Goal: Task Accomplishment & Management: Use online tool/utility

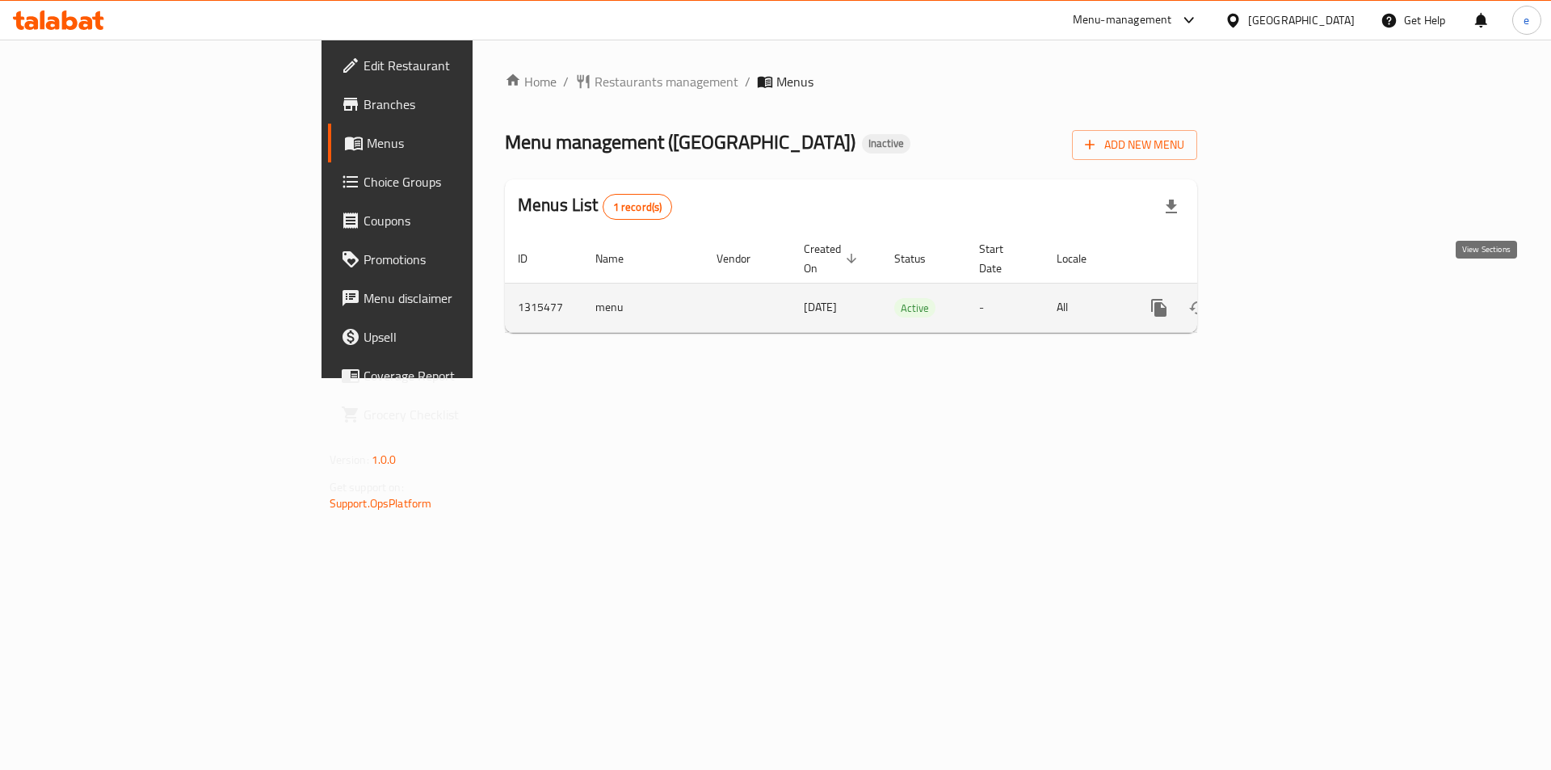
click at [1285, 298] on icon "enhanced table" at bounding box center [1275, 307] width 19 height 19
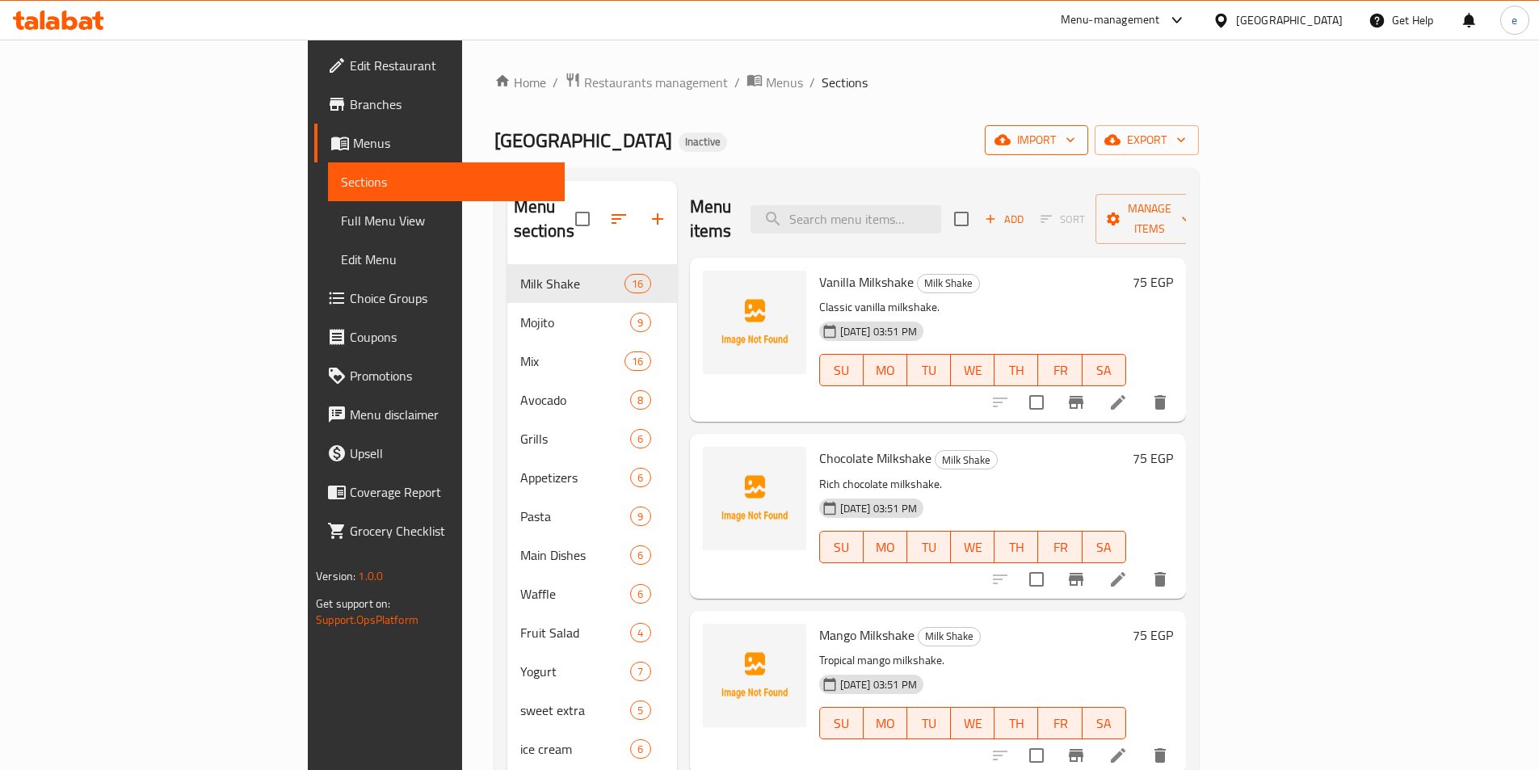
click at [1078, 138] on icon "button" at bounding box center [1070, 140] width 16 height 16
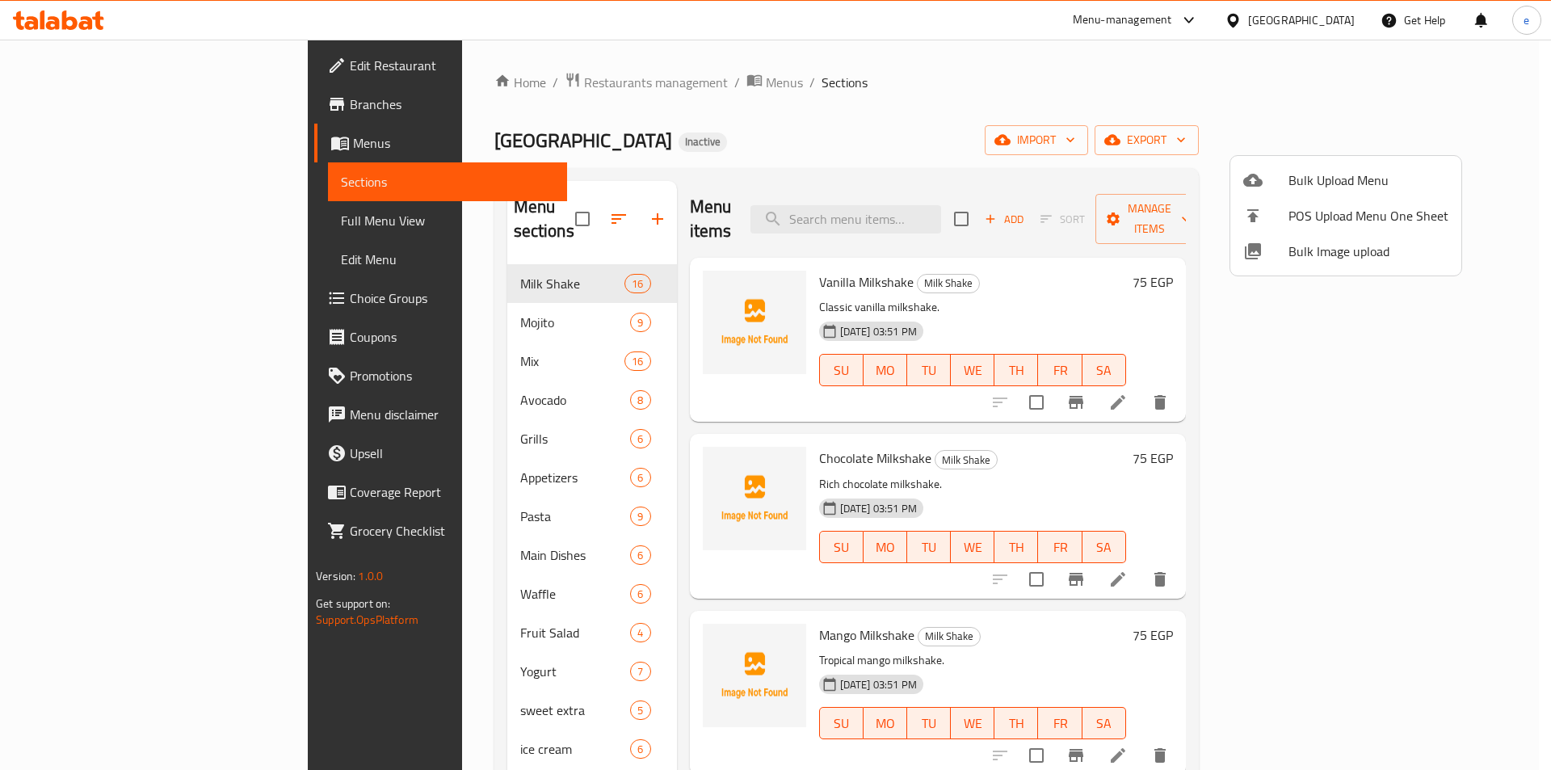
click at [1333, 183] on span "Bulk Upload Menu" at bounding box center [1368, 179] width 160 height 19
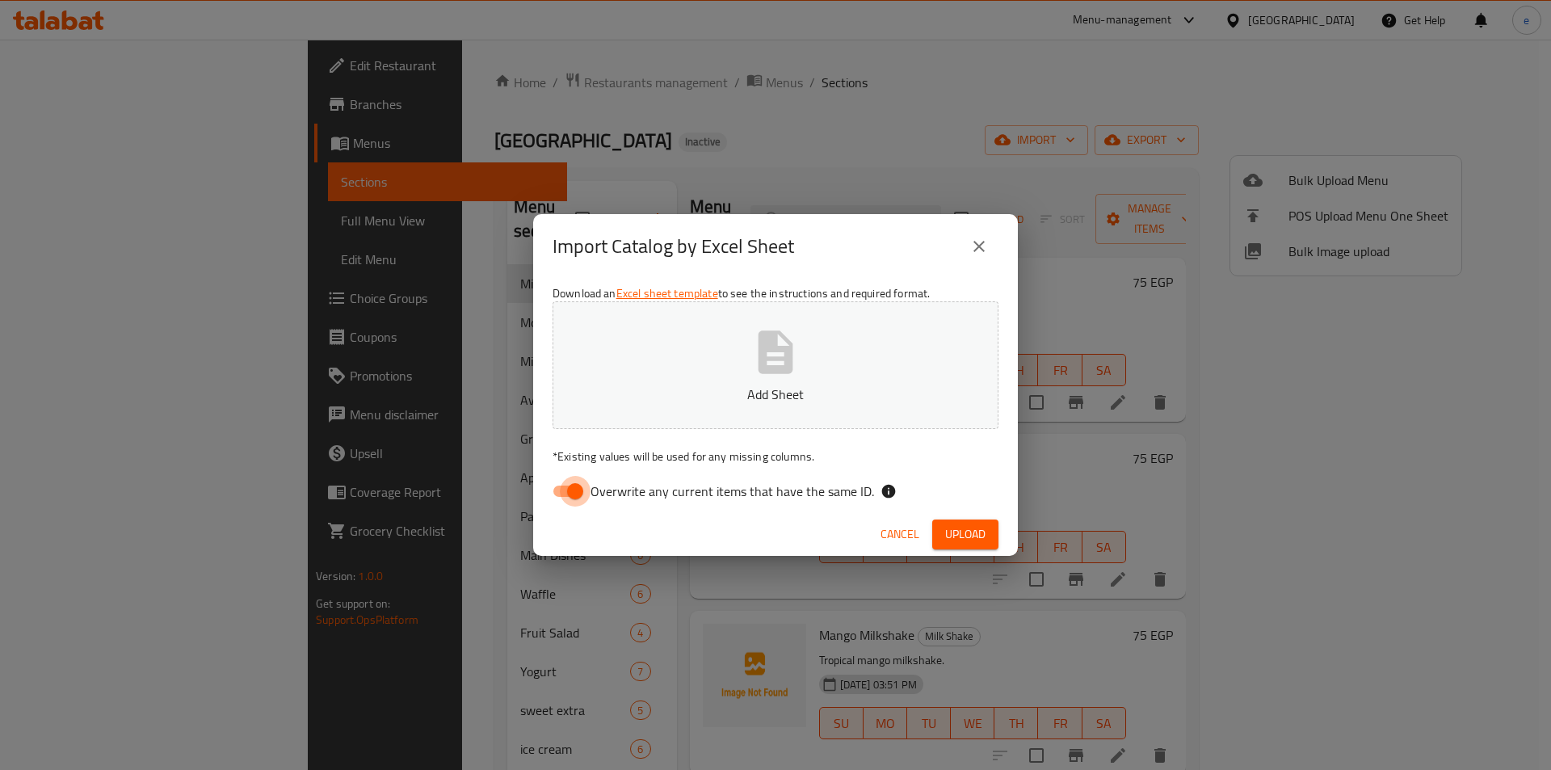
click at [567, 487] on input "Overwrite any current items that have the same ID." at bounding box center [575, 491] width 92 height 31
checkbox input "false"
click at [768, 359] on icon "button" at bounding box center [775, 351] width 35 height 43
click at [961, 524] on span "Upload" at bounding box center [965, 534] width 40 height 20
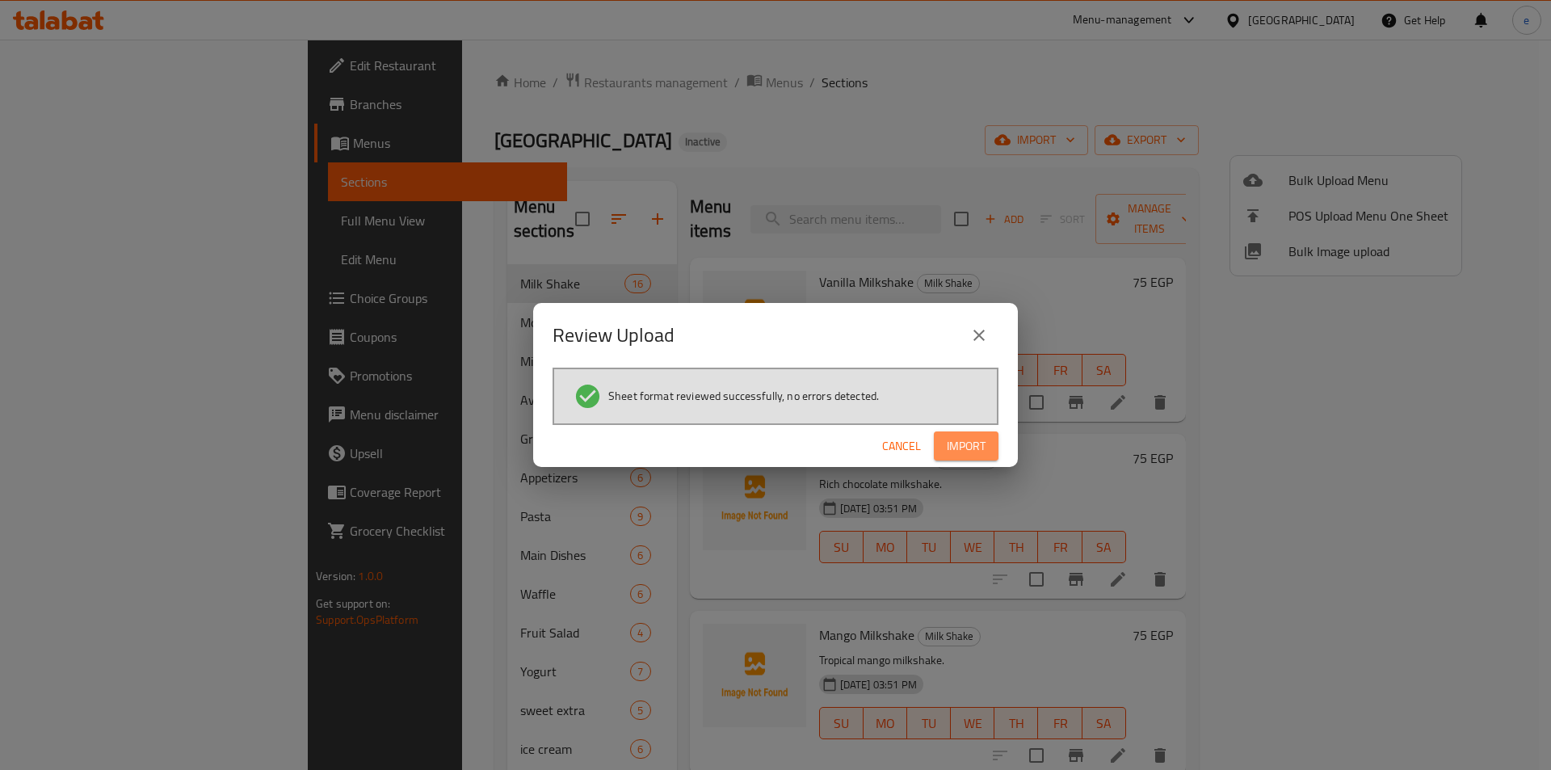
click at [964, 453] on span "Import" at bounding box center [966, 446] width 39 height 20
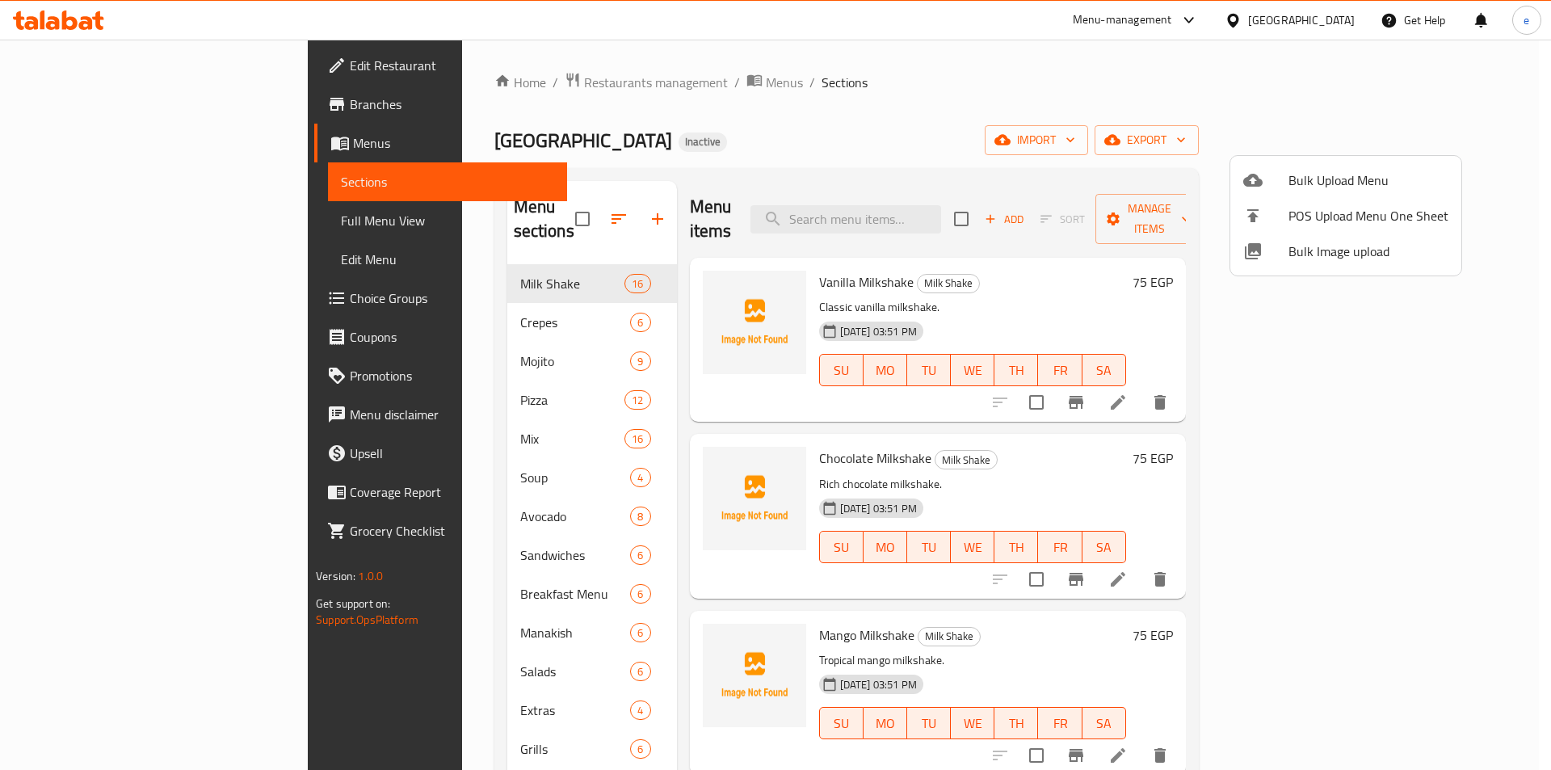
click at [1111, 91] on div at bounding box center [775, 385] width 1551 height 770
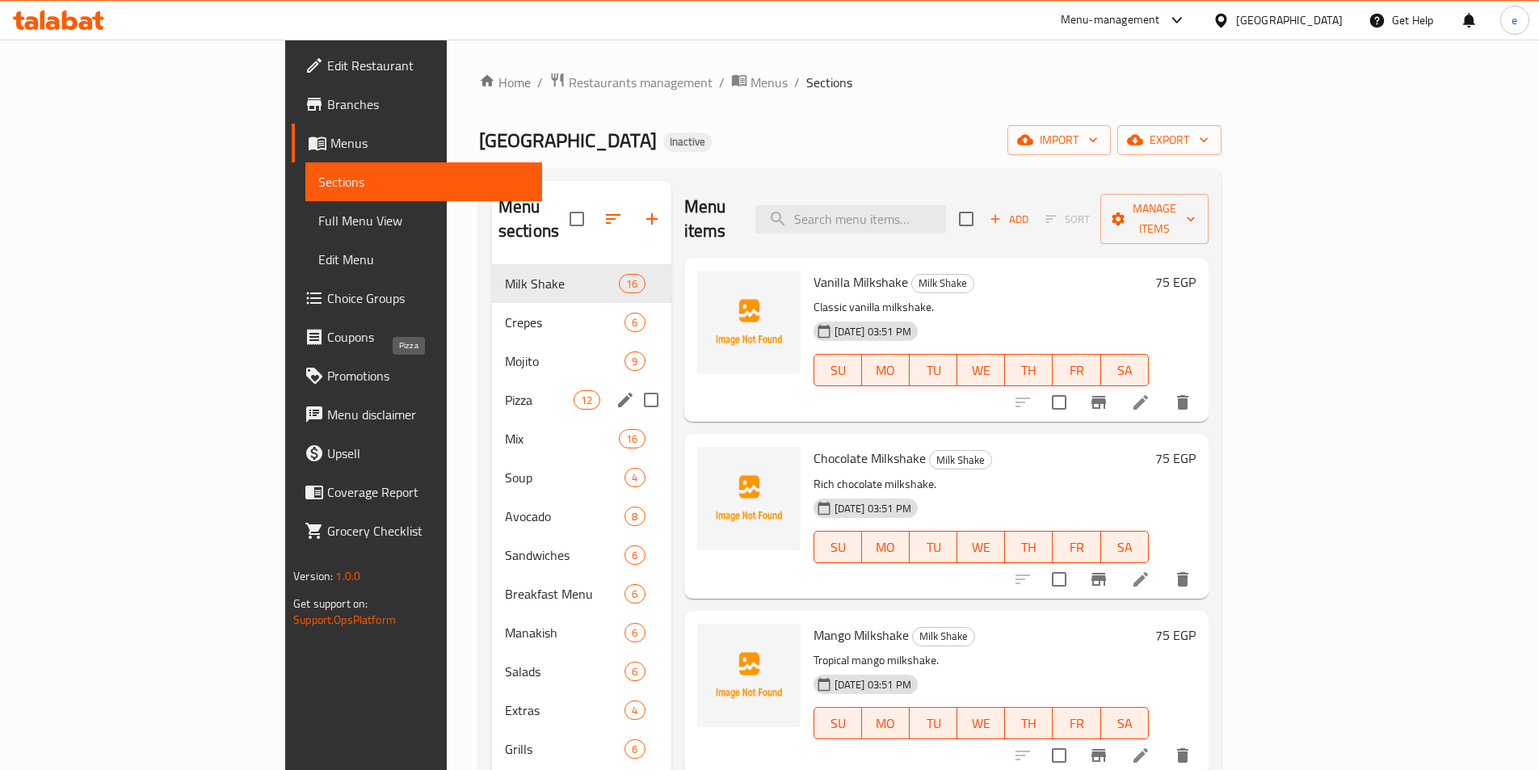
click at [505, 390] on span "Pizza" at bounding box center [539, 399] width 69 height 19
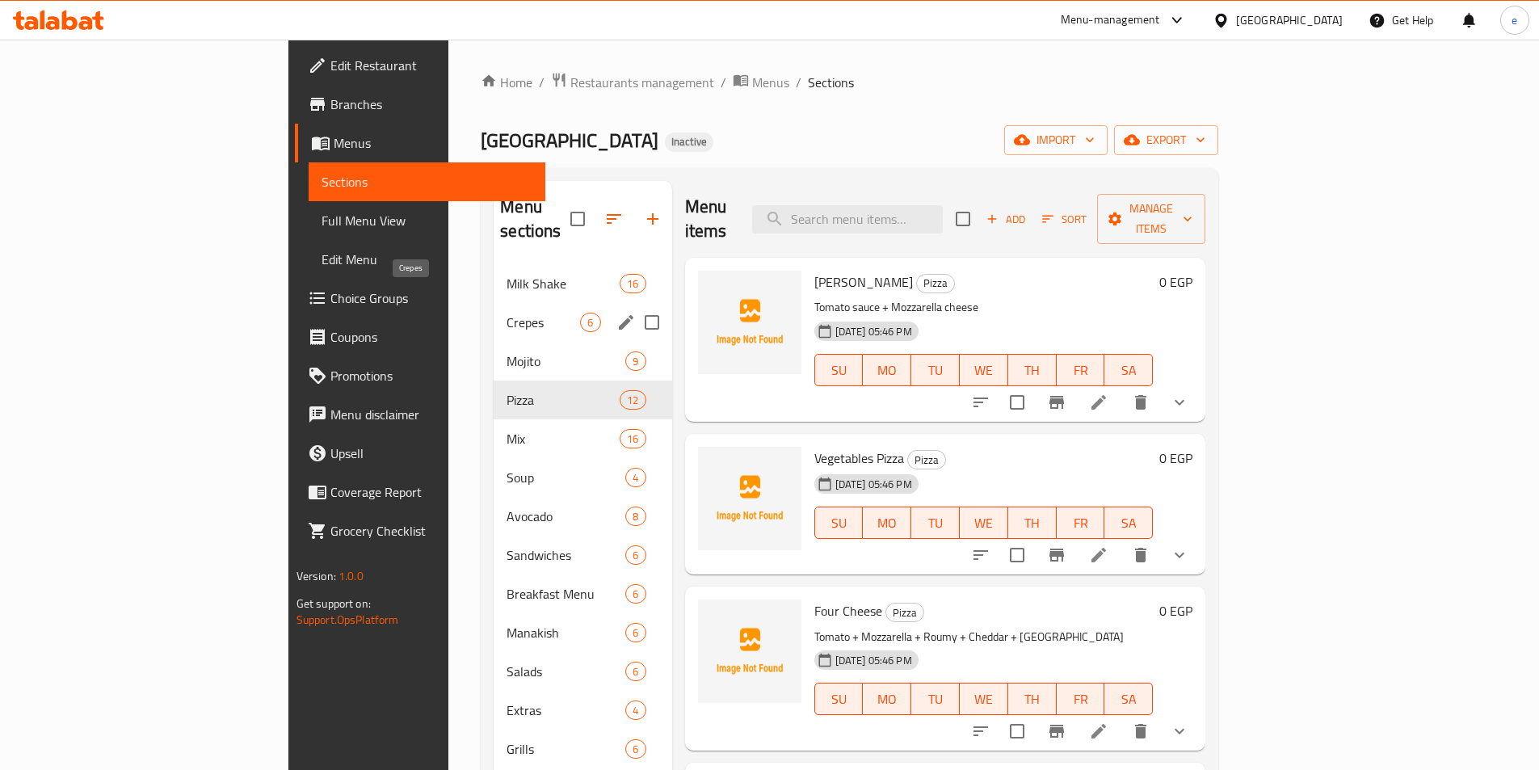
click at [506, 313] on span "Crepes" at bounding box center [542, 322] width 73 height 19
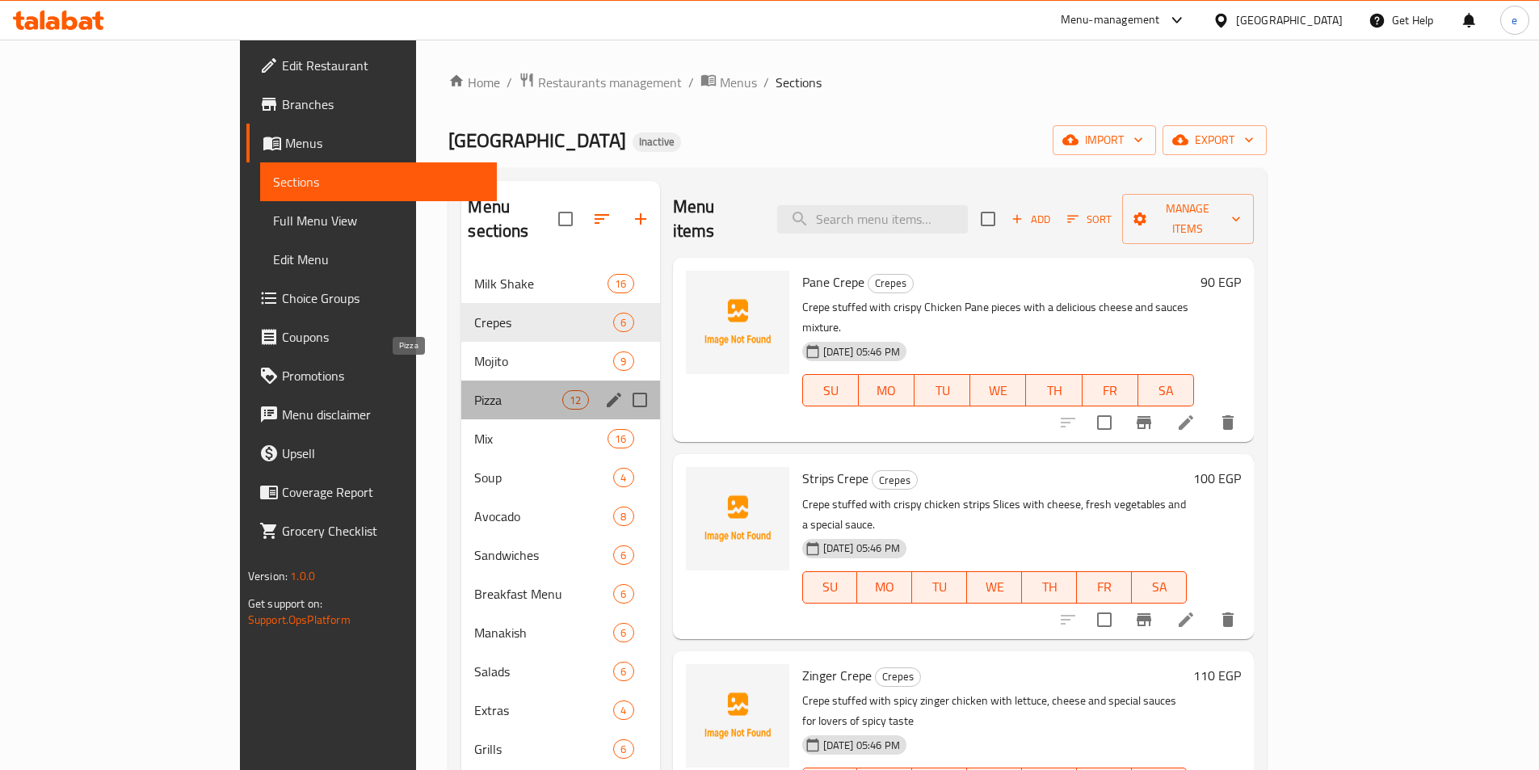
click at [474, 390] on span "Pizza" at bounding box center [518, 399] width 88 height 19
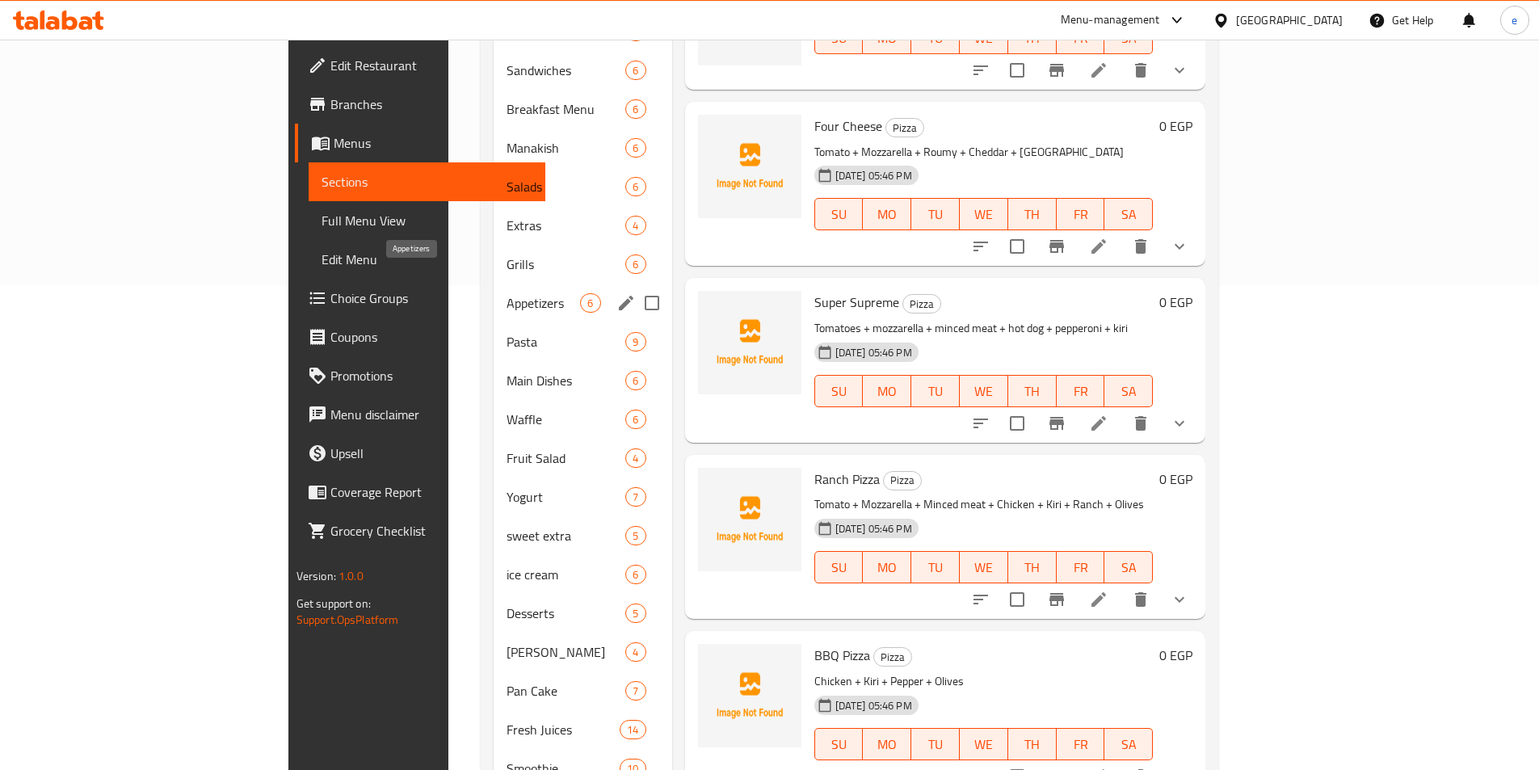
scroll to position [242, 0]
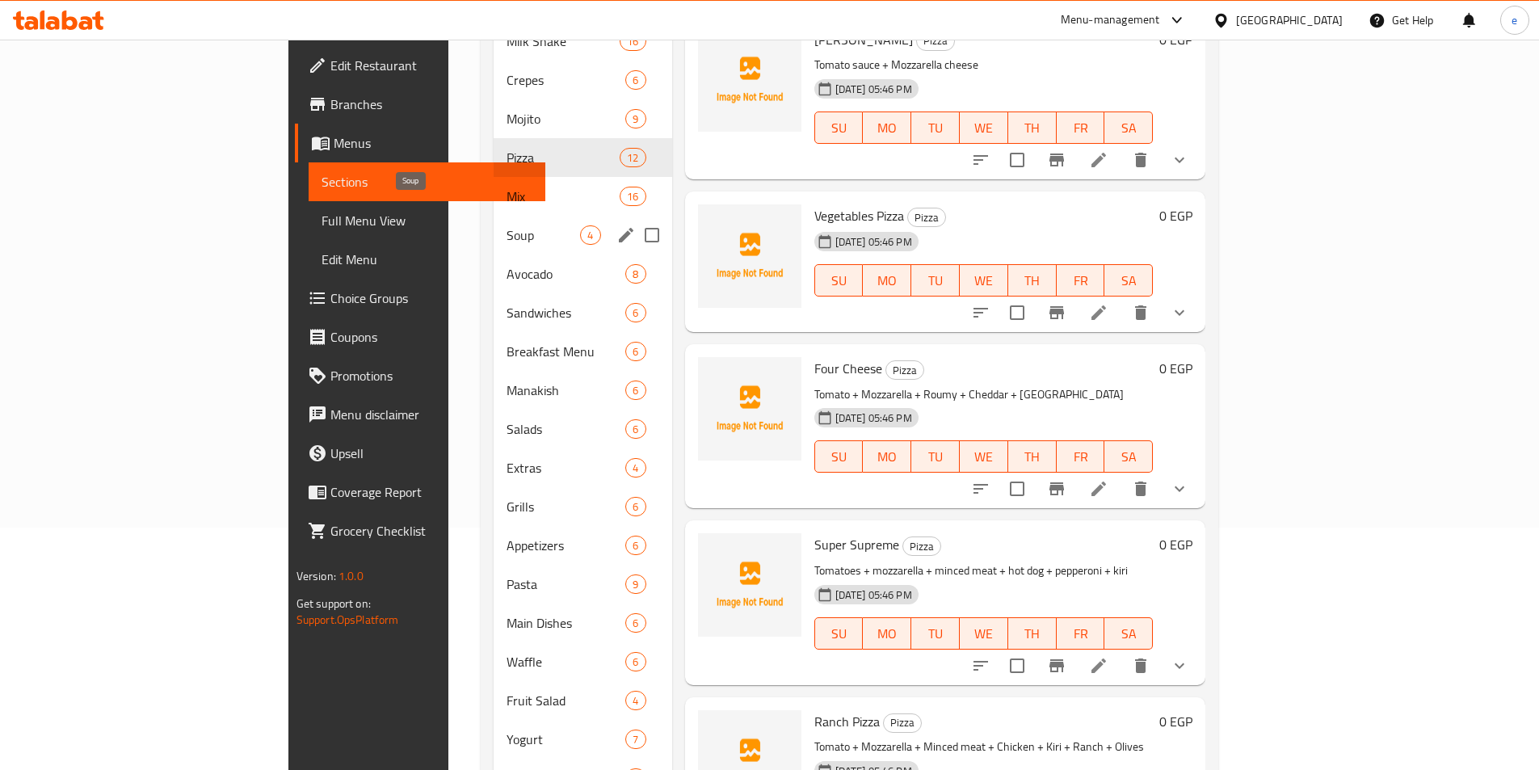
drag, startPoint x: 397, startPoint y: 200, endPoint x: 499, endPoint y: 231, distance: 106.3
click at [506, 225] on span "Soup" at bounding box center [542, 234] width 73 height 19
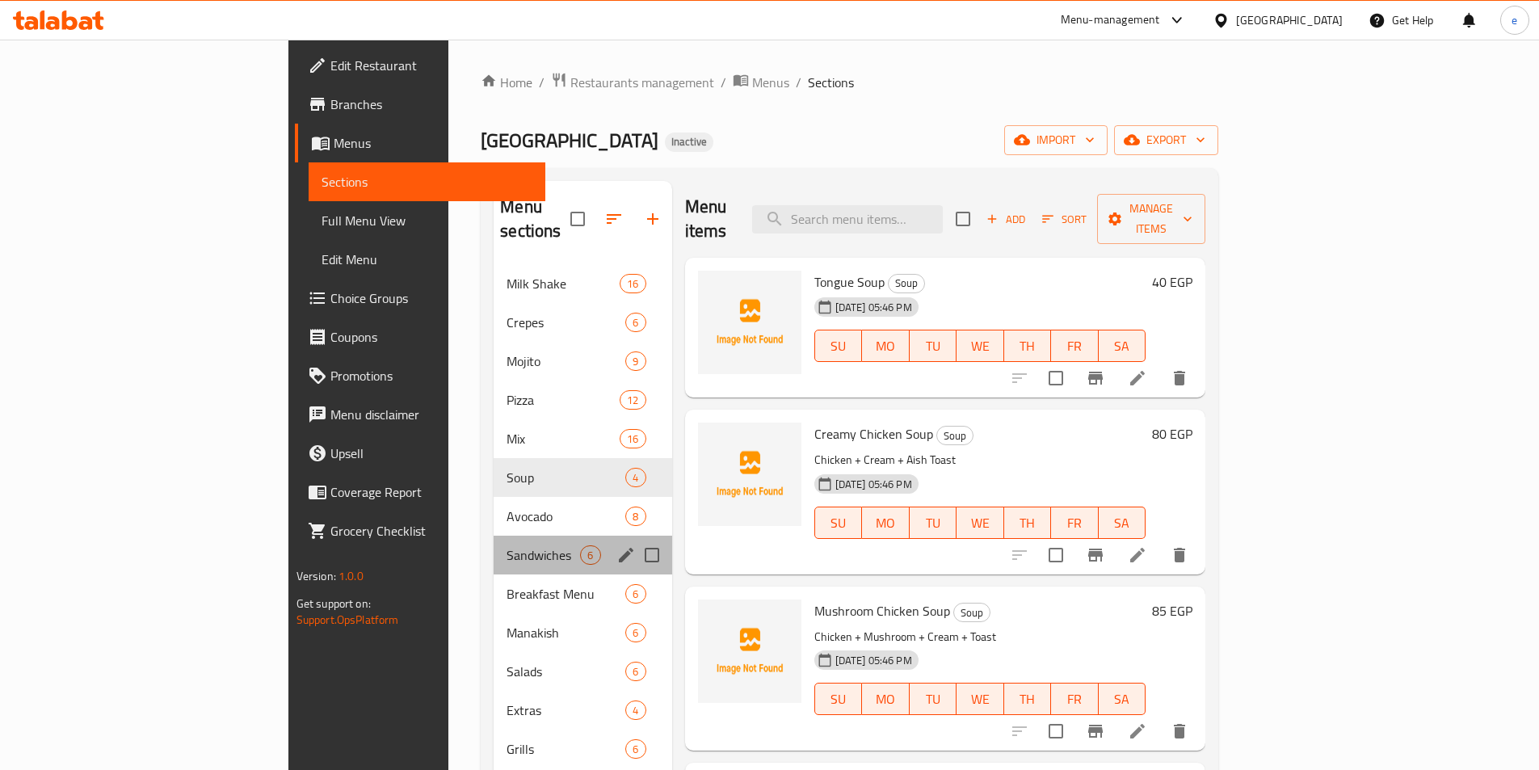
click at [493, 542] on div "Sandwiches 6" at bounding box center [582, 554] width 178 height 39
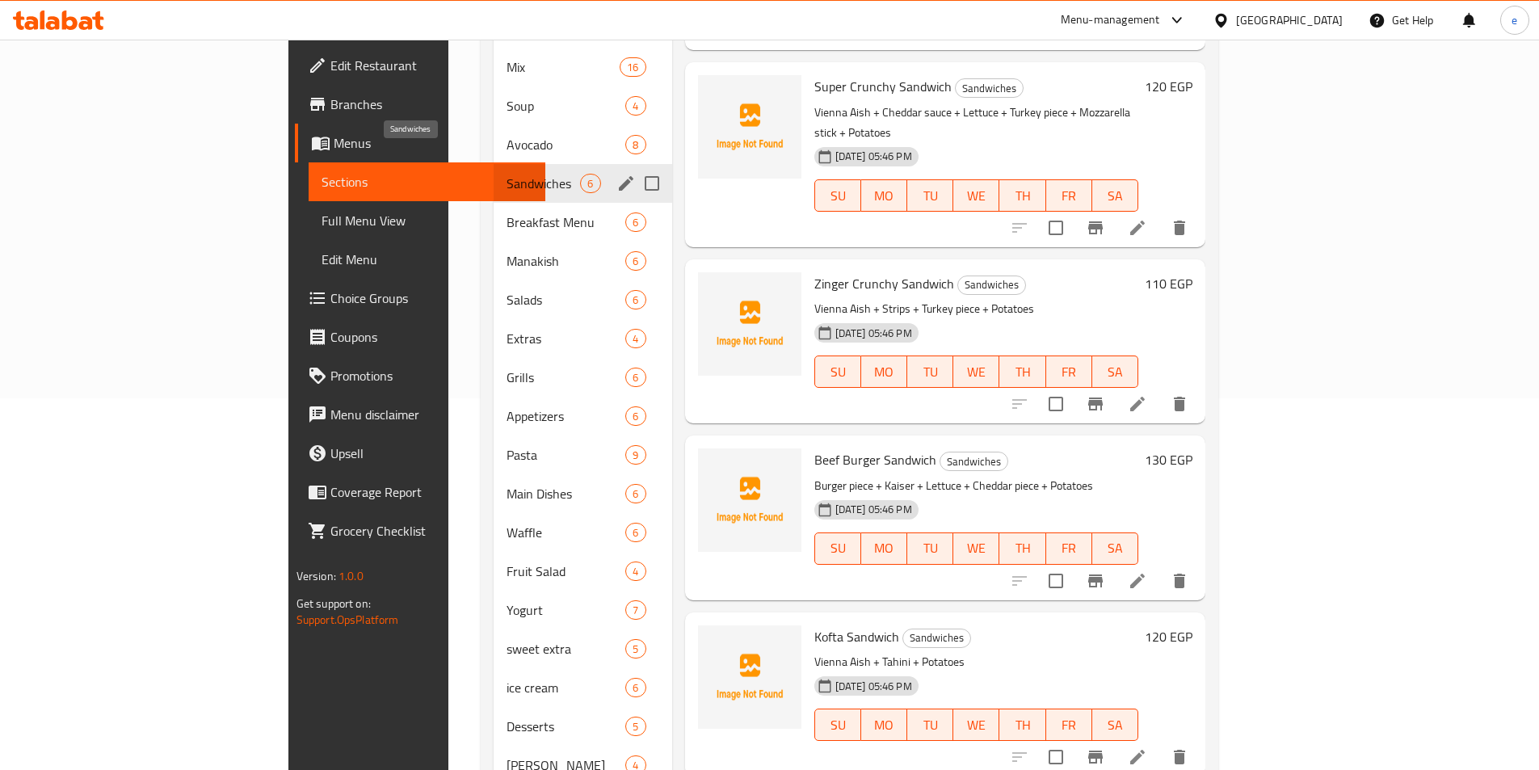
scroll to position [320, 0]
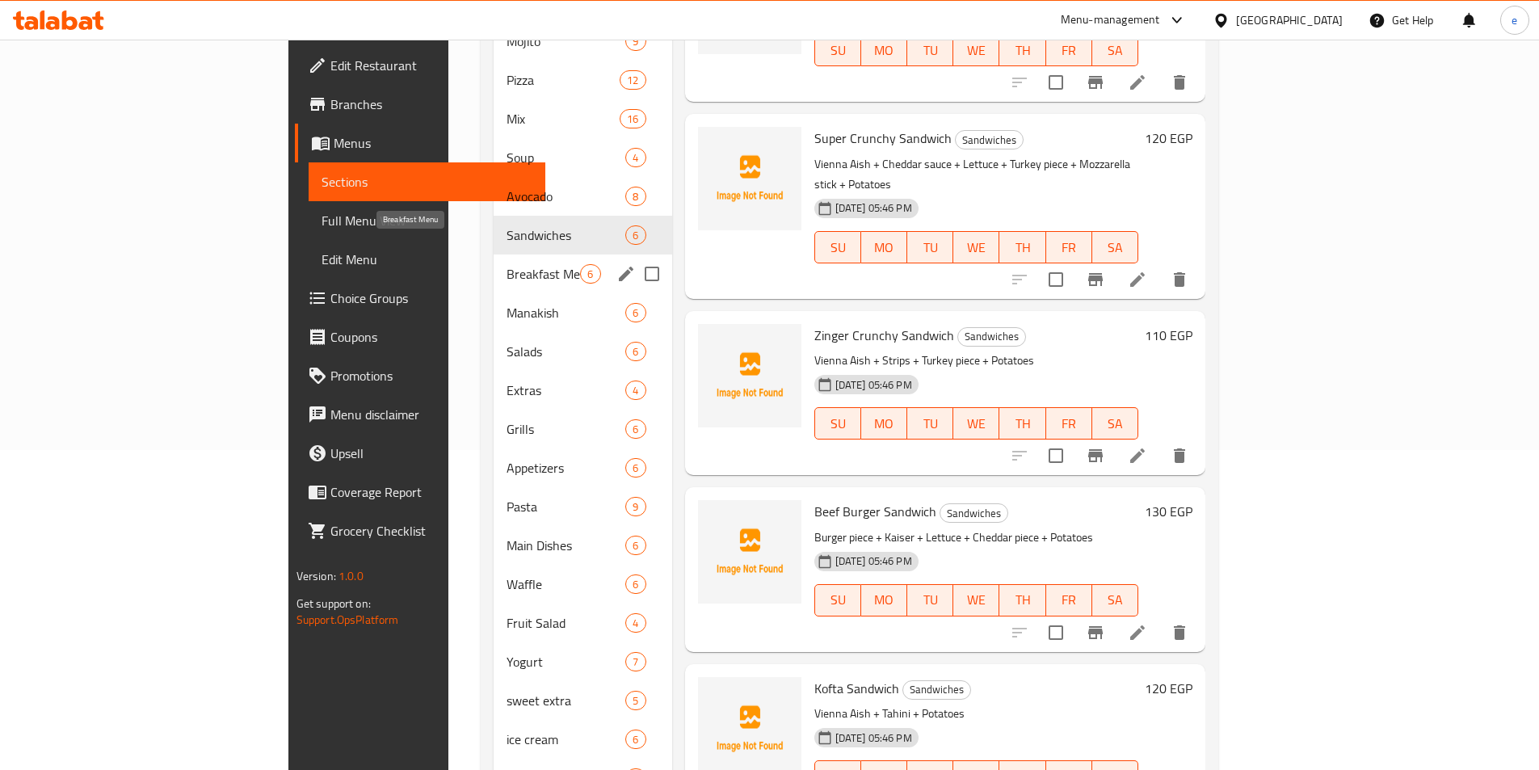
click at [506, 264] on span "Breakfast Menu" at bounding box center [542, 273] width 73 height 19
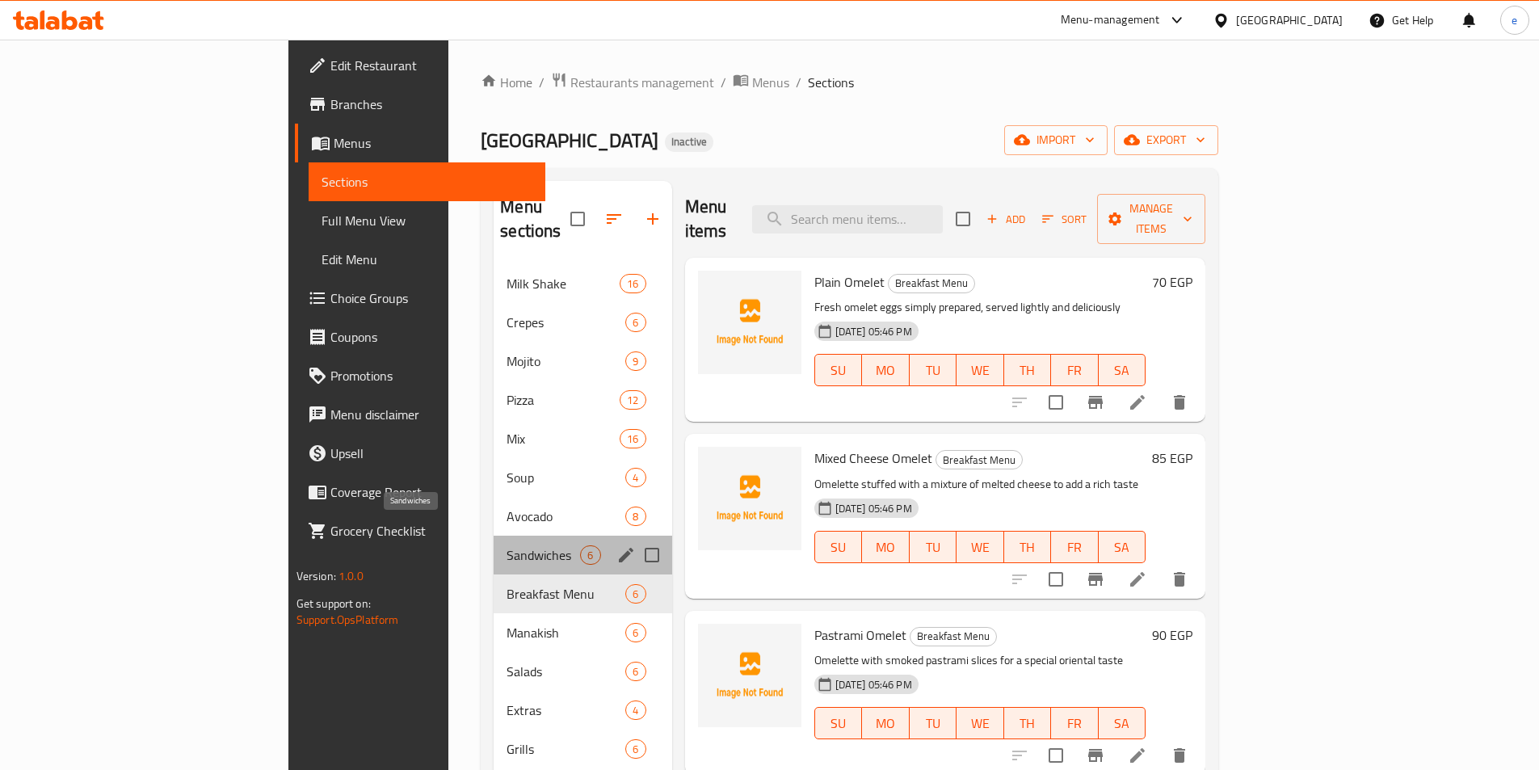
click at [506, 545] on span "Sandwiches" at bounding box center [542, 554] width 73 height 19
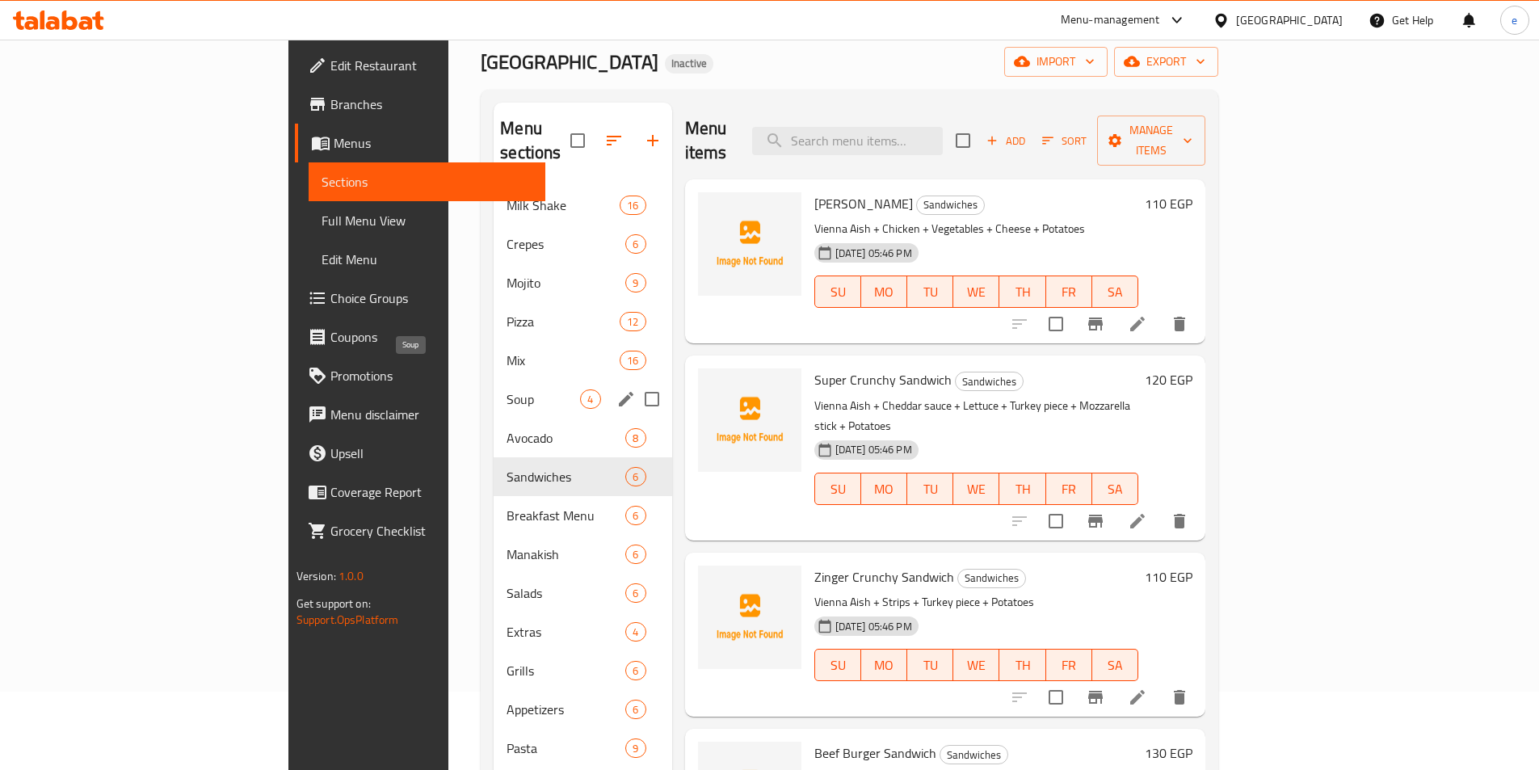
scroll to position [78, 0]
click at [493, 504] on div "Breakfast Menu 6" at bounding box center [582, 516] width 178 height 39
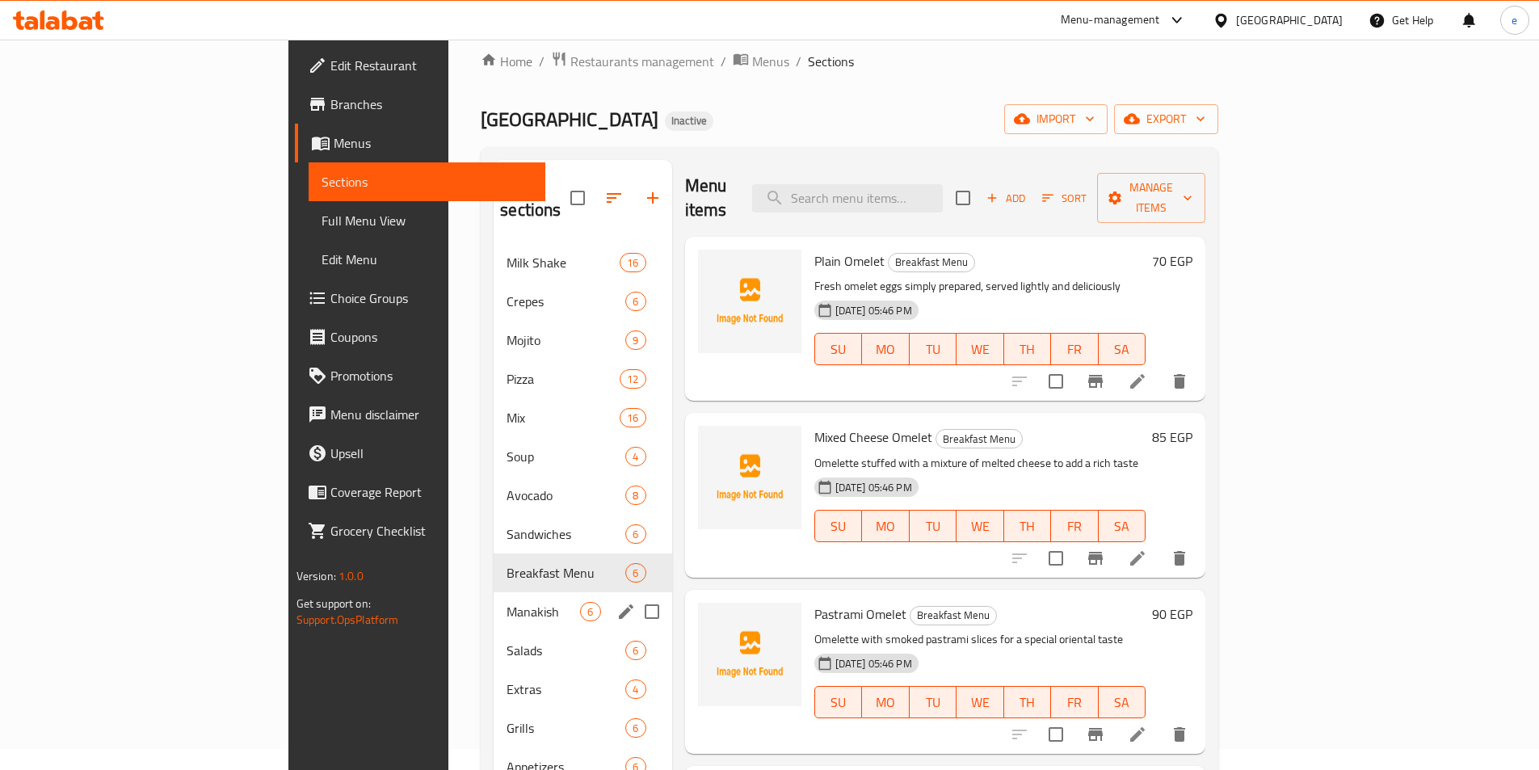
scroll to position [81, 0]
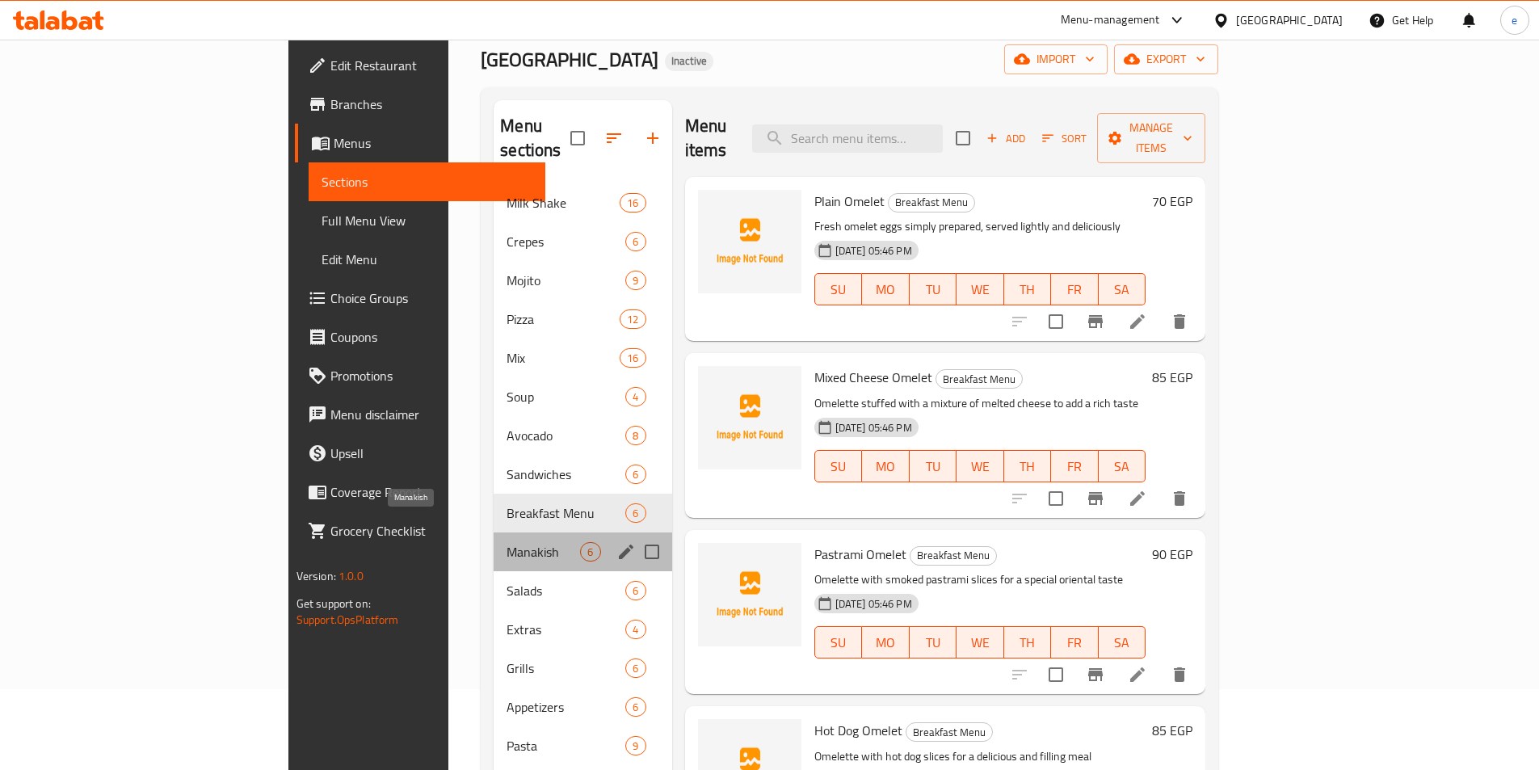
click at [506, 542] on span "Manakish" at bounding box center [542, 551] width 73 height 19
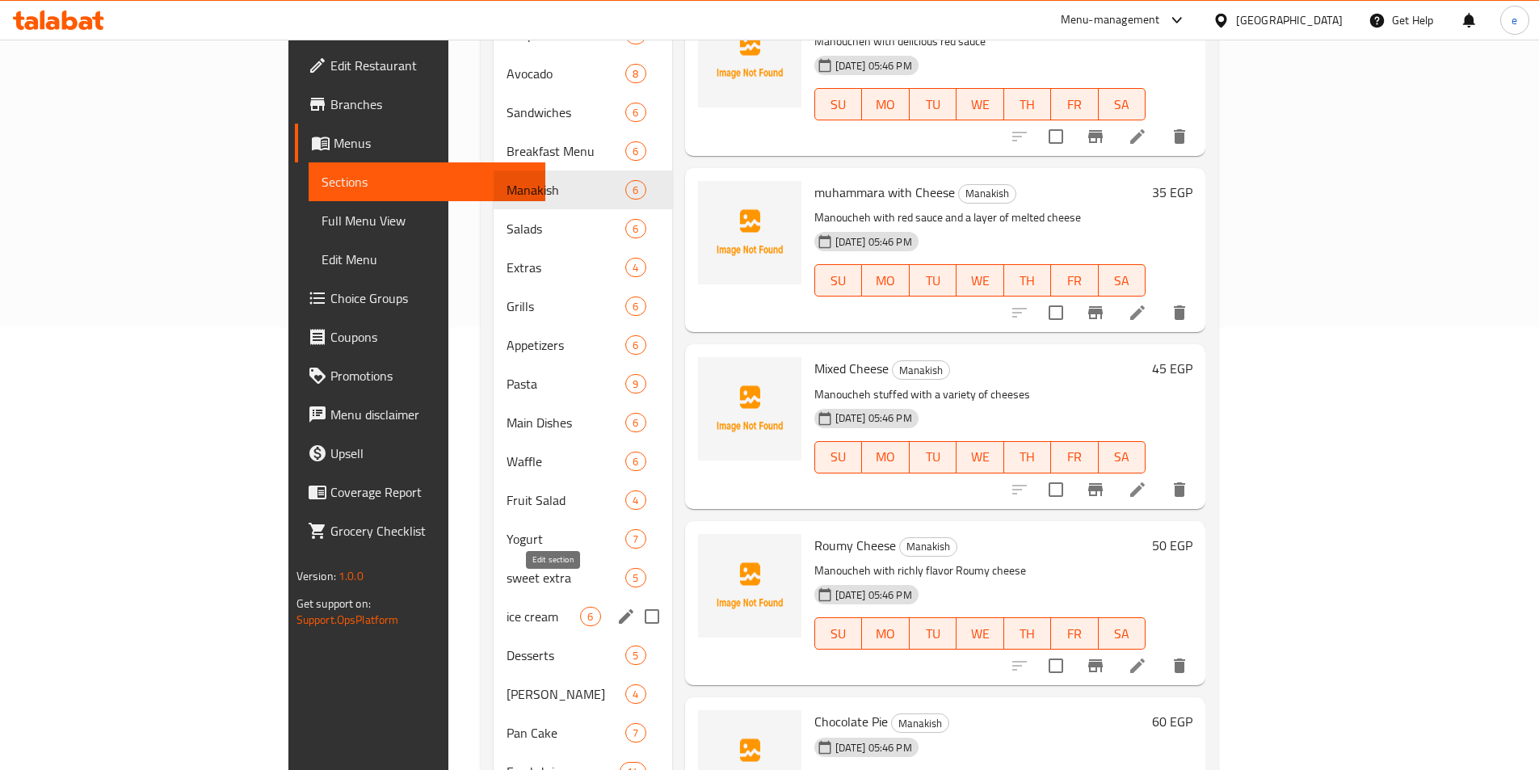
scroll to position [320, 0]
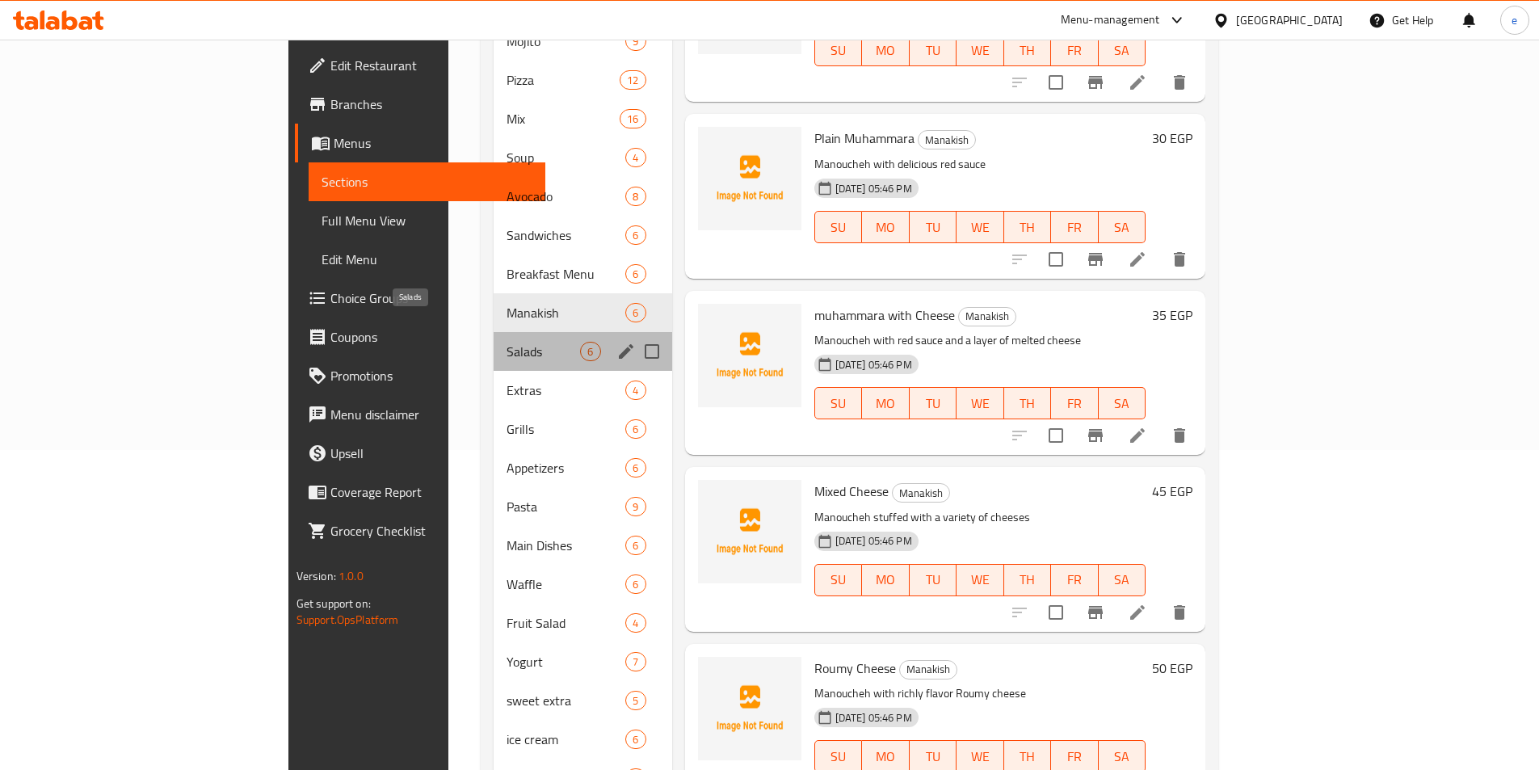
click at [506, 342] on span "Salads" at bounding box center [542, 351] width 73 height 19
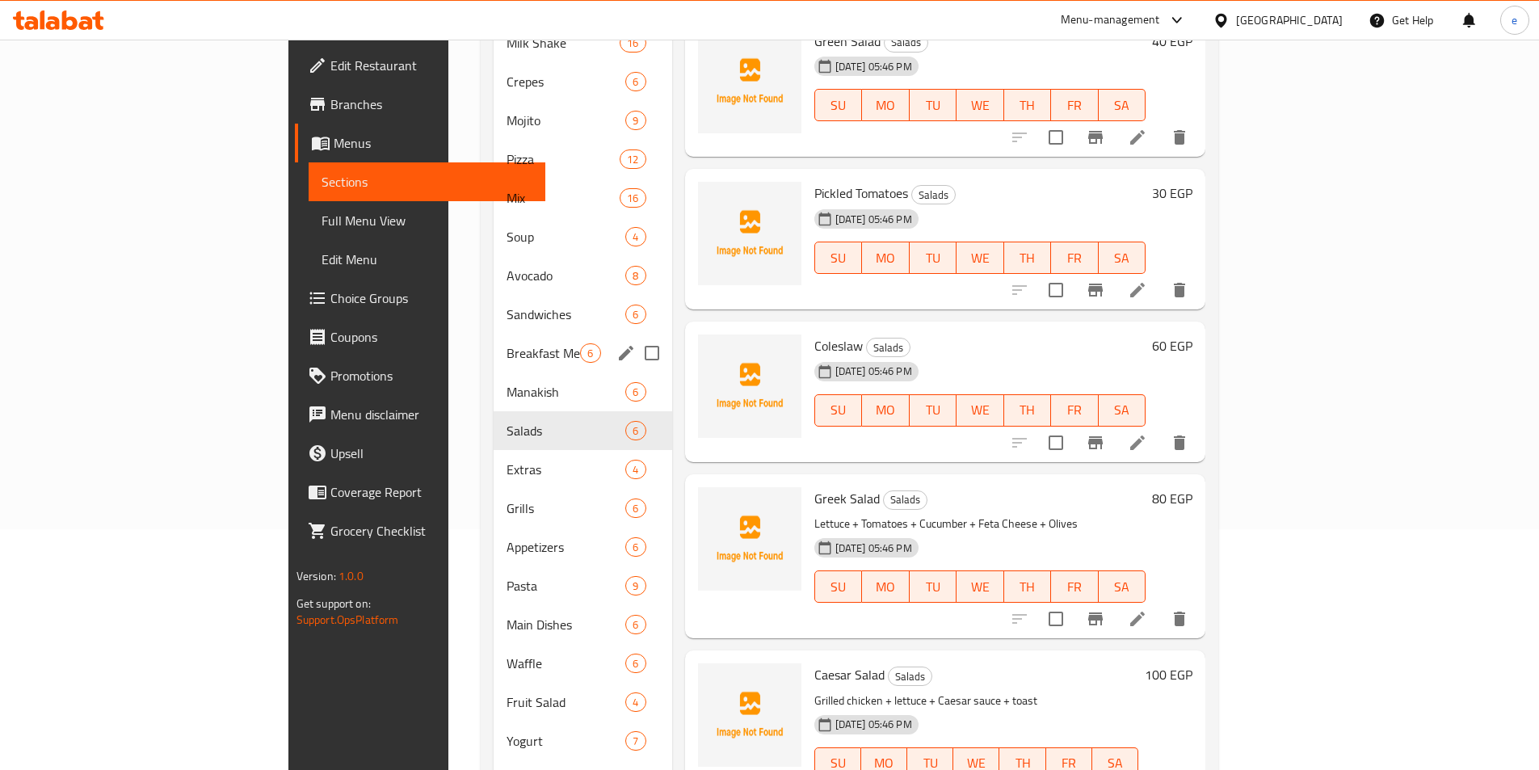
scroll to position [162, 0]
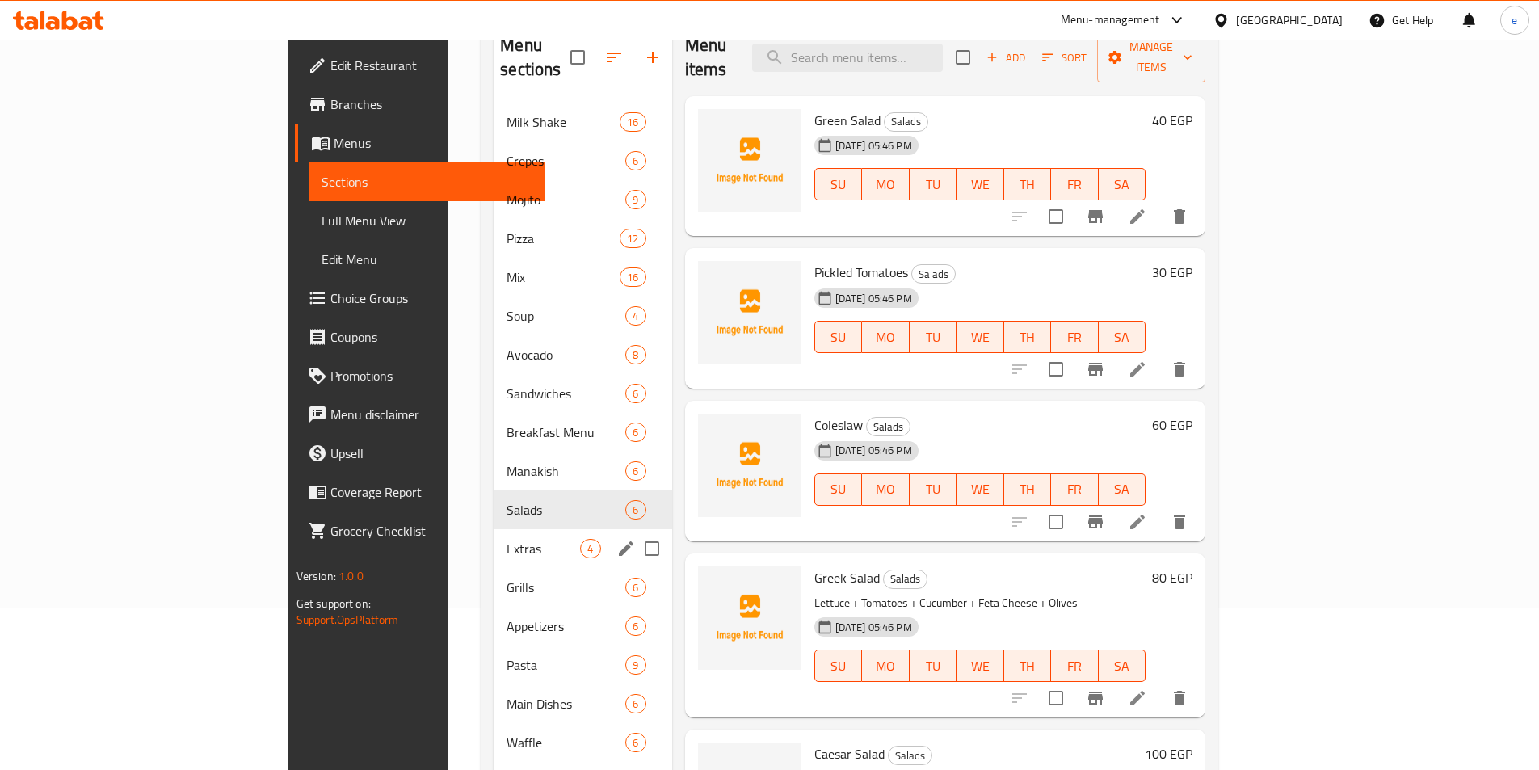
click at [493, 529] on div "Extras 4" at bounding box center [582, 548] width 178 height 39
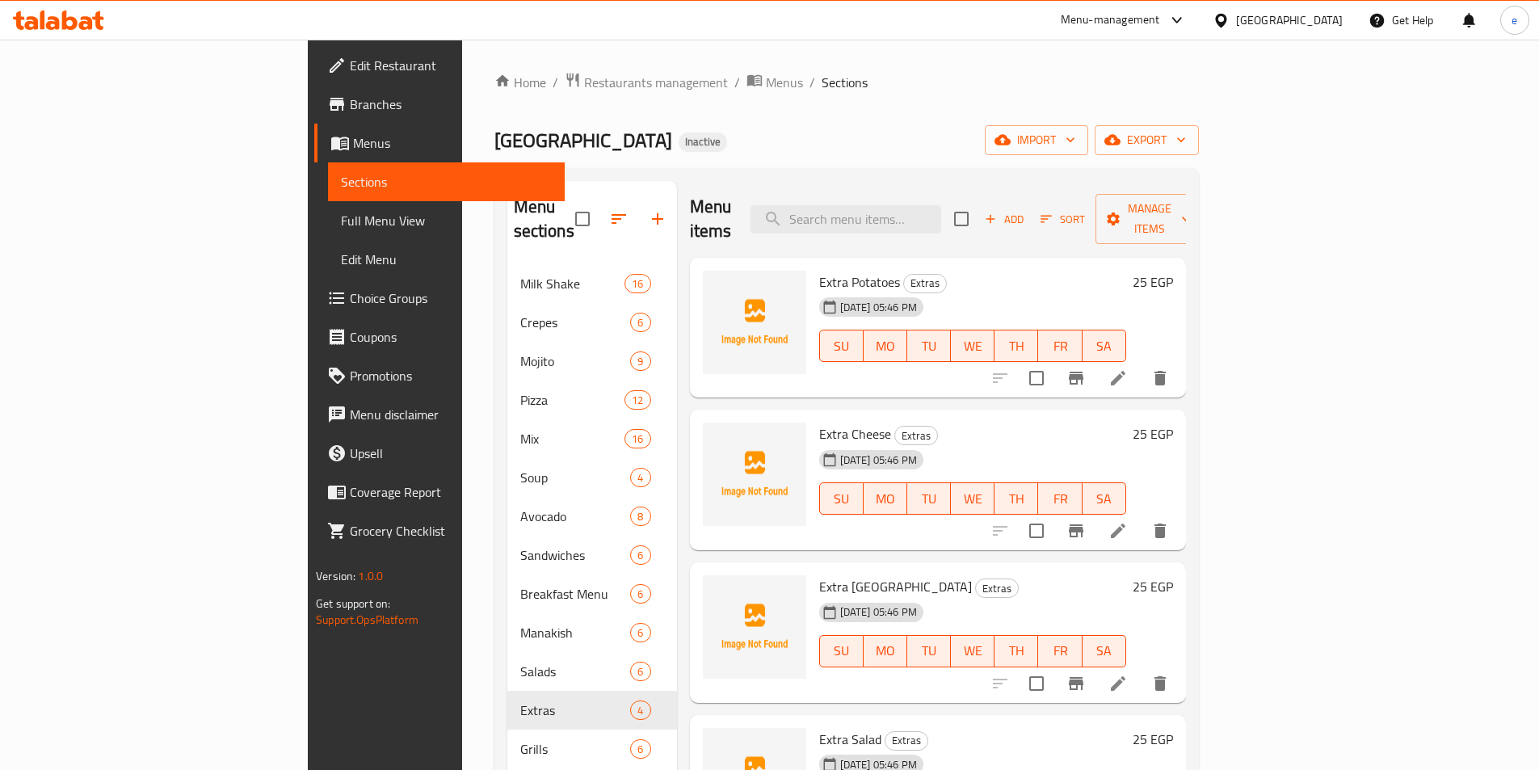
click at [341, 221] on span "Full Menu View" at bounding box center [446, 220] width 211 height 19
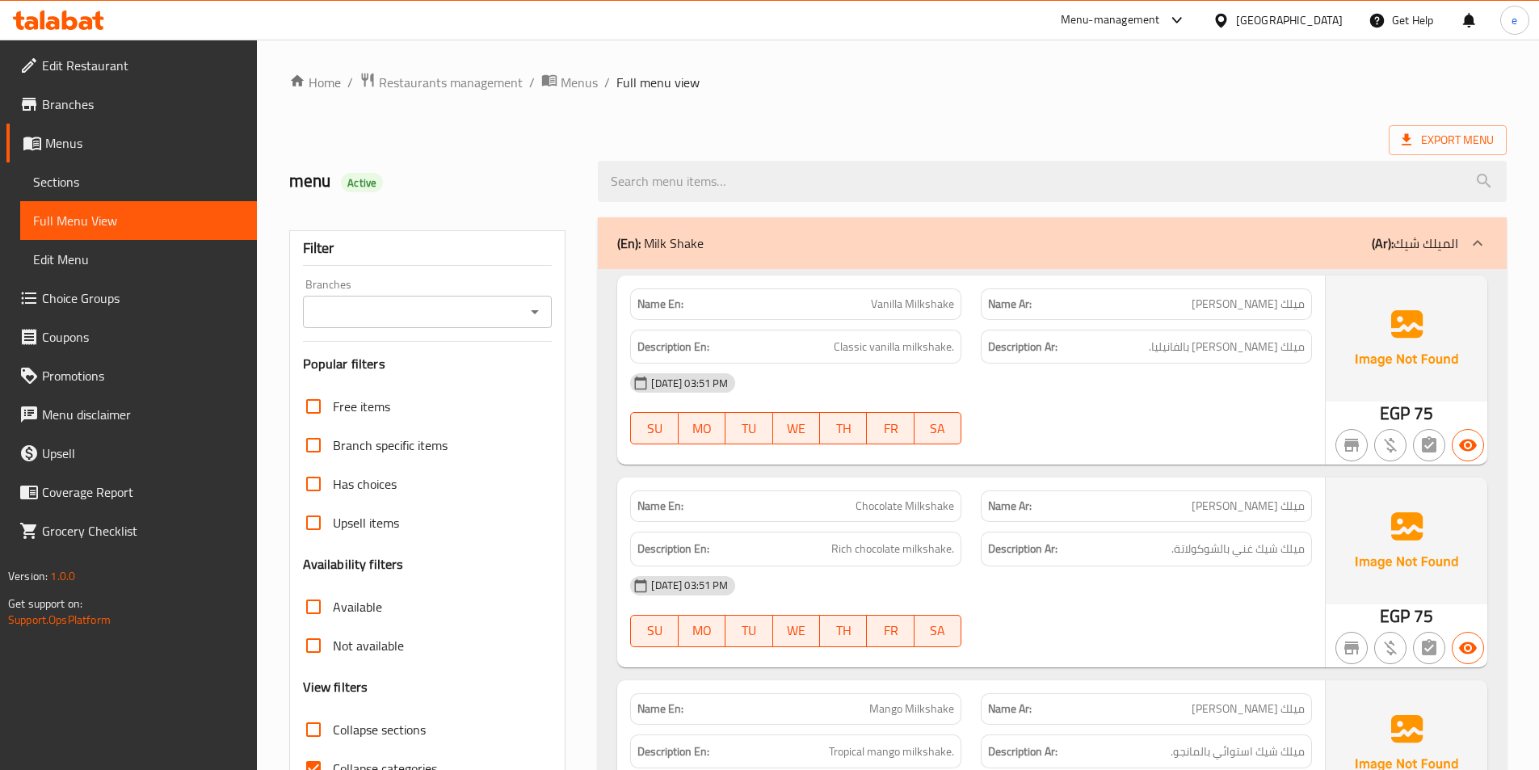
scroll to position [323, 0]
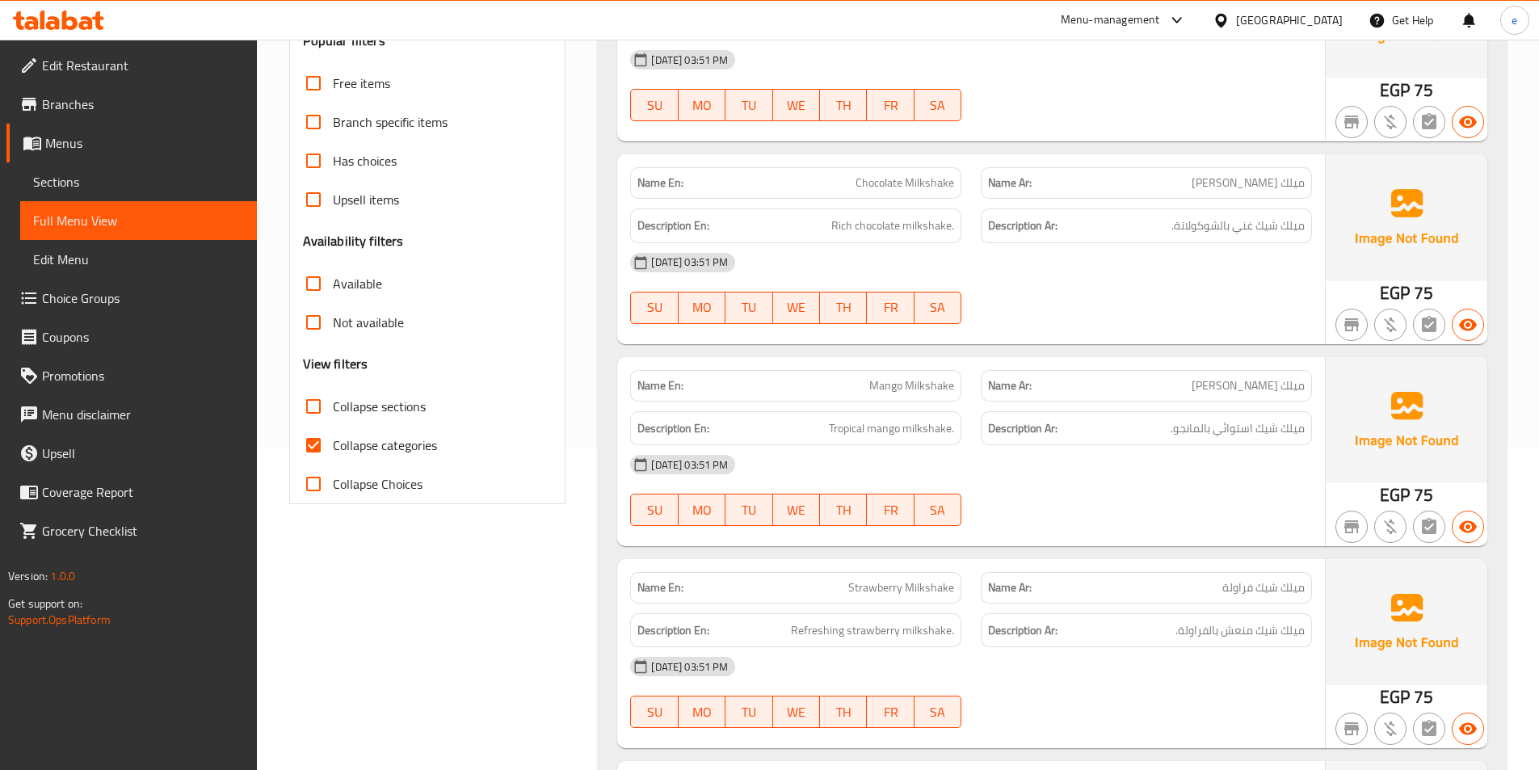
drag, startPoint x: 309, startPoint y: 441, endPoint x: 315, endPoint y: 403, distance: 38.4
click at [309, 441] on input "Collapse categories" at bounding box center [313, 445] width 39 height 39
checkbox input "false"
click at [315, 403] on input "Collapse sections" at bounding box center [313, 406] width 39 height 39
checkbox input "true"
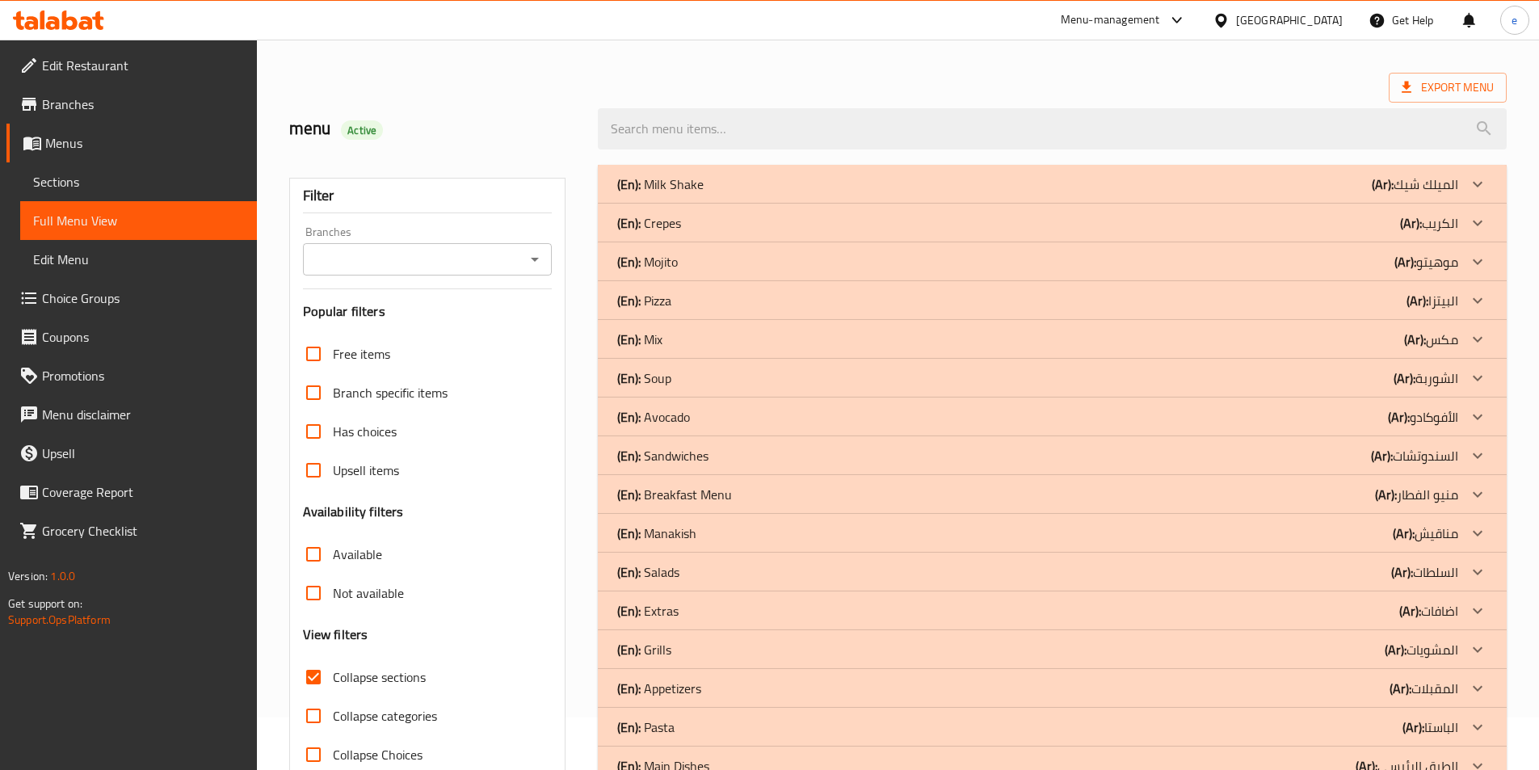
scroll to position [81, 0]
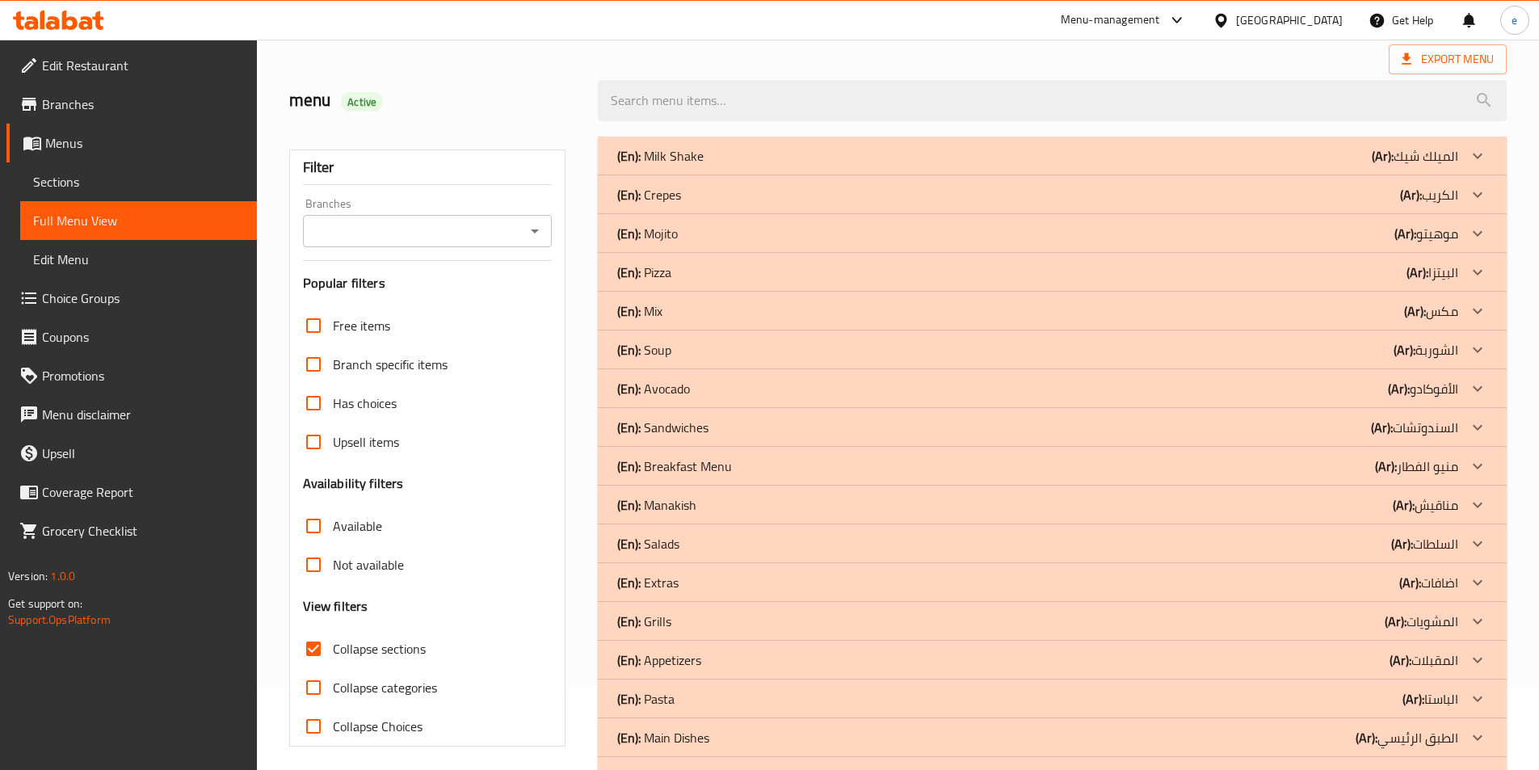
click at [1455, 191] on p "(Ar): الكريب" at bounding box center [1429, 194] width 58 height 19
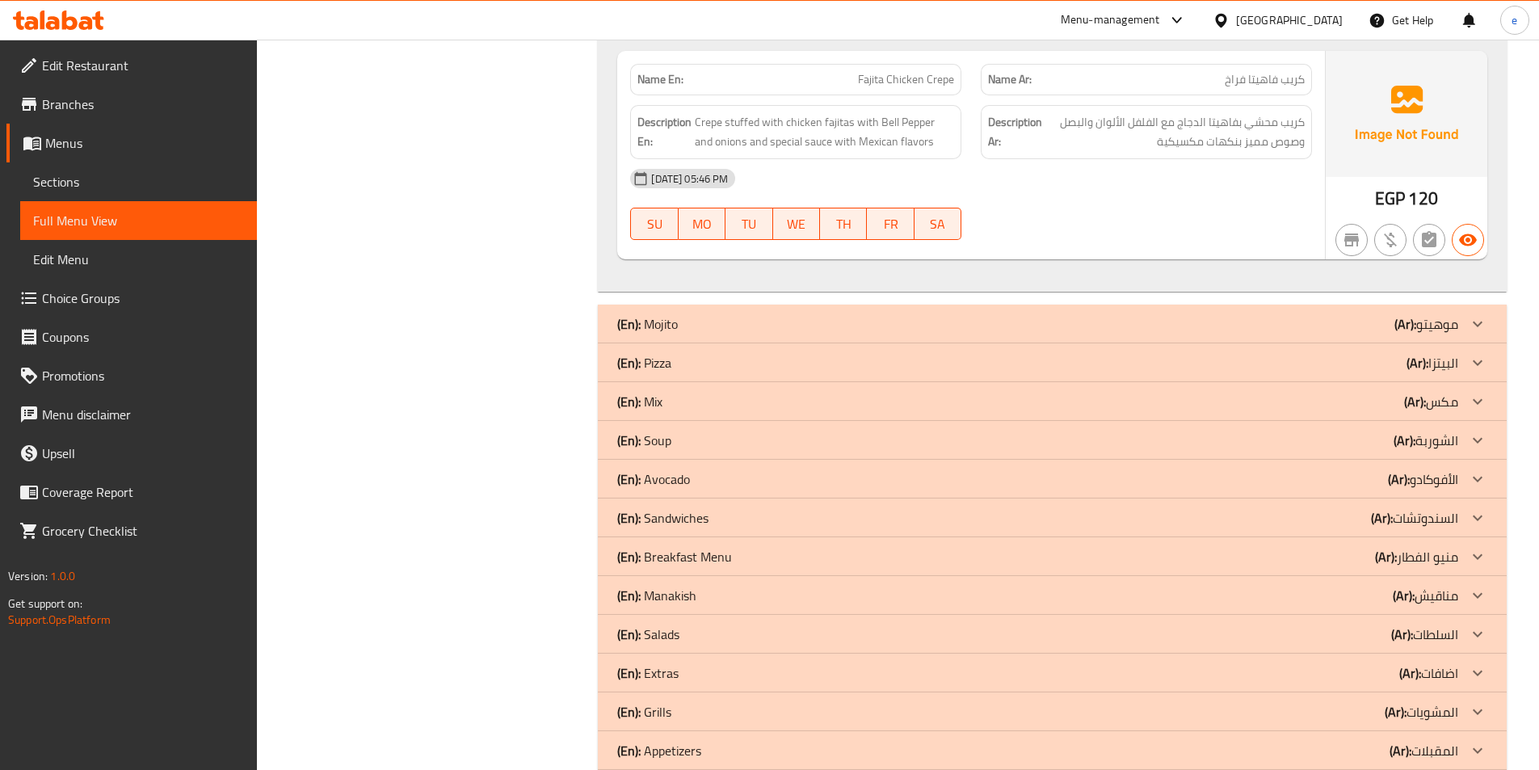
scroll to position [1373, 0]
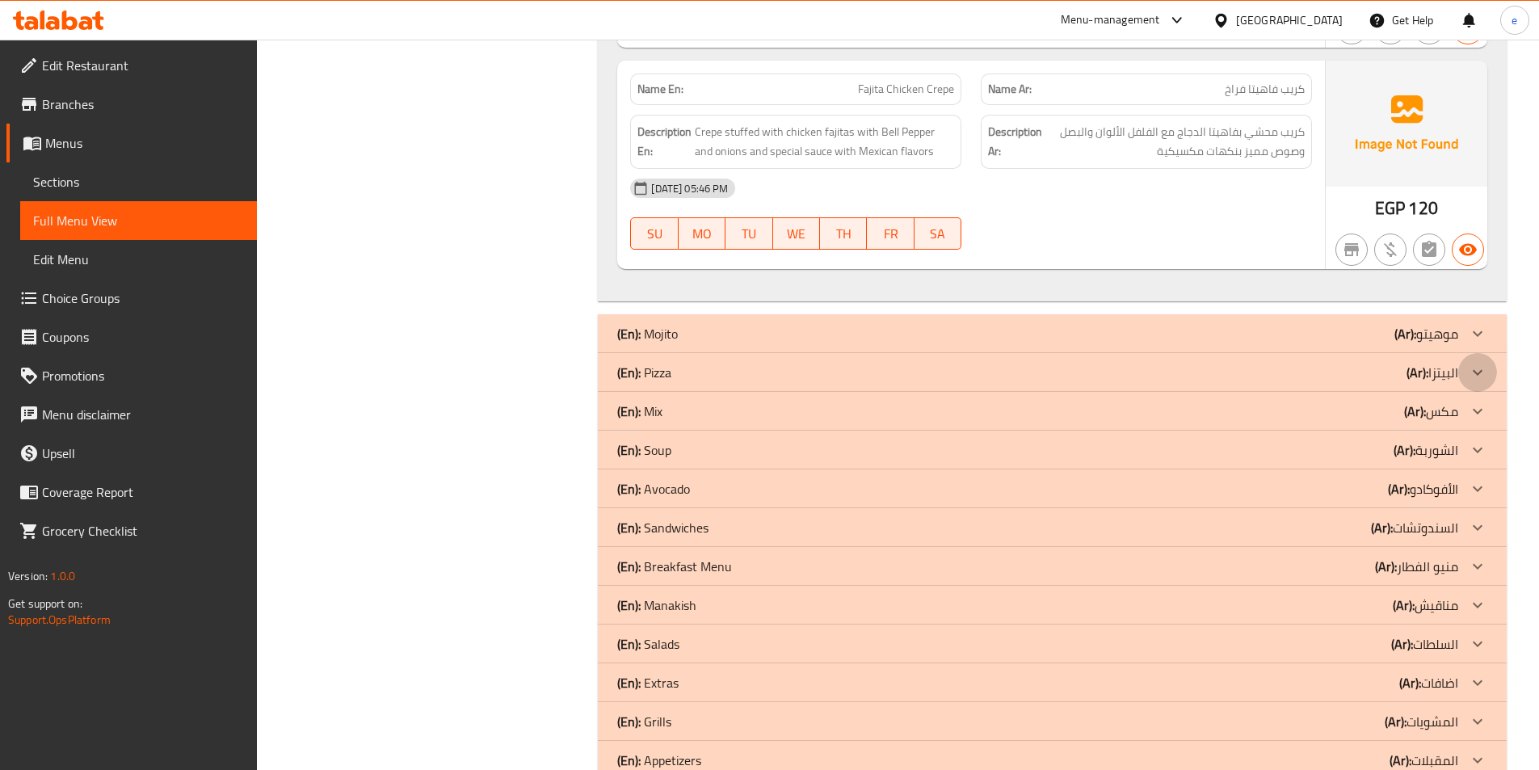
click at [1481, 369] on icon at bounding box center [1477, 372] width 19 height 19
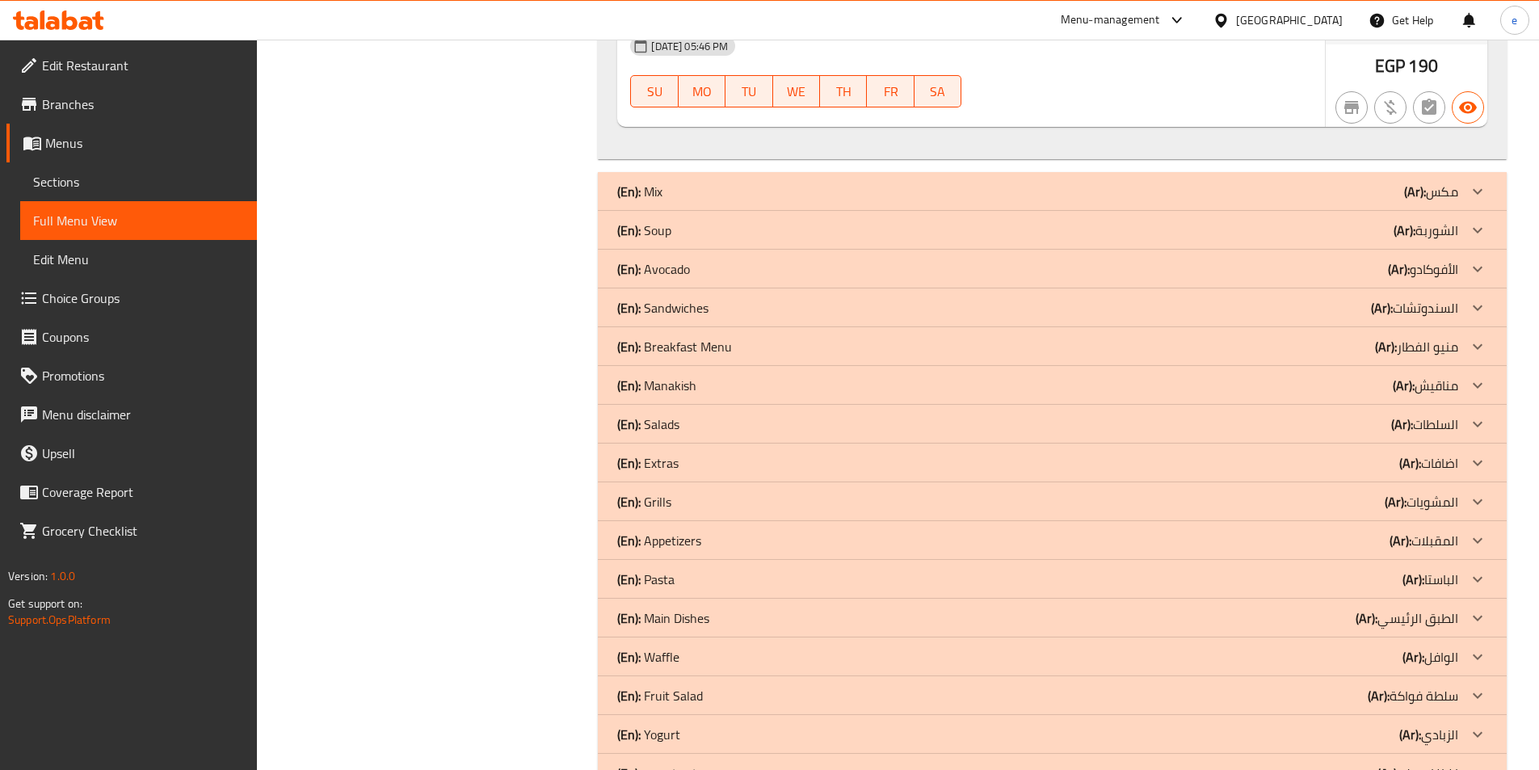
scroll to position [7107, 0]
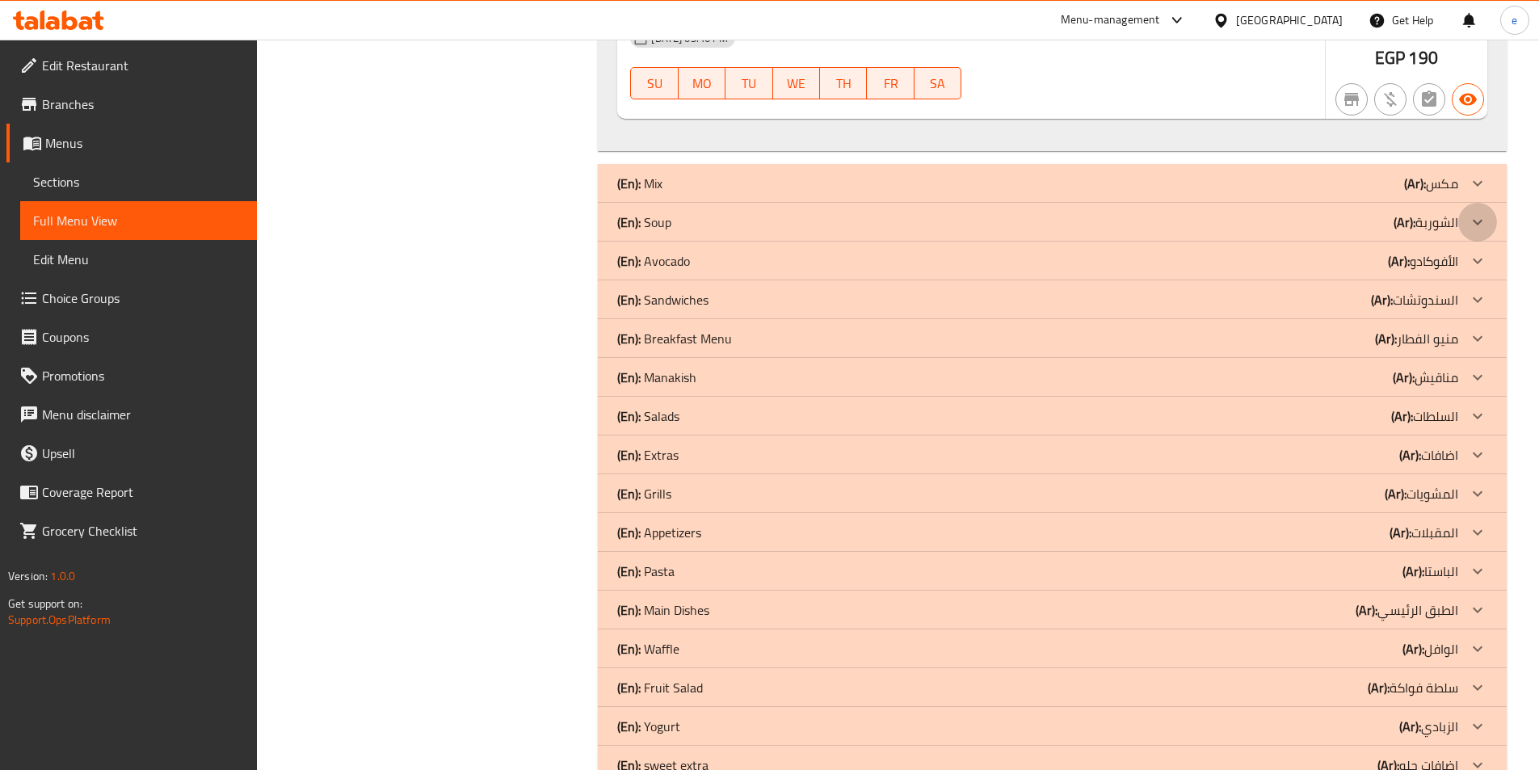
click at [1478, 212] on icon at bounding box center [1477, 221] width 19 height 19
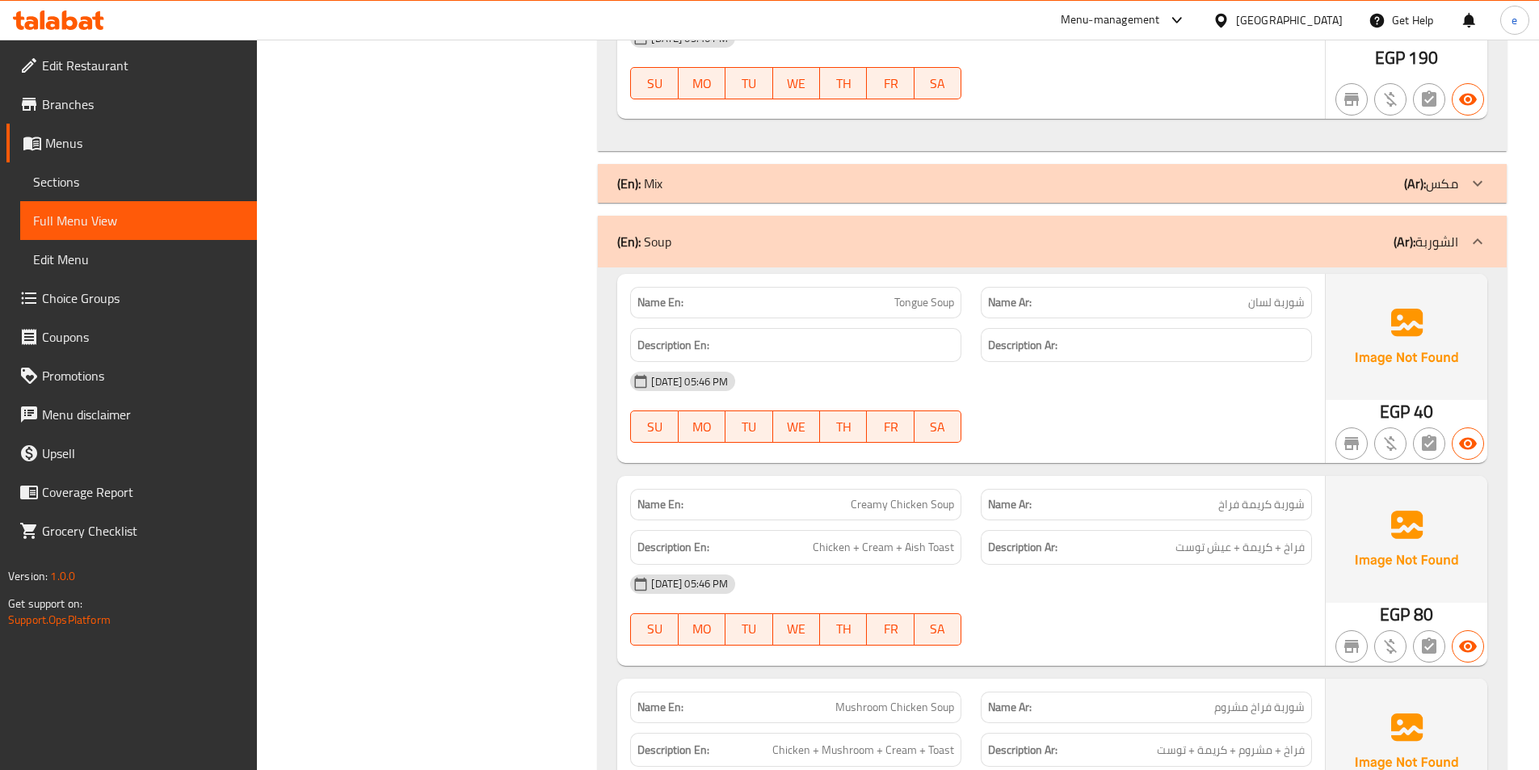
scroll to position [7996, 0]
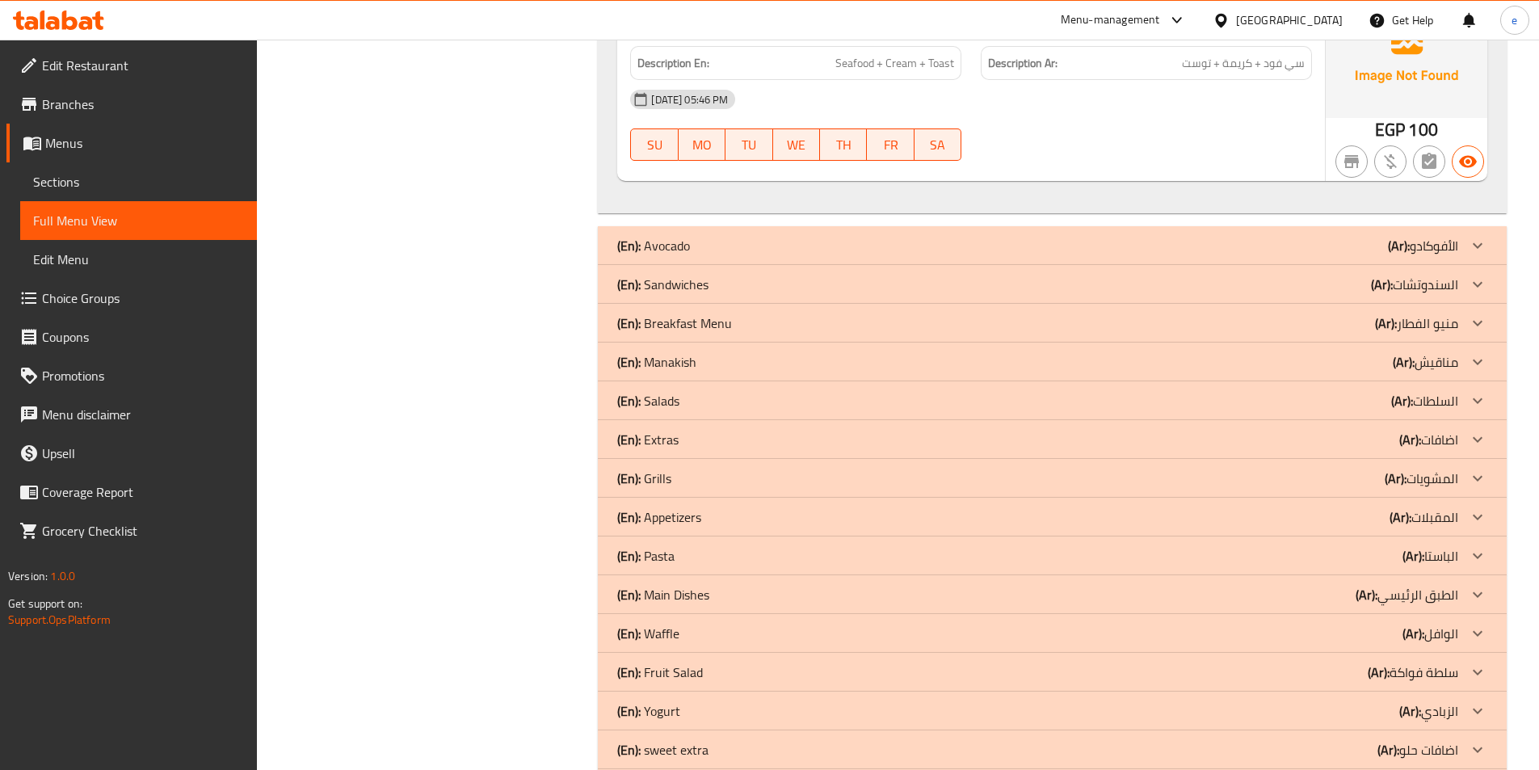
click at [1392, 272] on b "(Ar):" at bounding box center [1382, 284] width 22 height 24
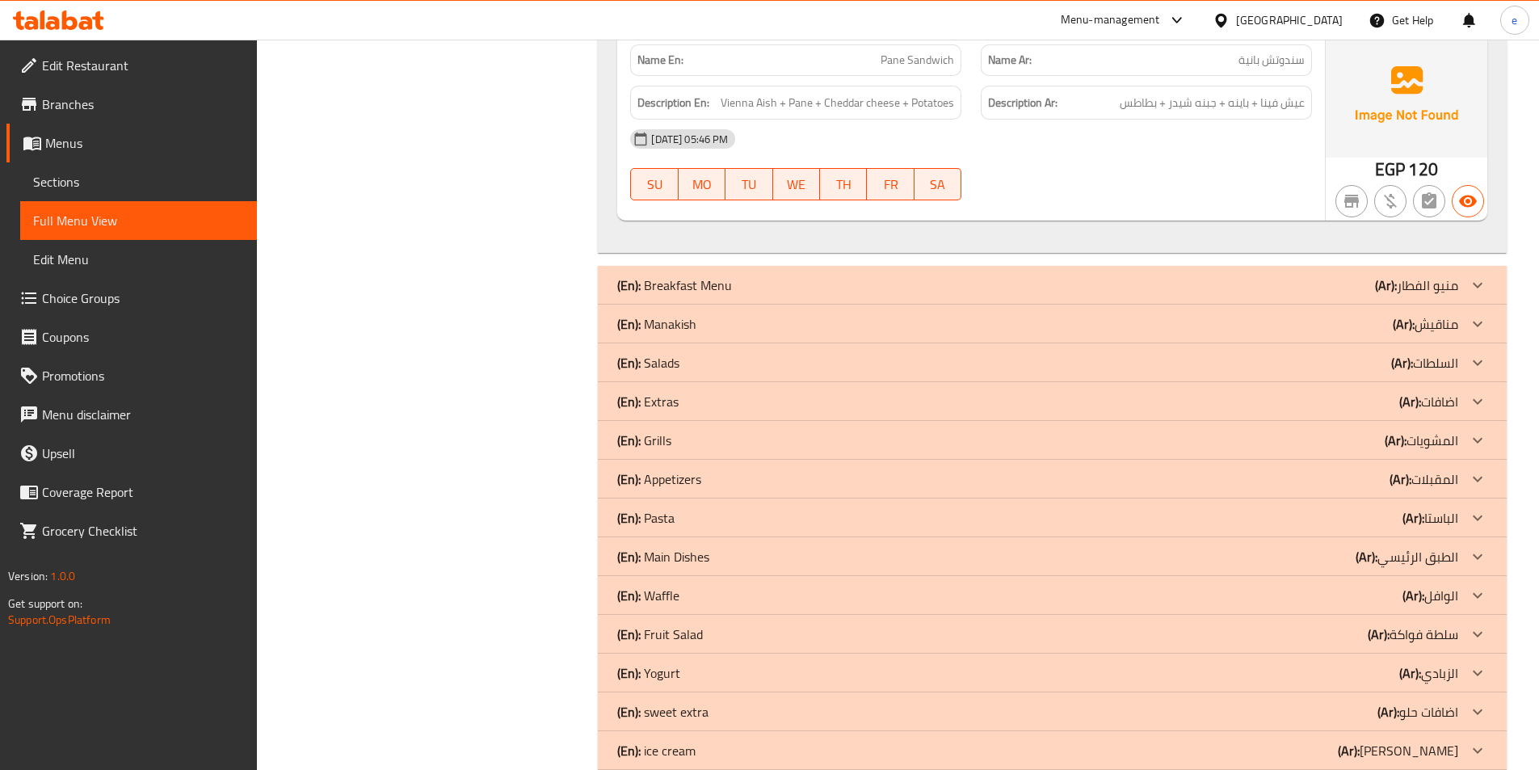
scroll to position [9530, 0]
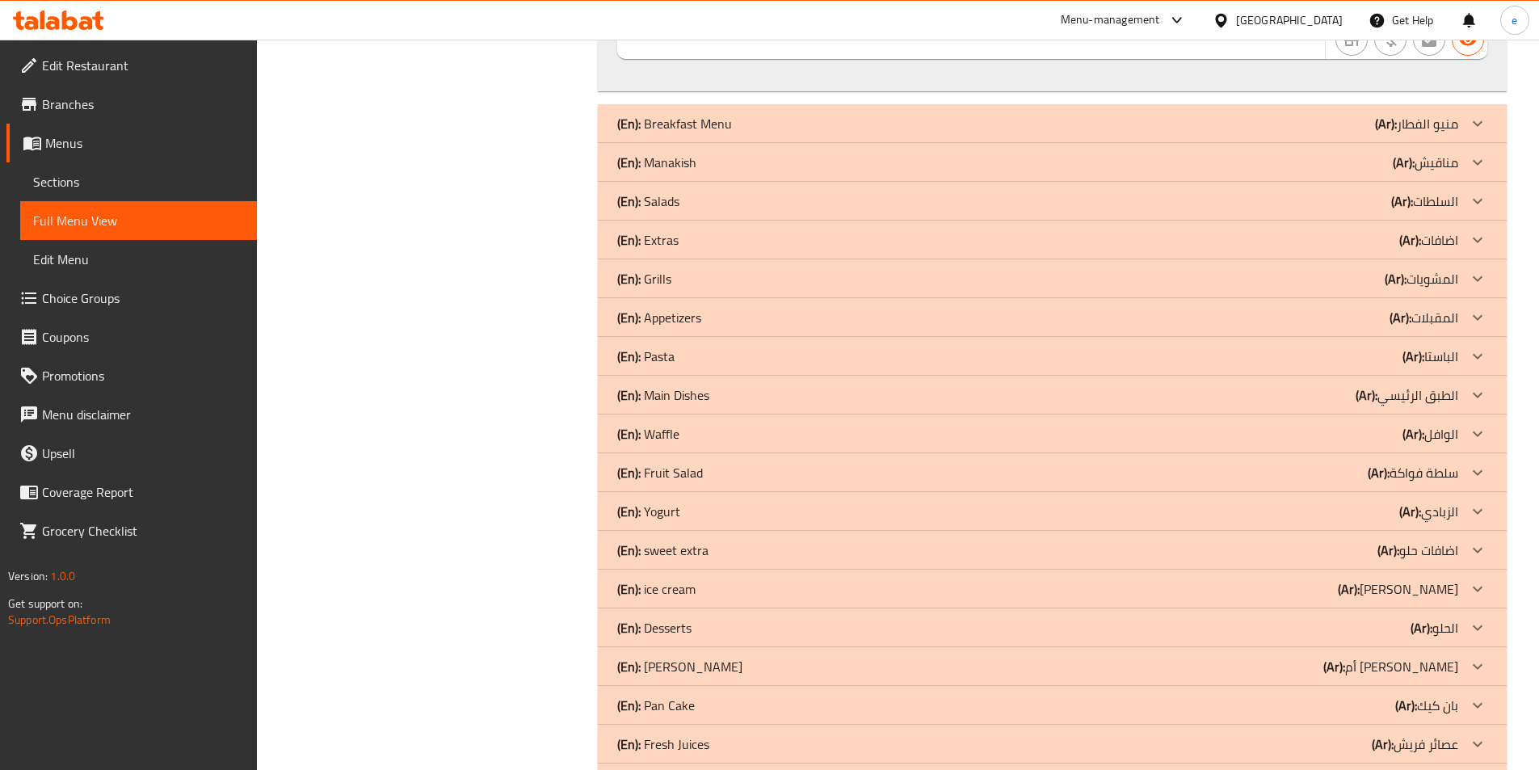
click at [1450, 114] on p "(Ar): منيو الفطار" at bounding box center [1416, 123] width 83 height 19
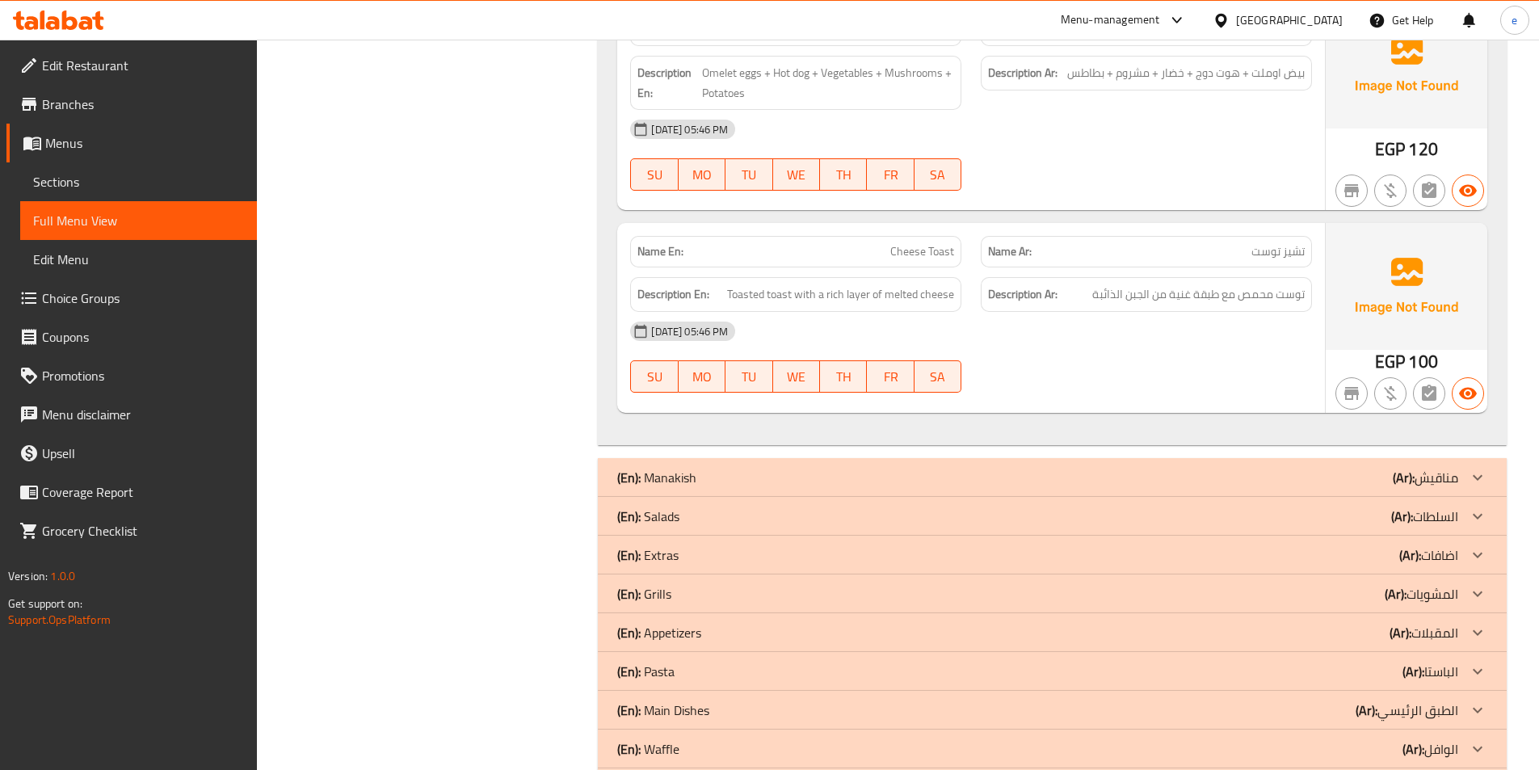
scroll to position [10564, 0]
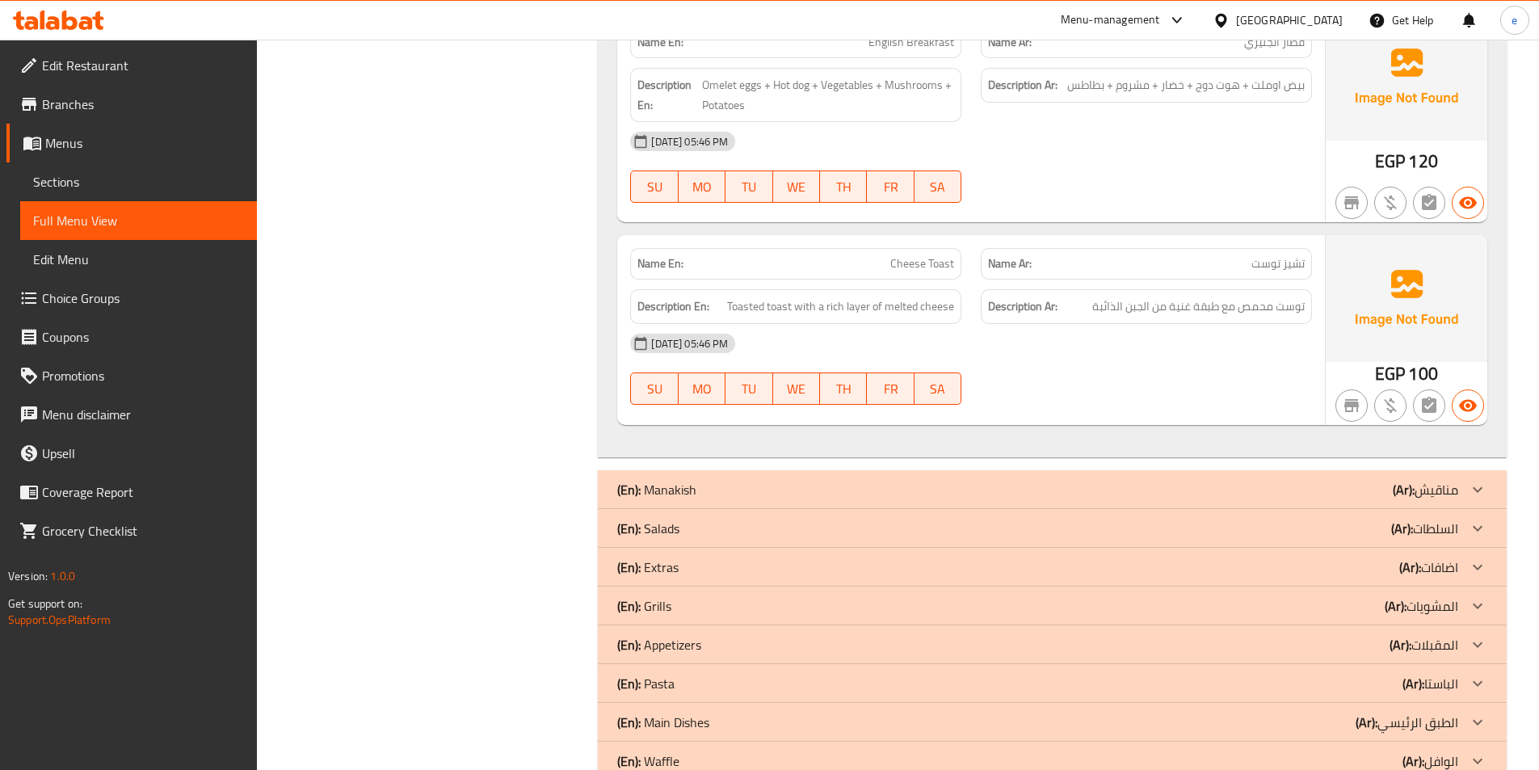
click at [1447, 480] on p "(Ar): مناقيش" at bounding box center [1424, 489] width 65 height 19
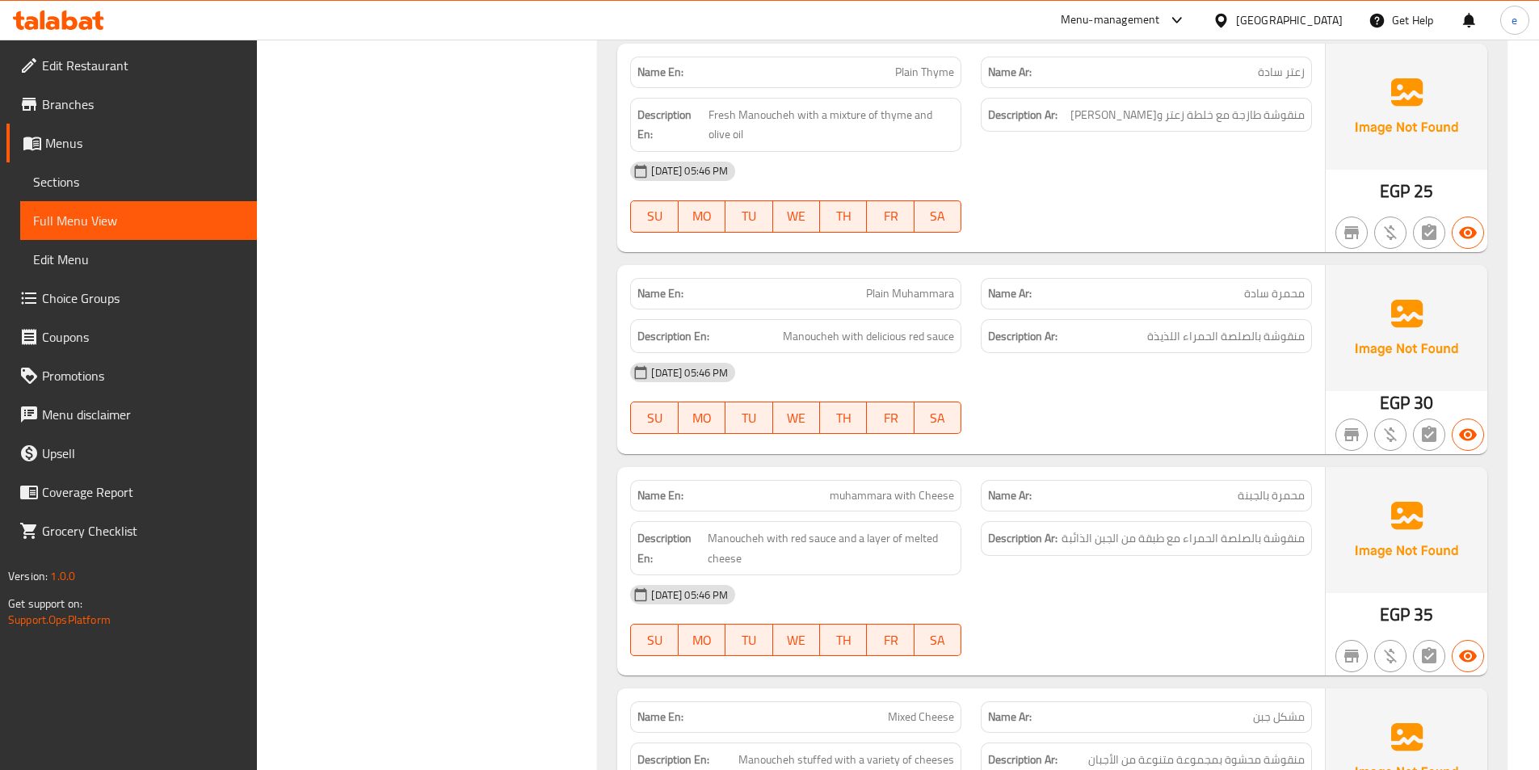
scroll to position [12018, 0]
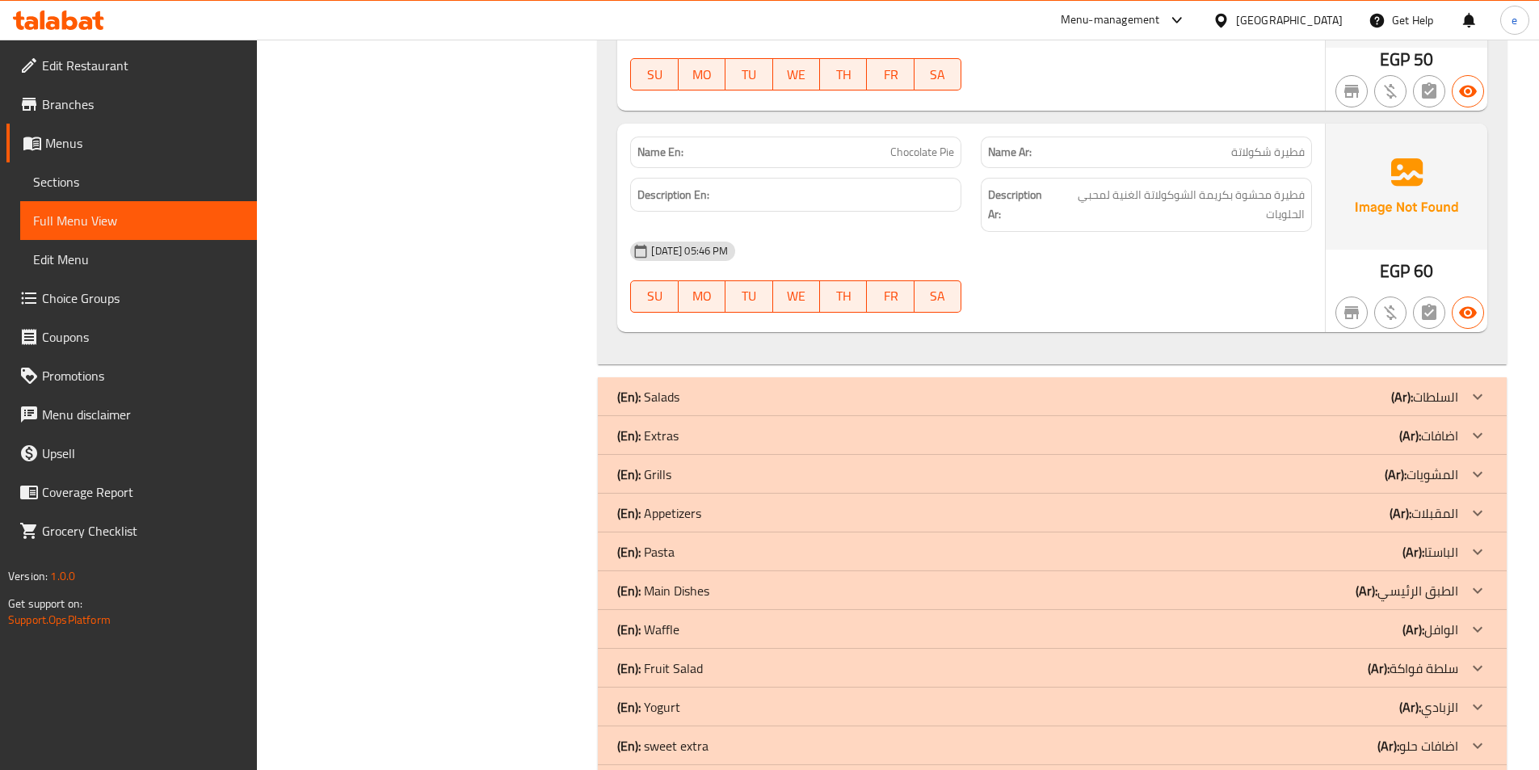
click at [1450, 387] on p "(Ar): السلطات" at bounding box center [1424, 396] width 67 height 19
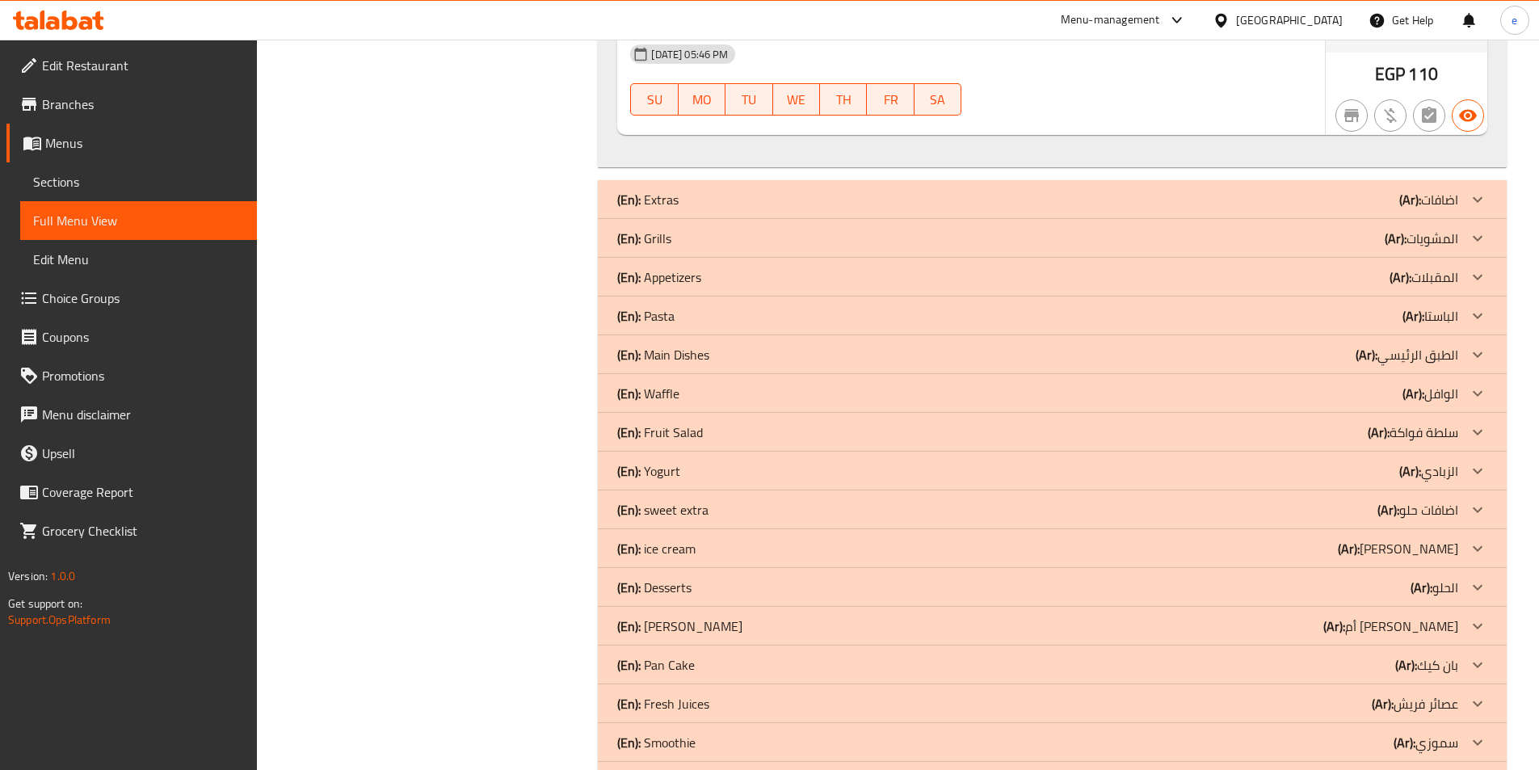
scroll to position [13472, 0]
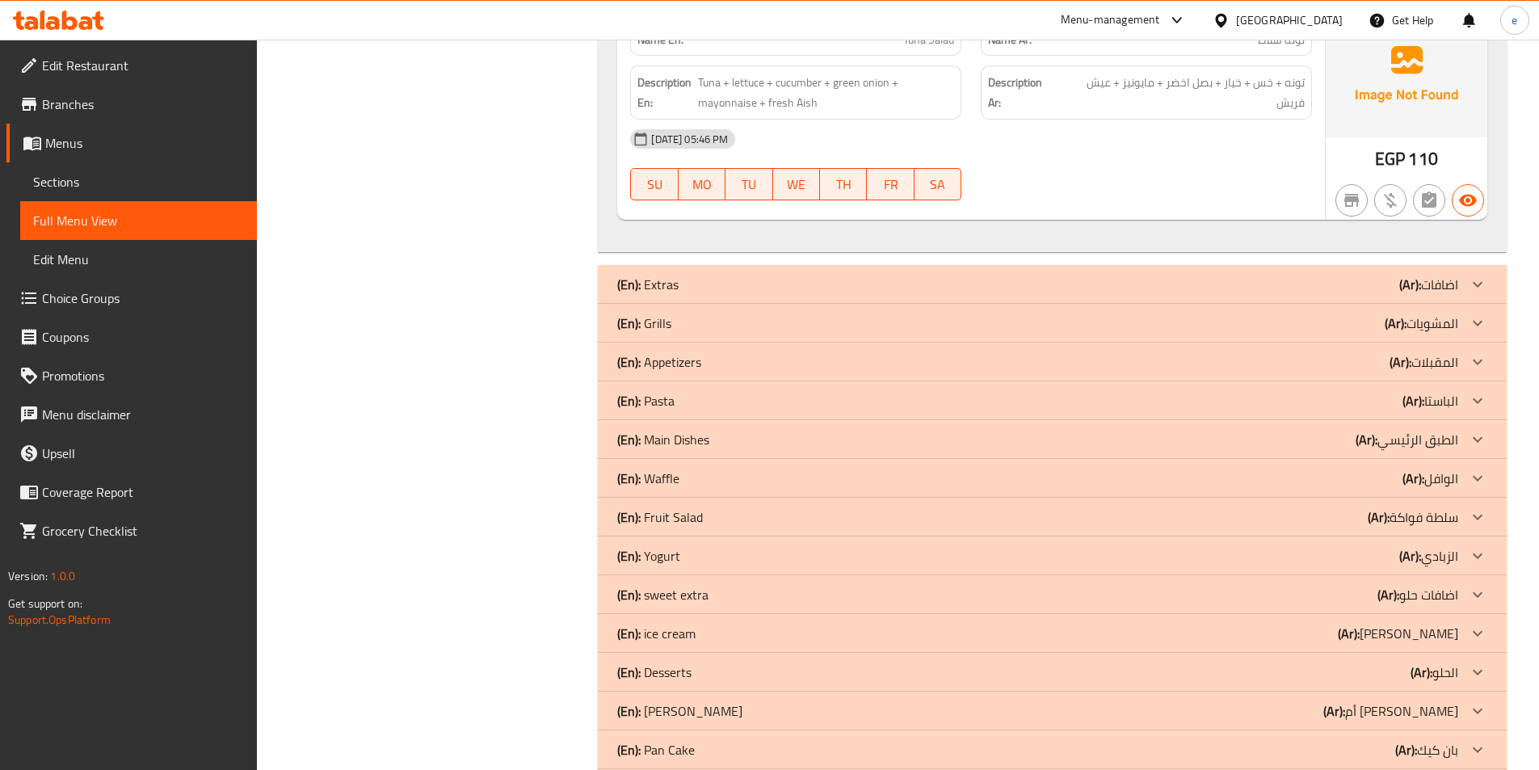
click at [1416, 272] on b "(Ar):" at bounding box center [1410, 284] width 22 height 24
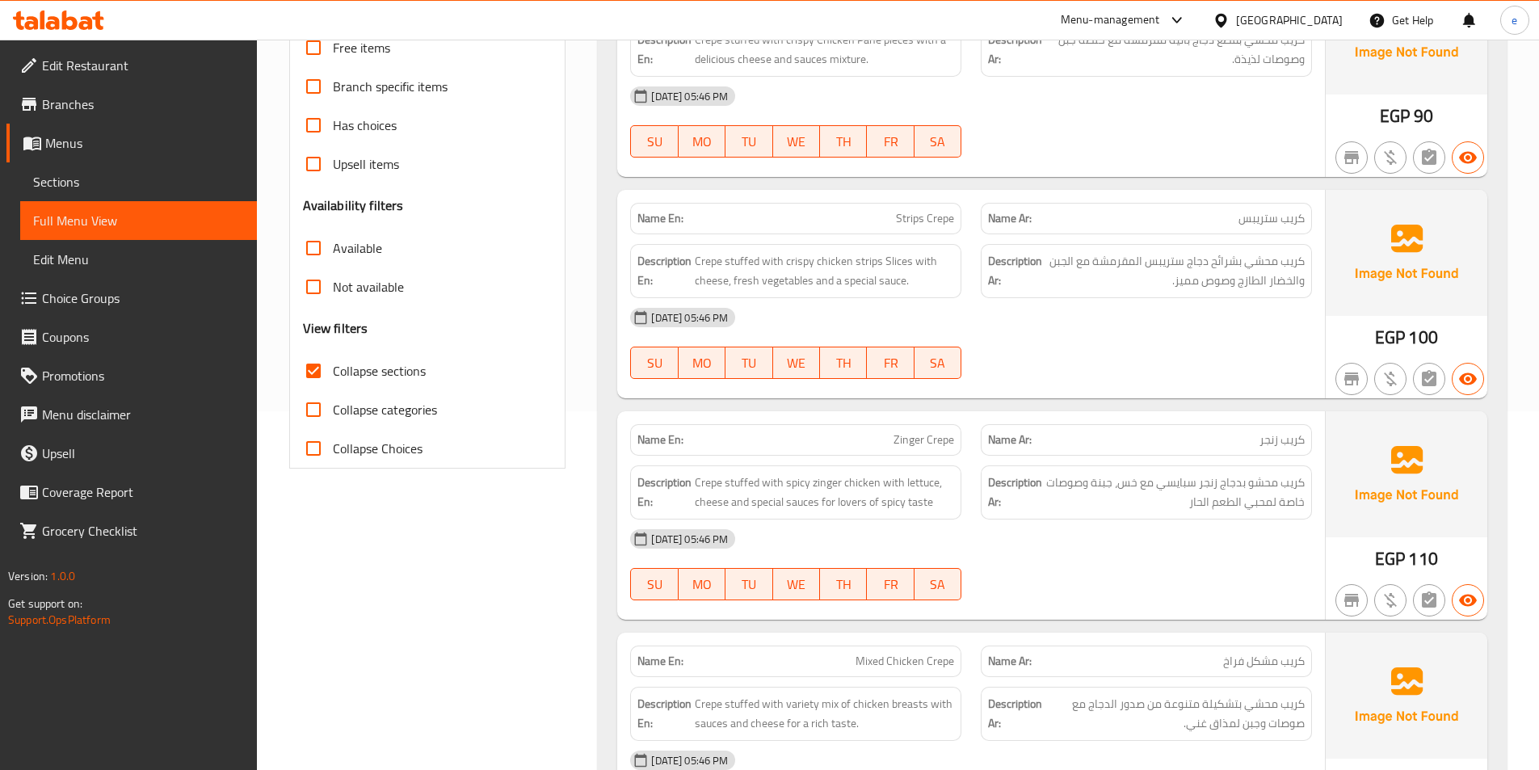
scroll to position [275, 0]
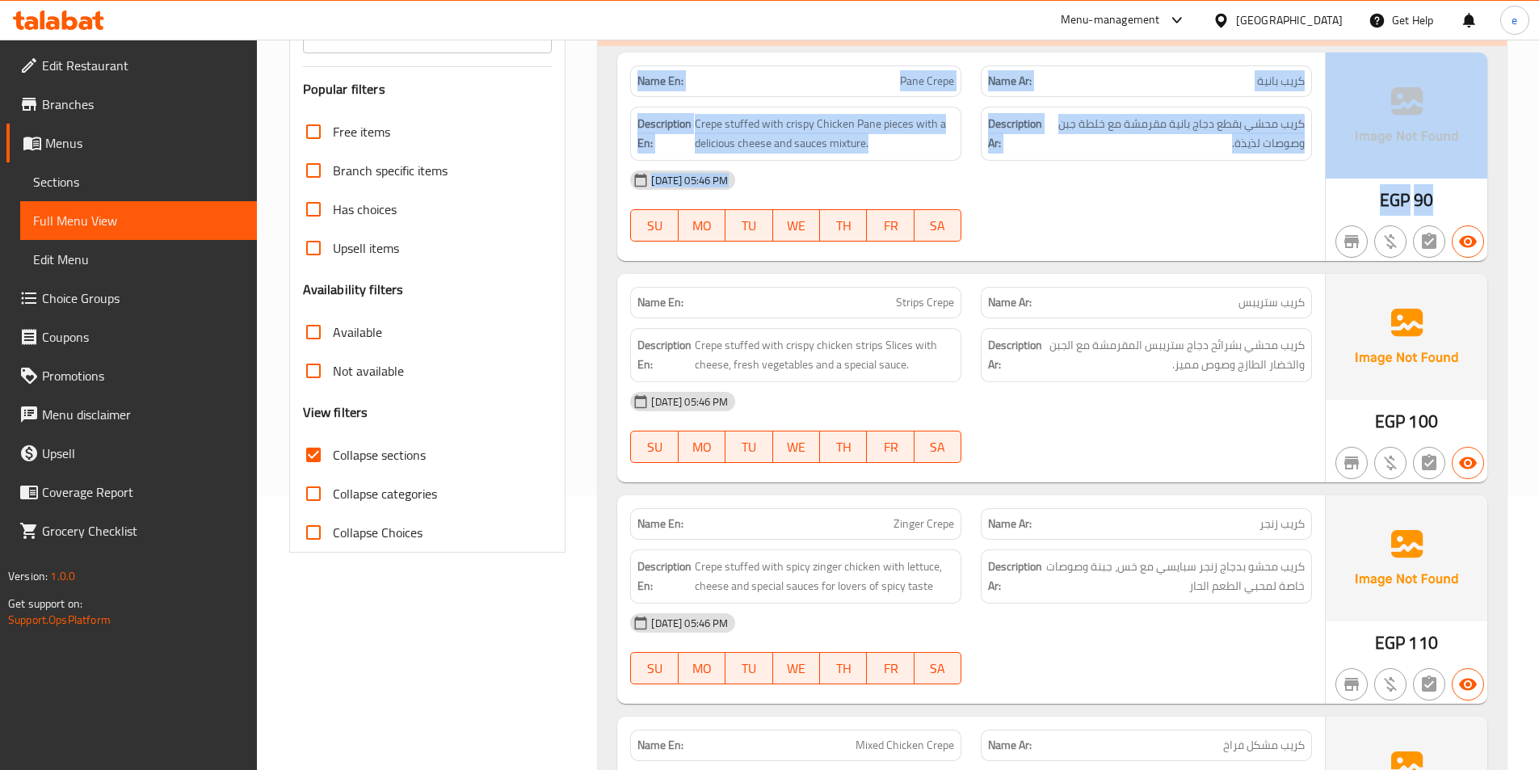
click at [1497, 252] on div "Name En: Pane Crepe Name Ar: كريب بانية Description En: Crepe stuffed with cris…" at bounding box center [1052, 723] width 909 height 1354
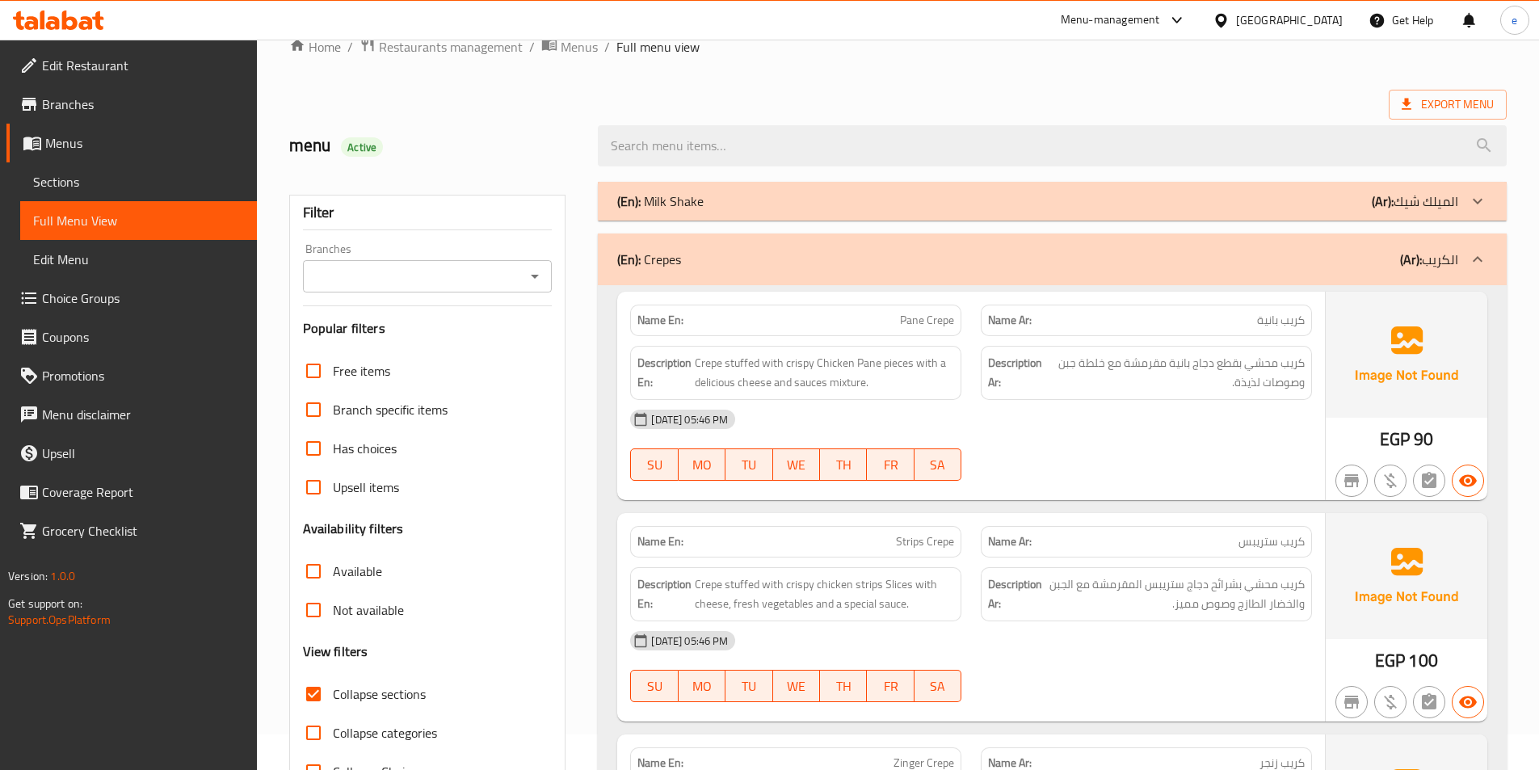
scroll to position [0, 0]
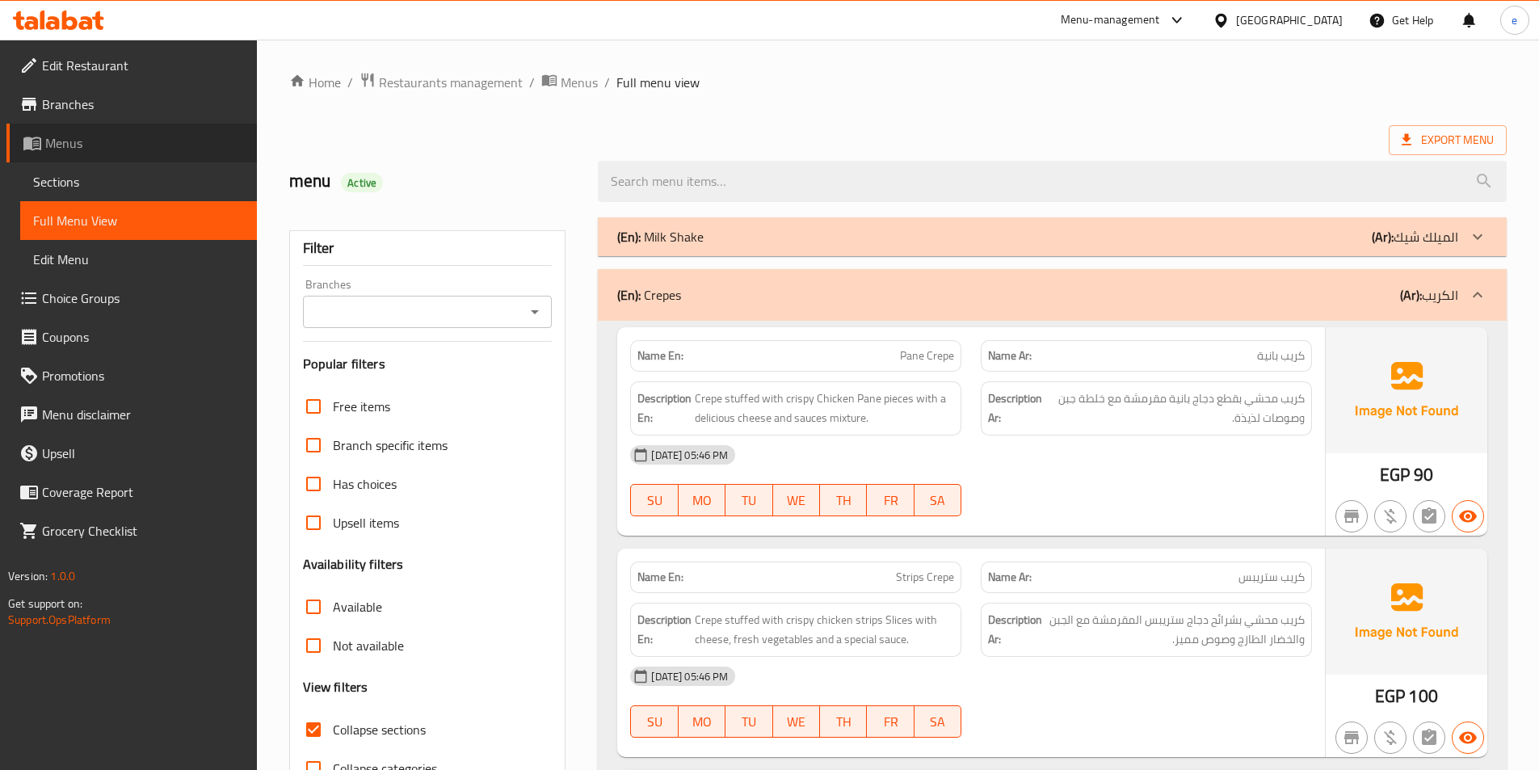
click at [94, 139] on span "Menus" at bounding box center [144, 142] width 199 height 19
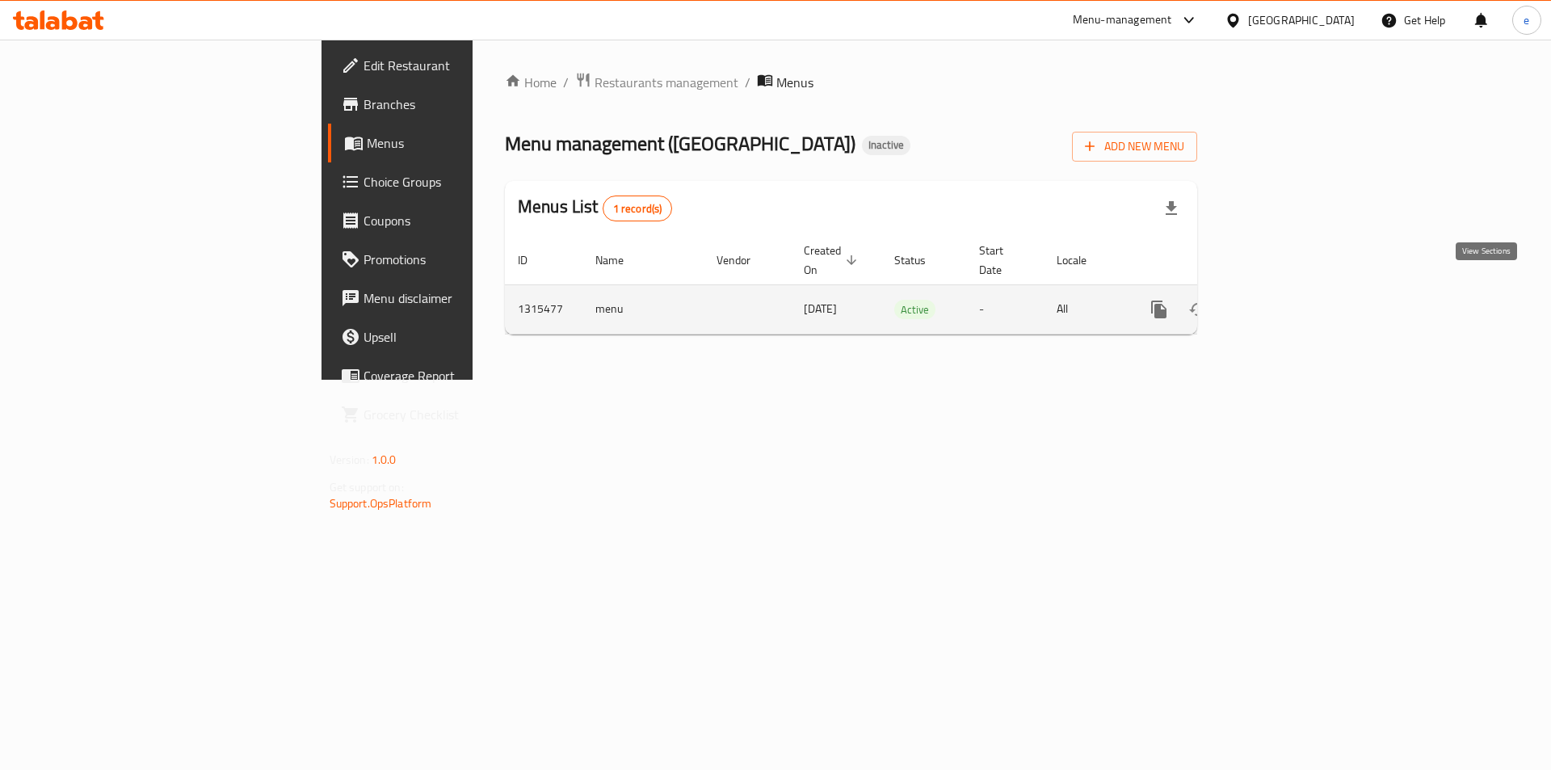
click at [1283, 302] on icon "enhanced table" at bounding box center [1275, 309] width 15 height 15
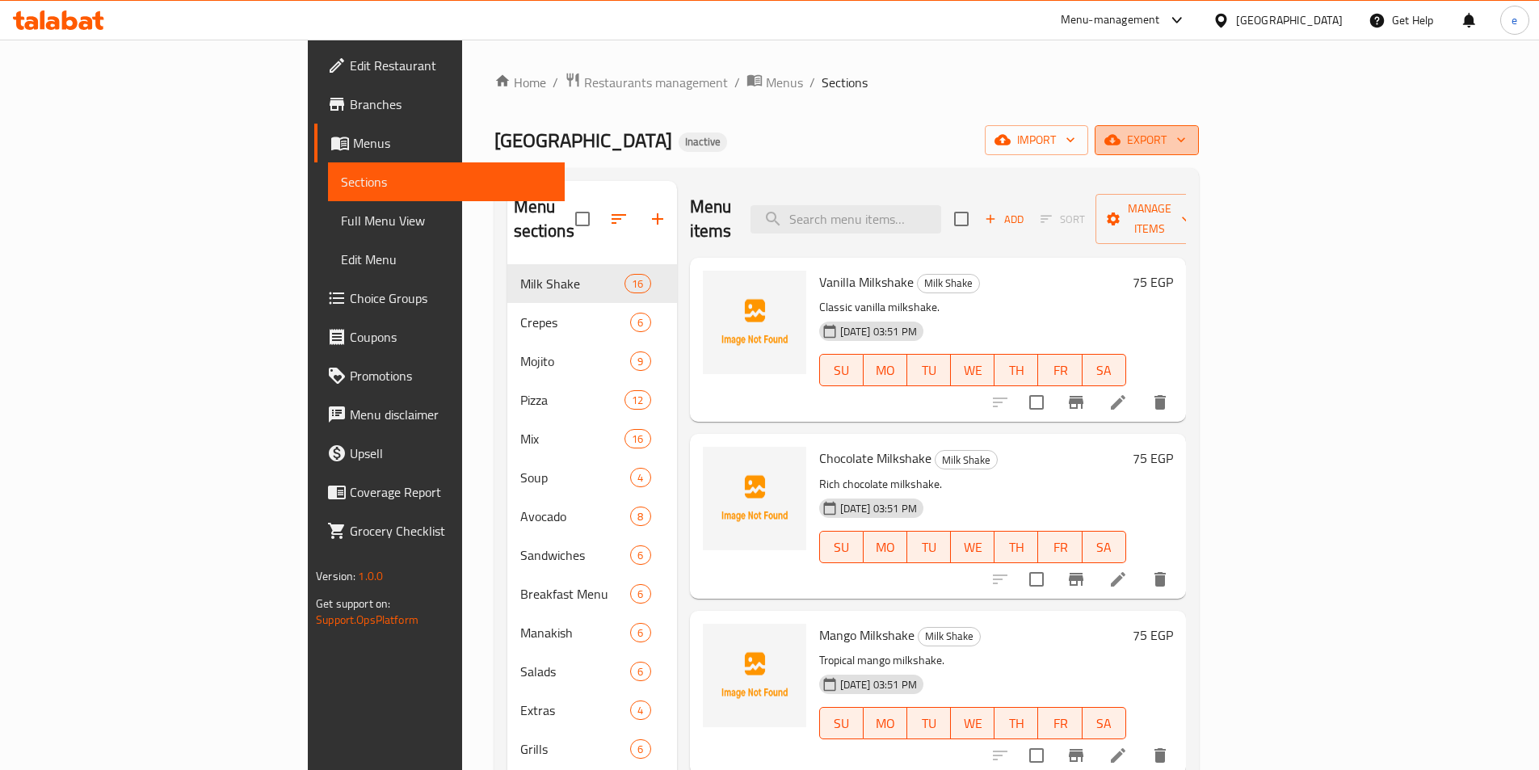
click at [1186, 141] on span "export" at bounding box center [1146, 140] width 78 height 20
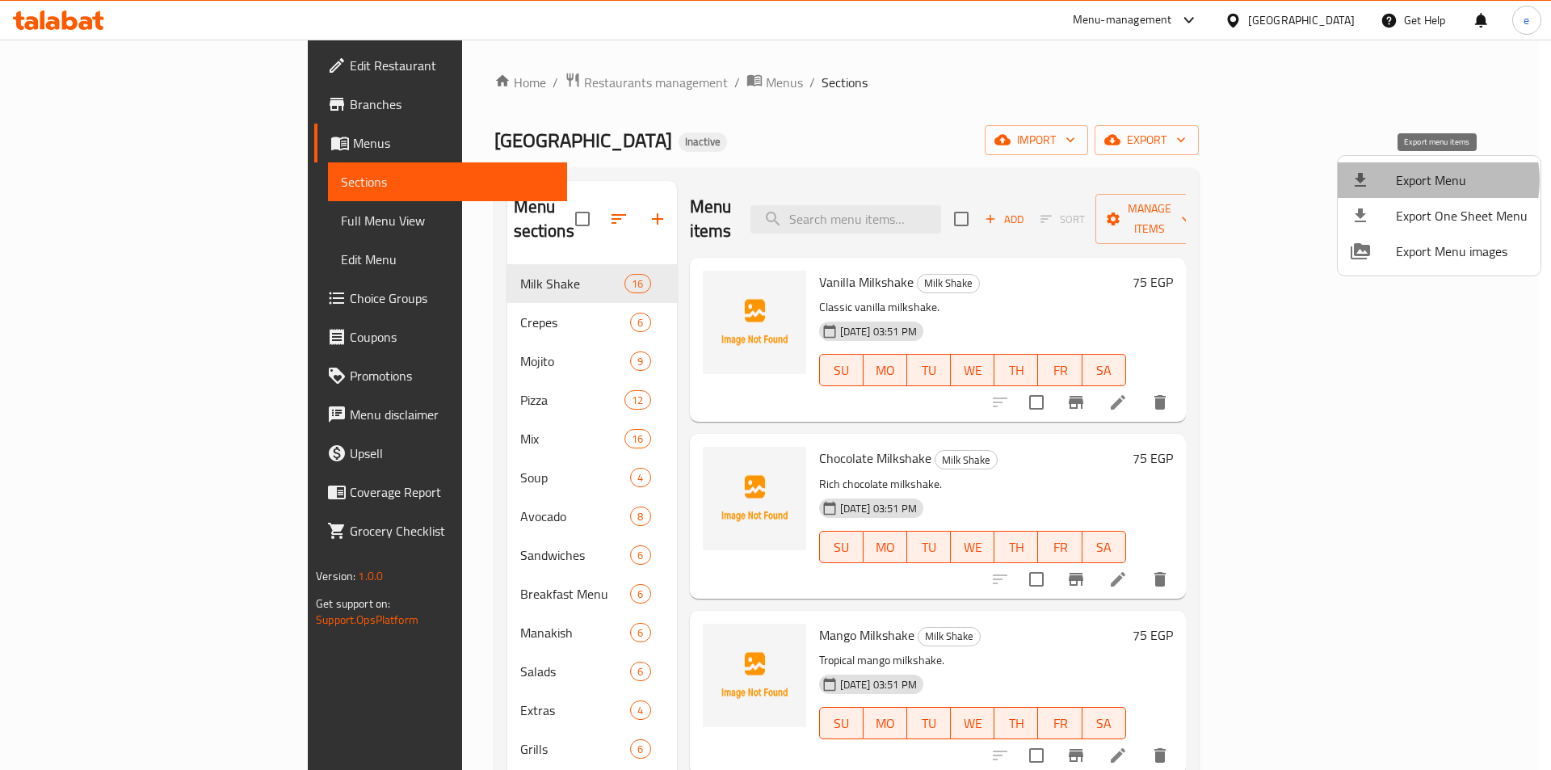
click at [1423, 180] on span "Export Menu" at bounding box center [1462, 179] width 132 height 19
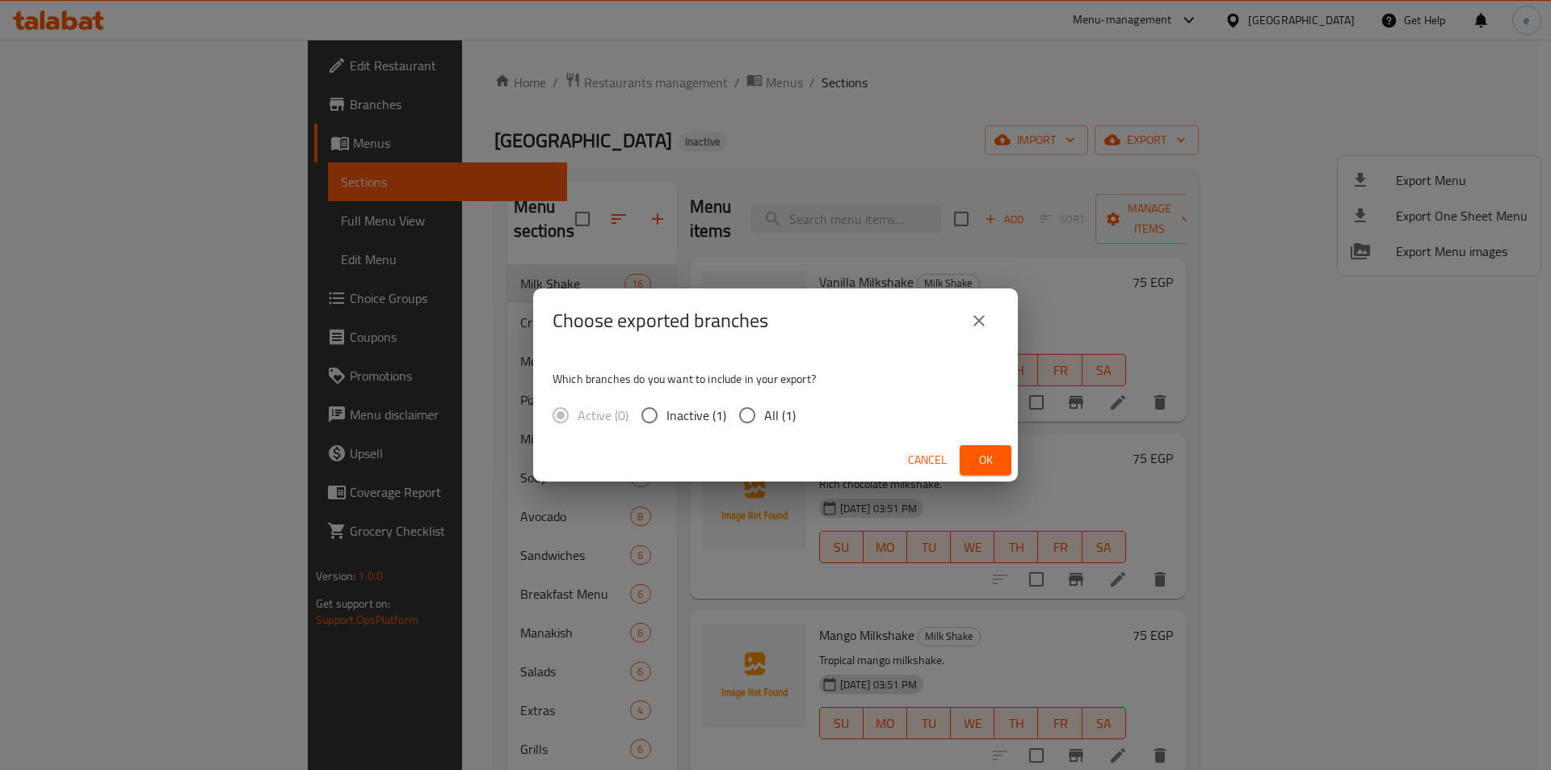
click at [753, 406] on input "All (1)" at bounding box center [747, 415] width 34 height 34
radio input "true"
click at [981, 456] on span "Ok" at bounding box center [985, 460] width 26 height 20
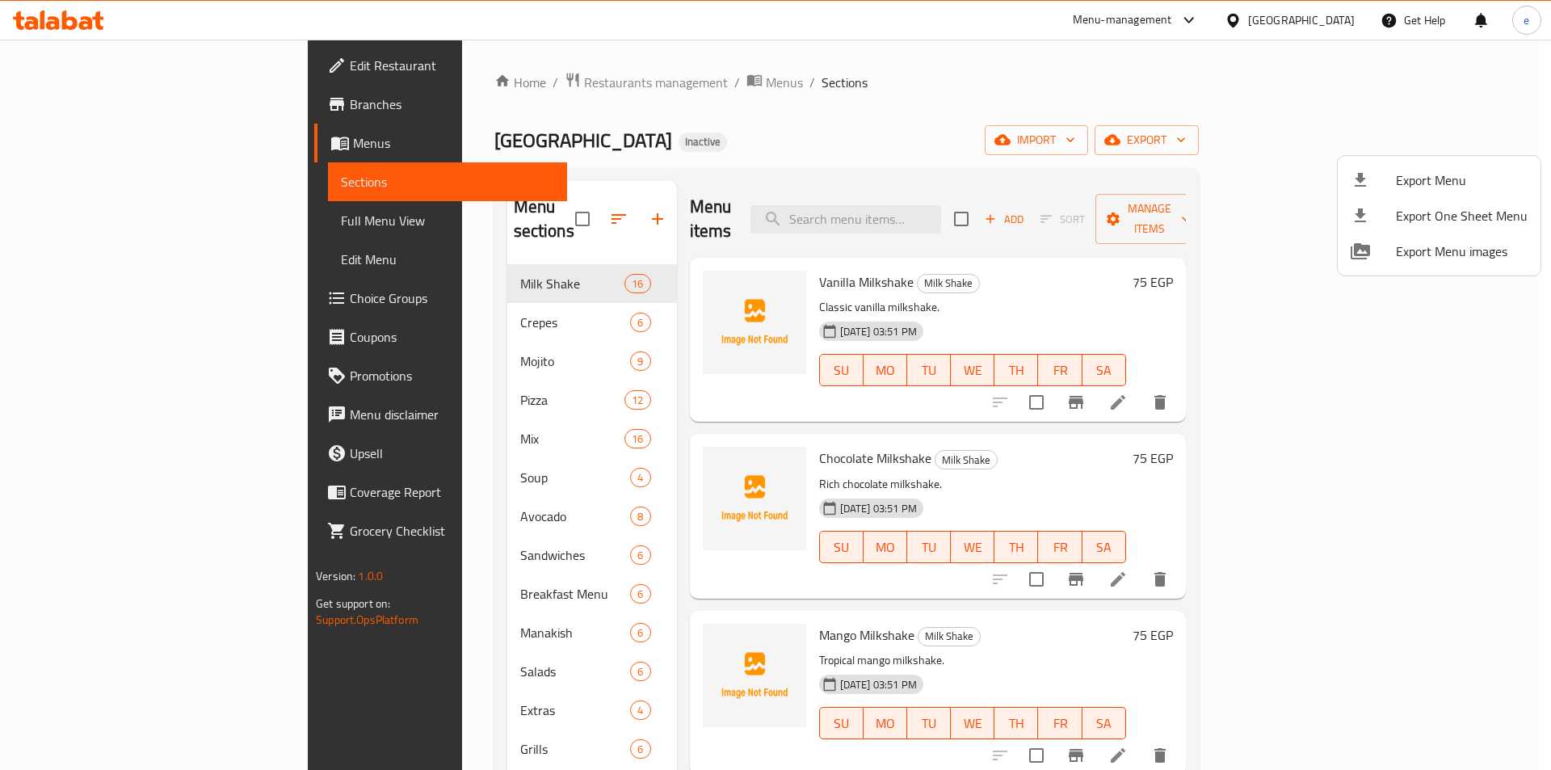
click at [111, 111] on div at bounding box center [775, 385] width 1551 height 770
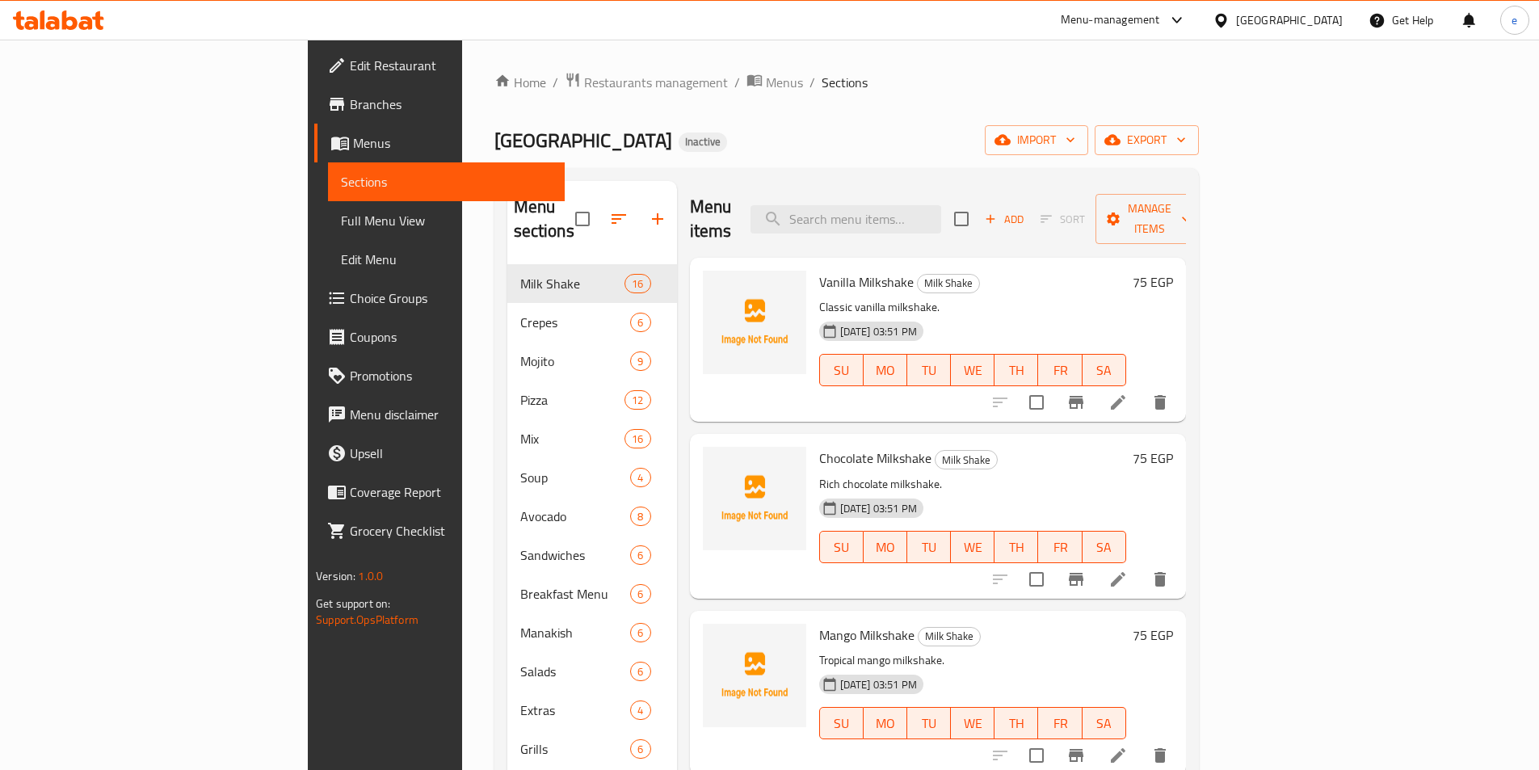
click at [350, 111] on span "Branches" at bounding box center [451, 103] width 202 height 19
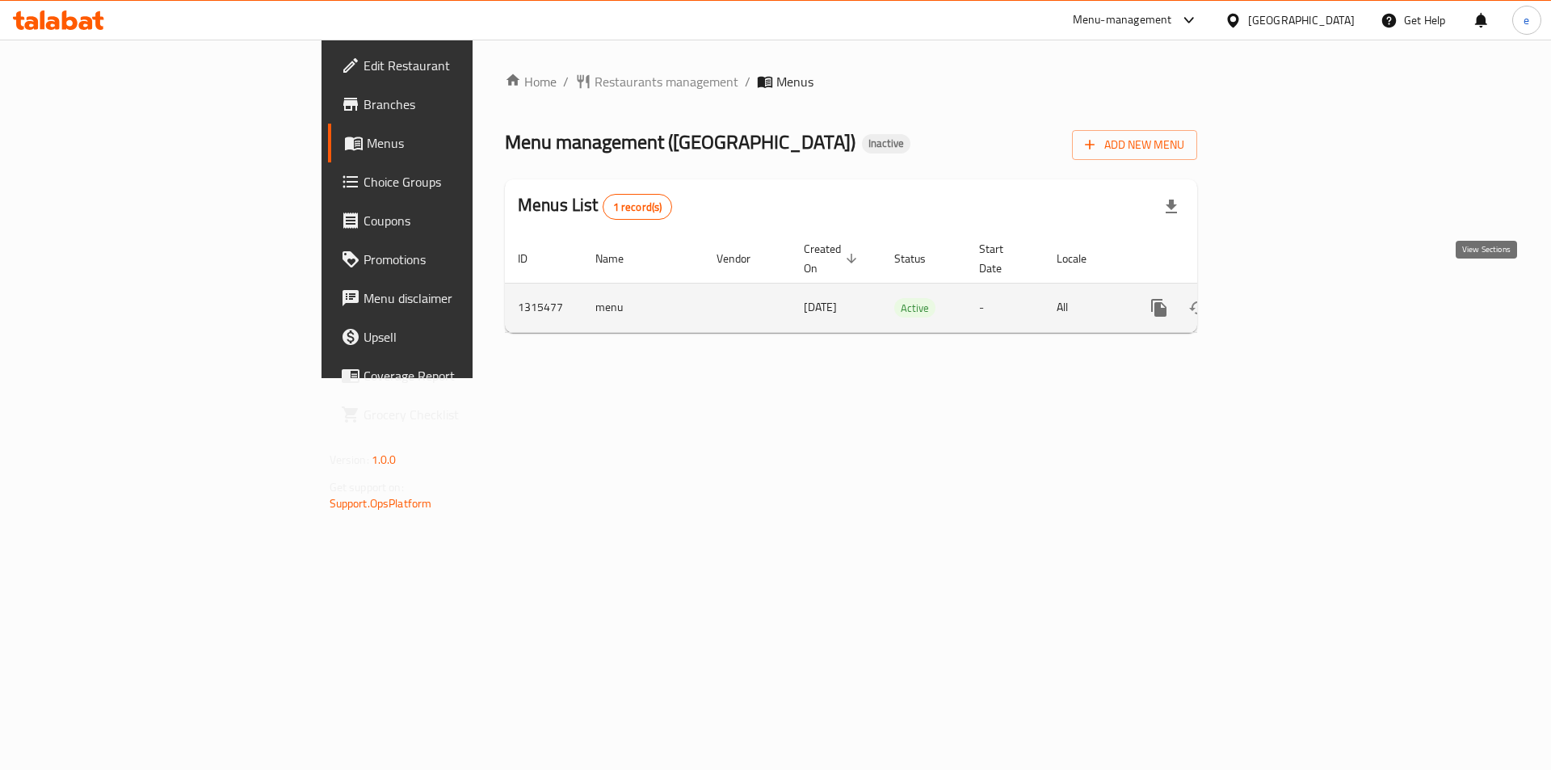
click at [1285, 298] on icon "enhanced table" at bounding box center [1275, 307] width 19 height 19
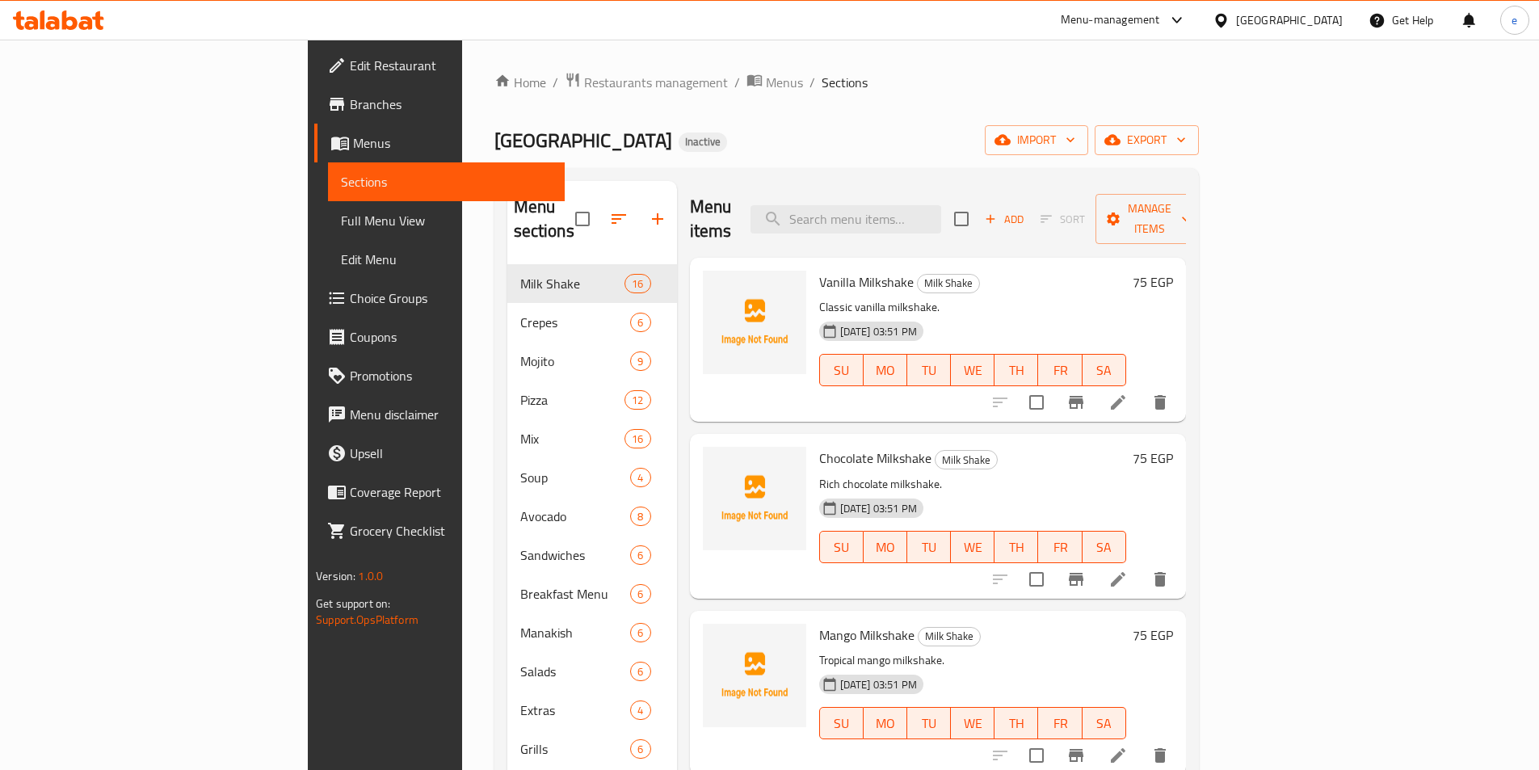
click at [1051, 135] on div "Berlla City Inactive import export" at bounding box center [846, 140] width 704 height 30
click at [941, 208] on input "search" at bounding box center [845, 219] width 191 height 28
paste input "7Up - Miranda - Pepsi"
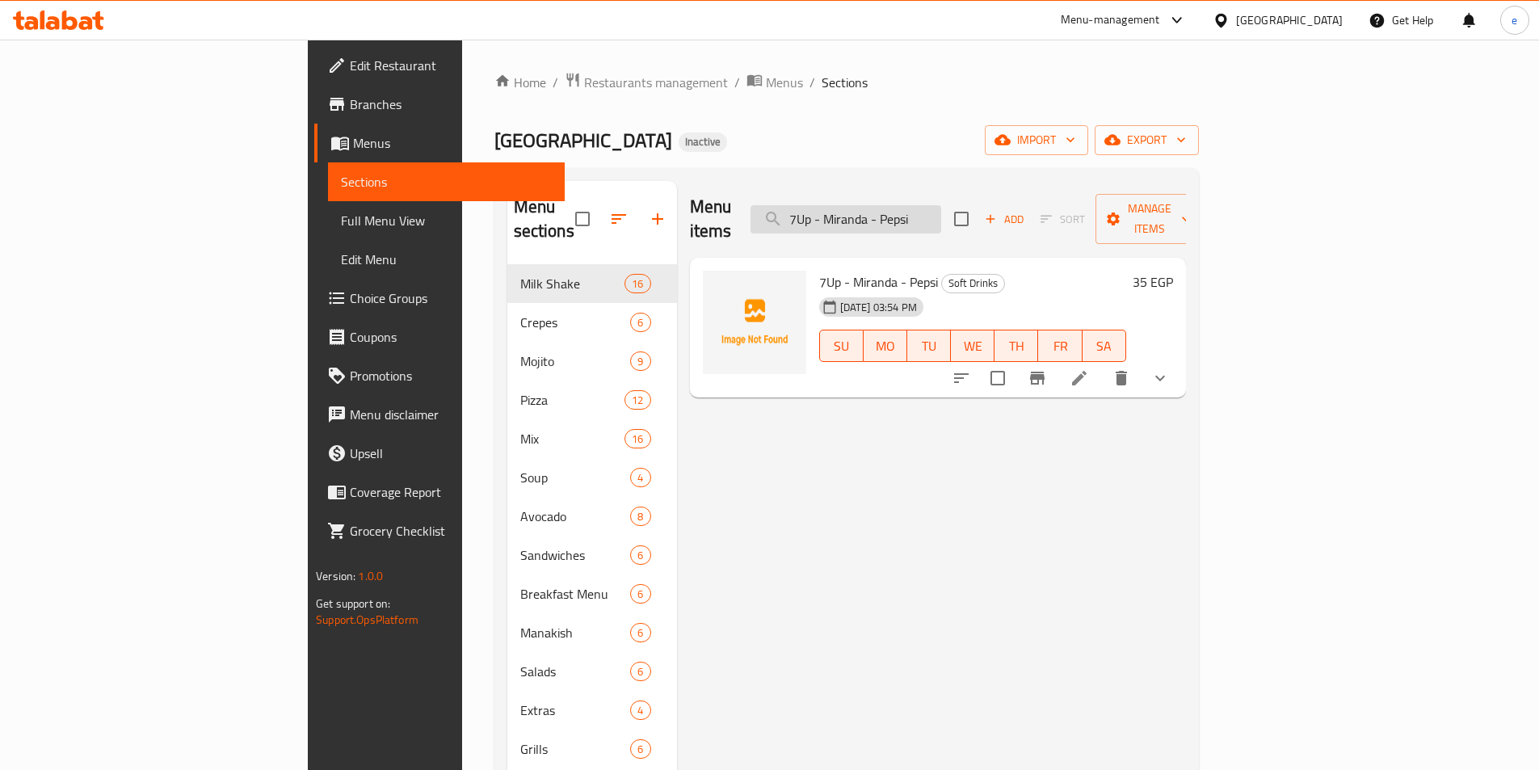
click at [941, 209] on input "7Up - Miranda - Pepsi" at bounding box center [845, 219] width 191 height 28
paste input "[PERSON_NAME]"
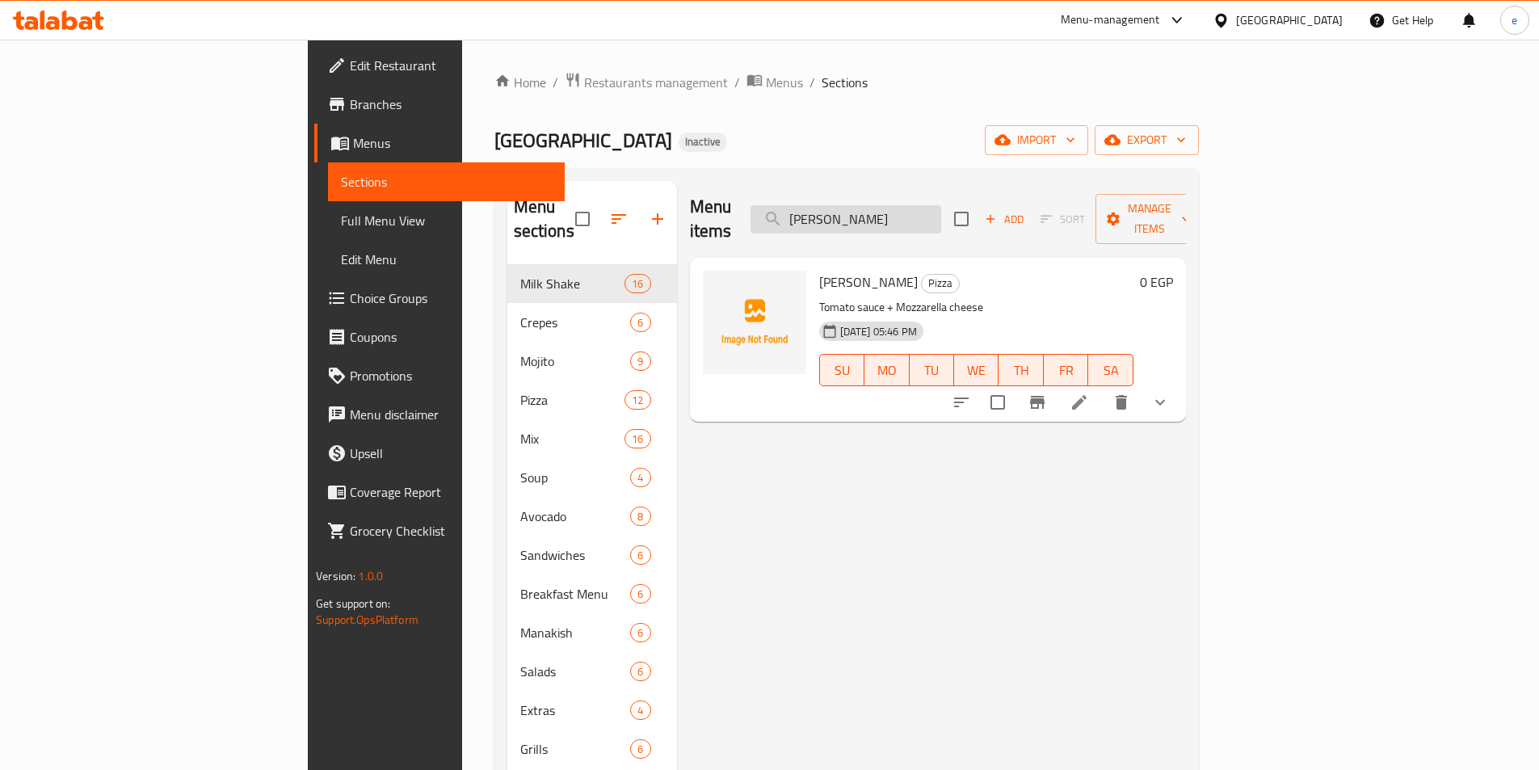
click at [941, 205] on input "[PERSON_NAME]" at bounding box center [845, 219] width 191 height 28
paste input "Vegetables"
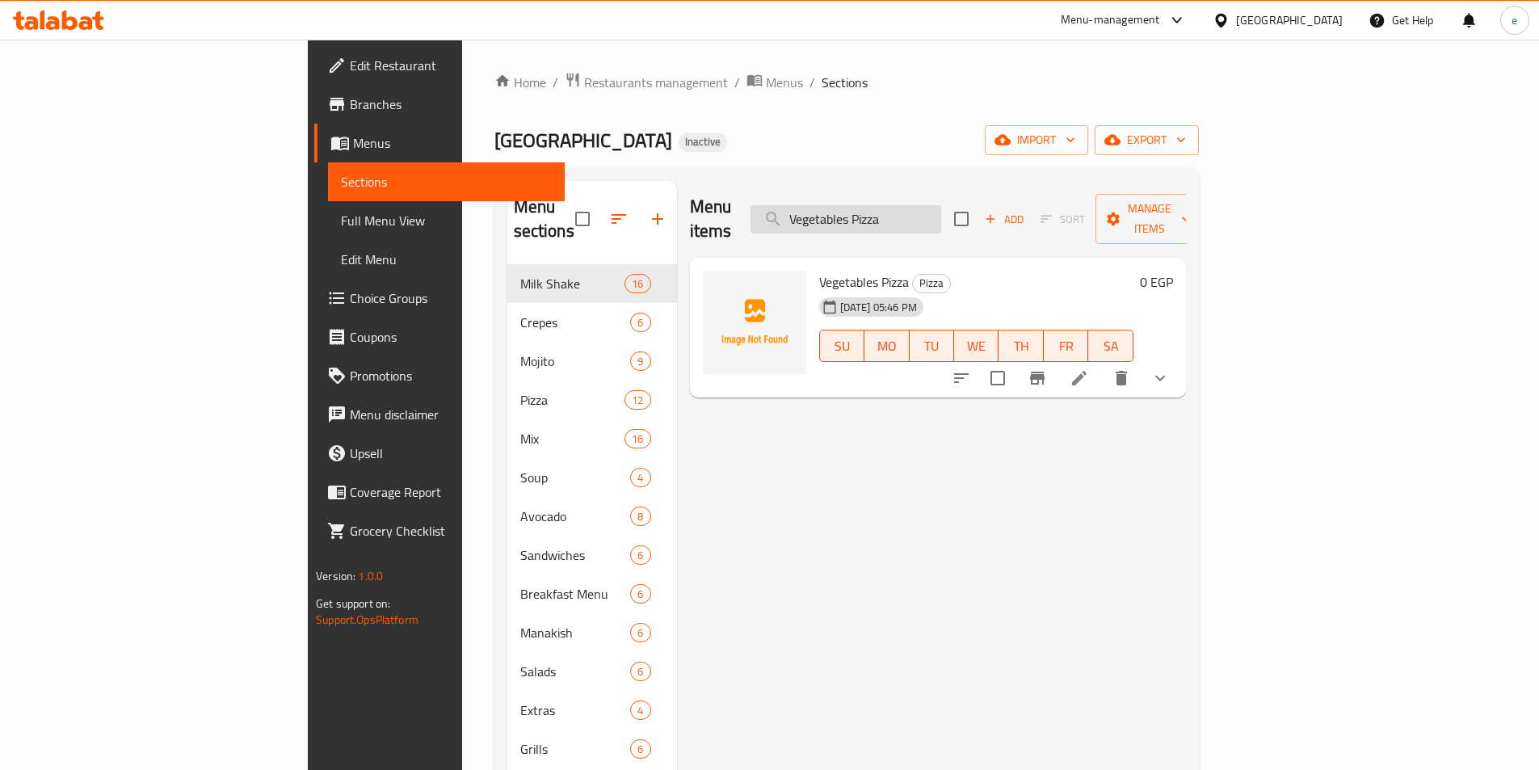
click at [941, 212] on input "Vegetables Pizza" at bounding box center [845, 219] width 191 height 28
paste input "Margherit"
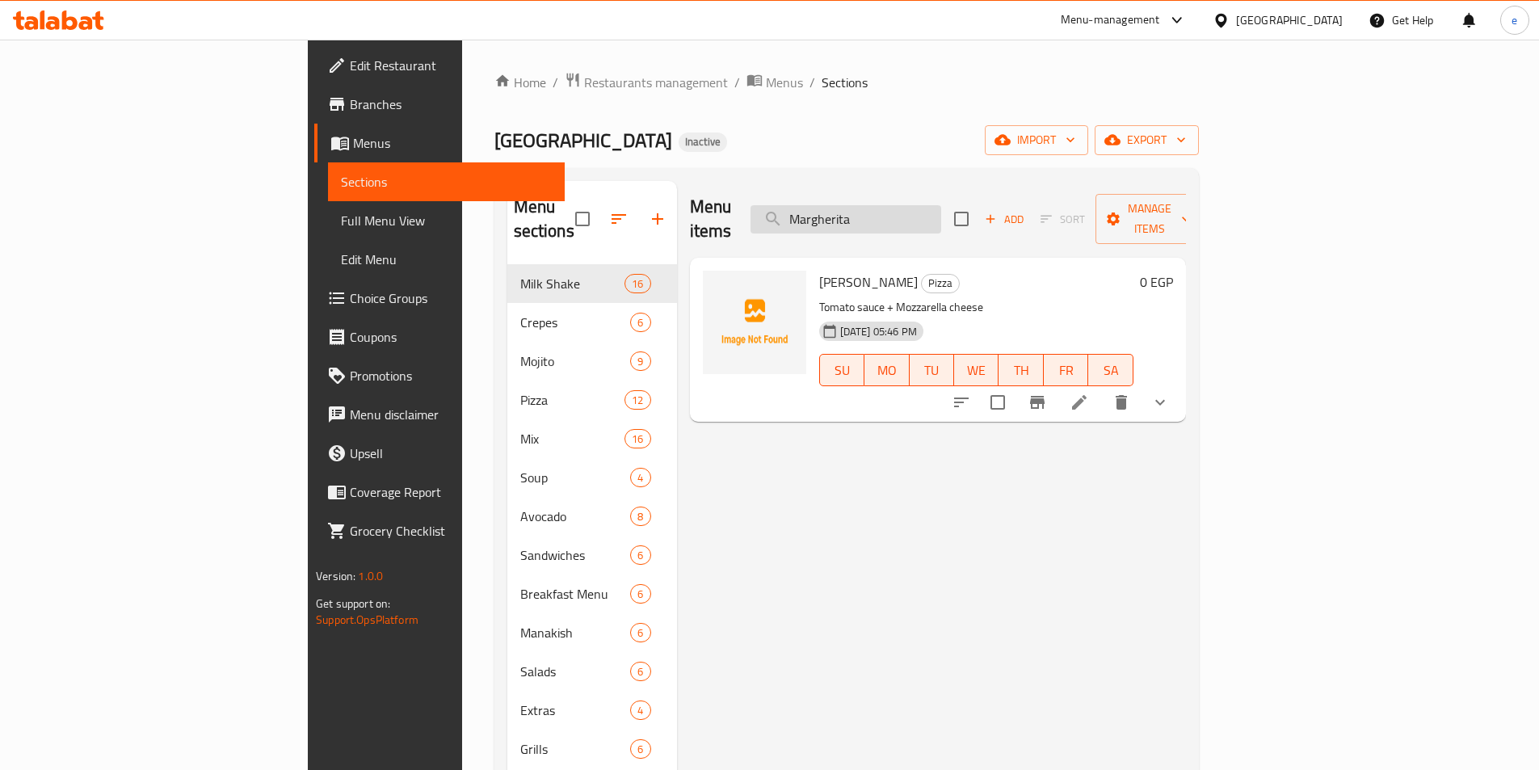
click at [941, 220] on input "Margherita" at bounding box center [845, 219] width 191 height 28
paste input "Vegetables"
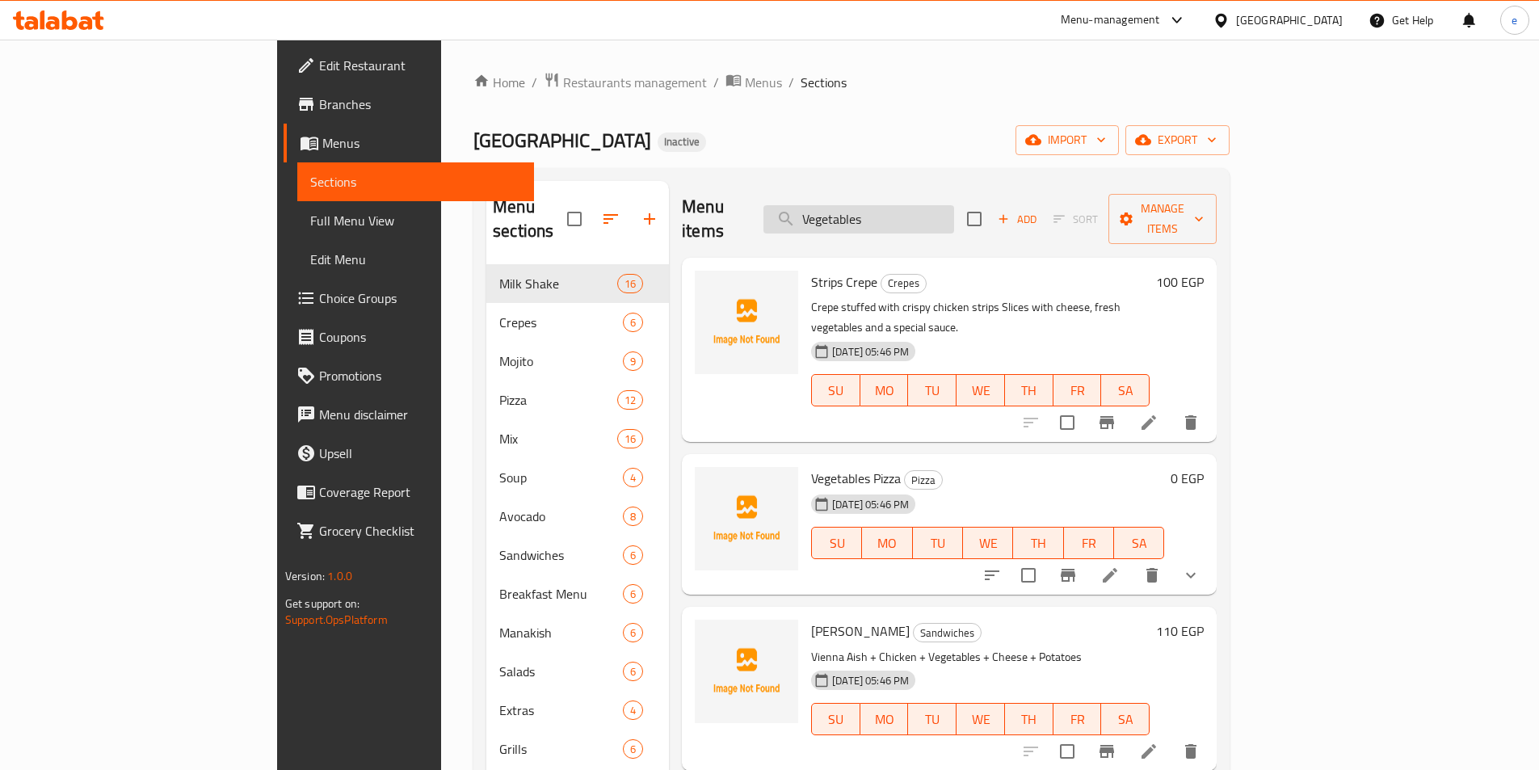
click at [948, 214] on input "Vegetables" at bounding box center [858, 219] width 191 height 28
paste input "Fried with Cheese"
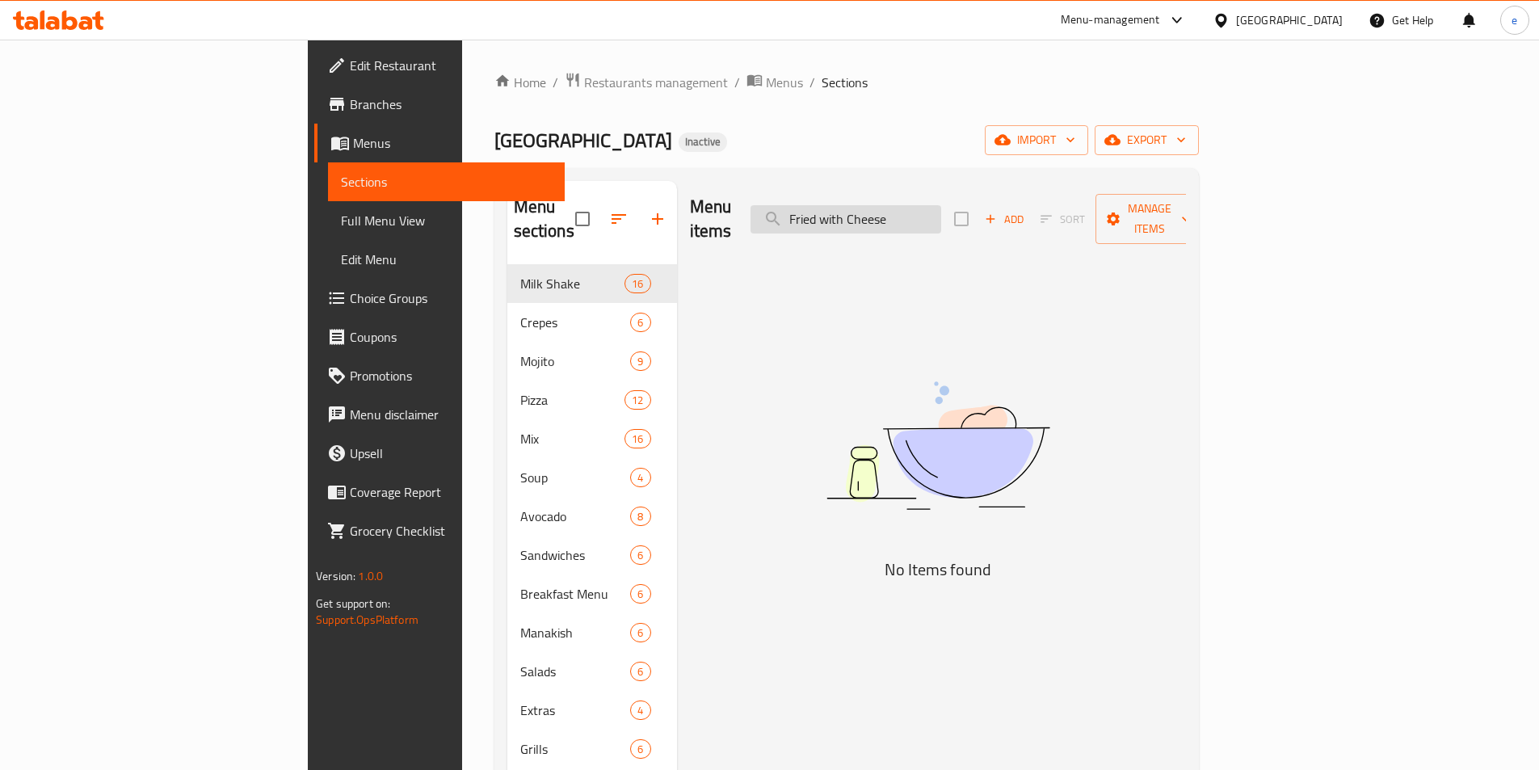
click at [941, 215] on input "Fried with Cheese" at bounding box center [845, 219] width 191 height 28
paste input "Kofta + 1/4 Chicken Meal 1/4"
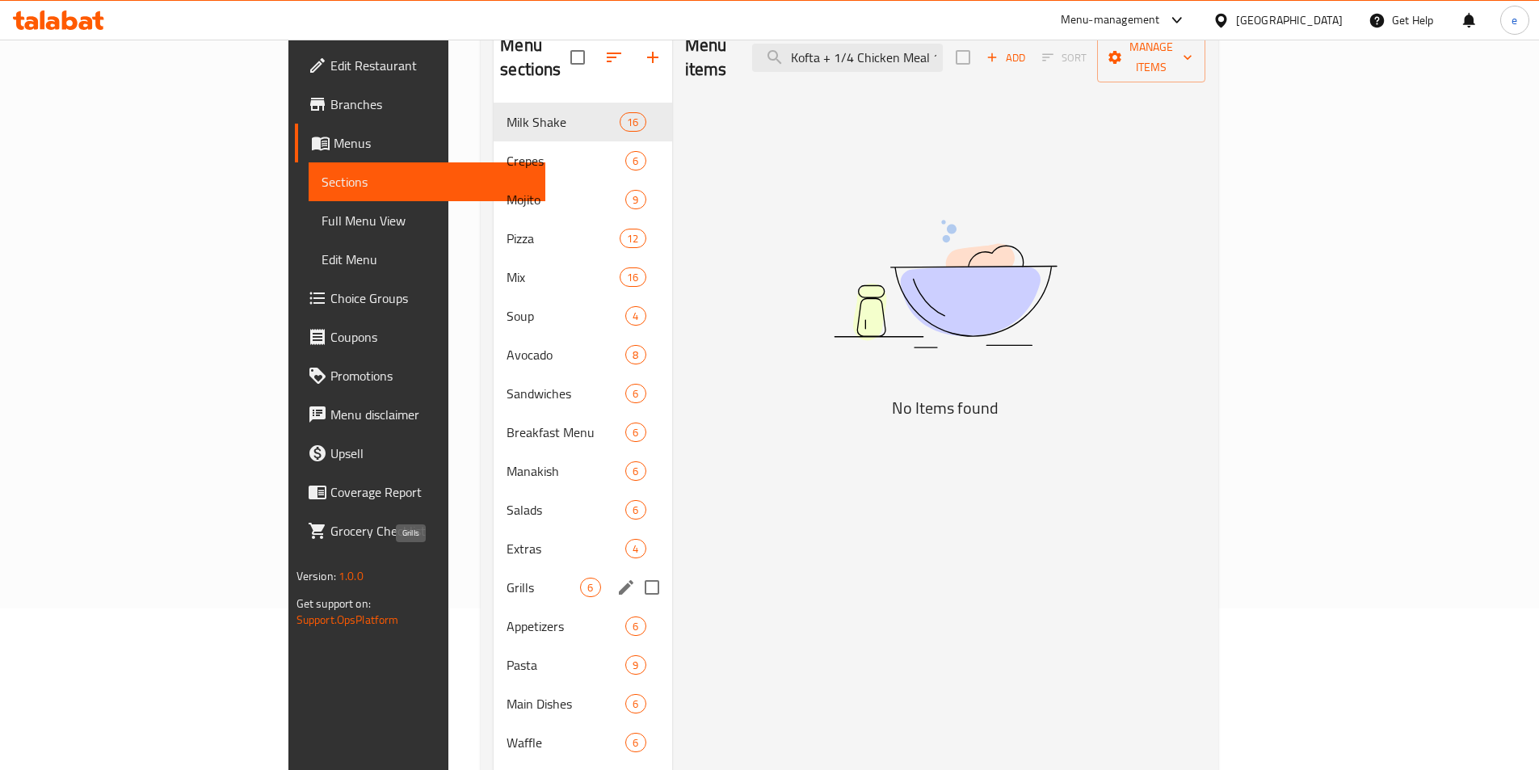
click at [506, 577] on span "Grills" at bounding box center [542, 586] width 73 height 19
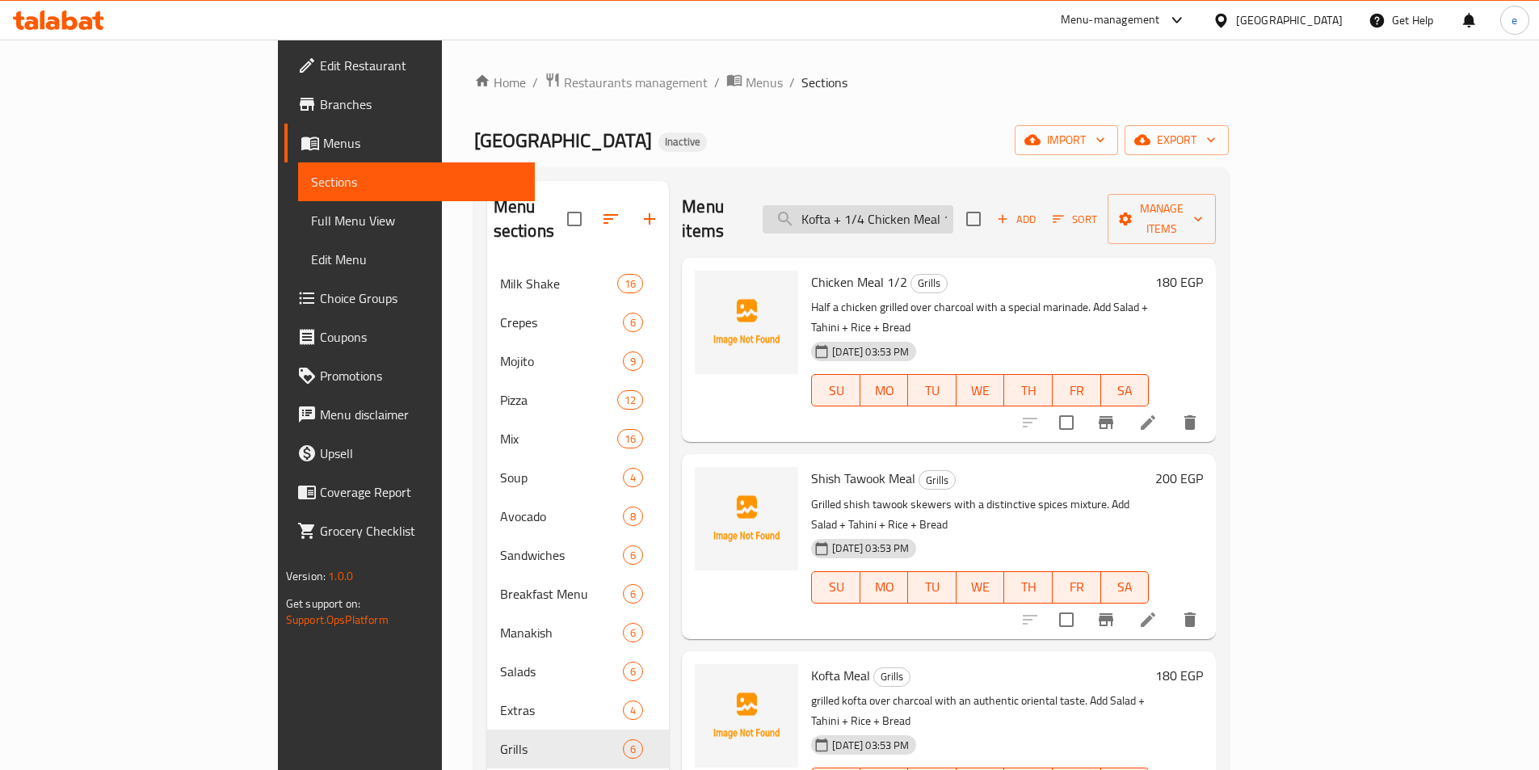
click at [953, 217] on input "Kofta + 1/4 Chicken Meal 1/4" at bounding box center [857, 219] width 191 height 28
paste input "[PERSON_NAME] + 1/4 Kofta"
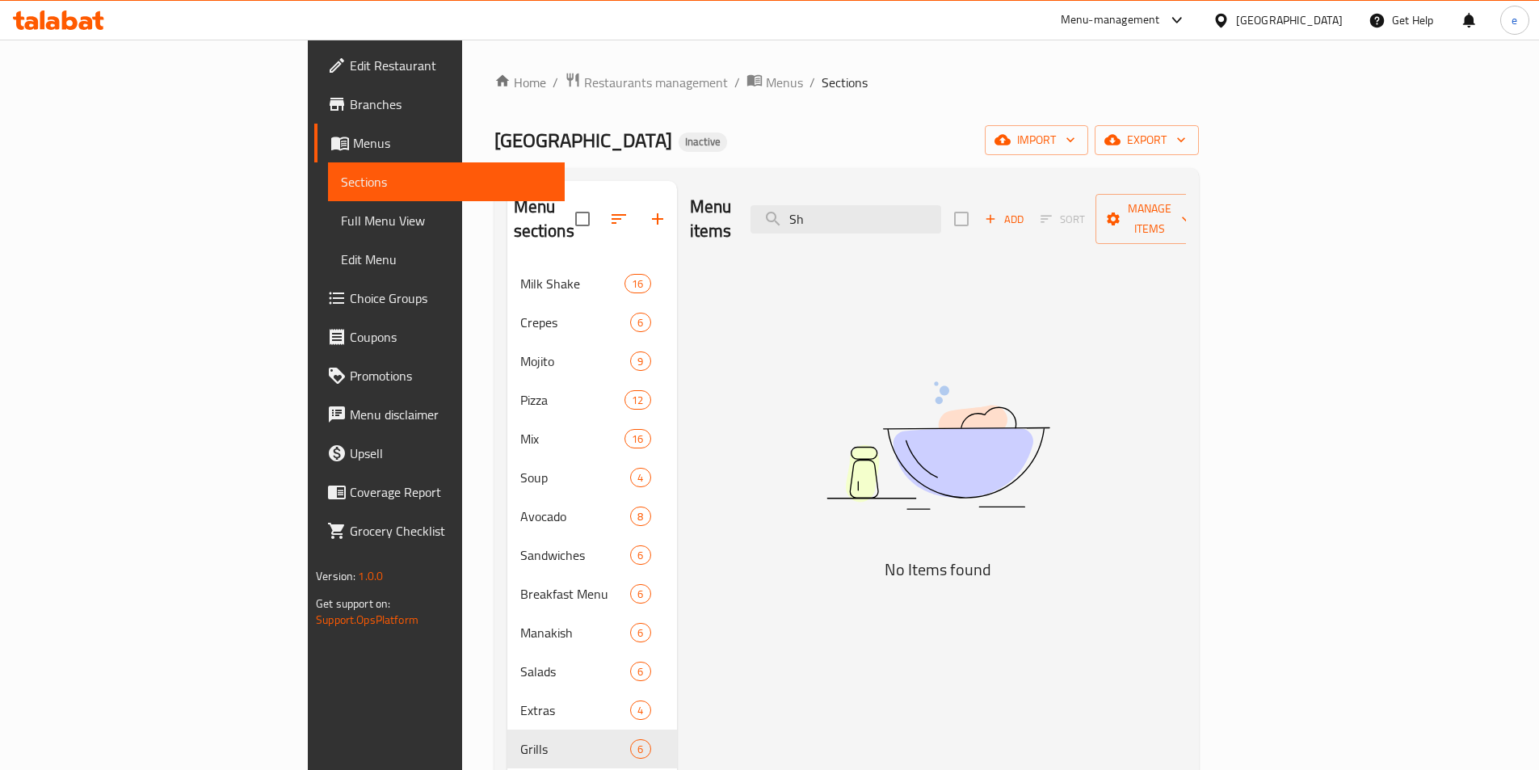
type input "S"
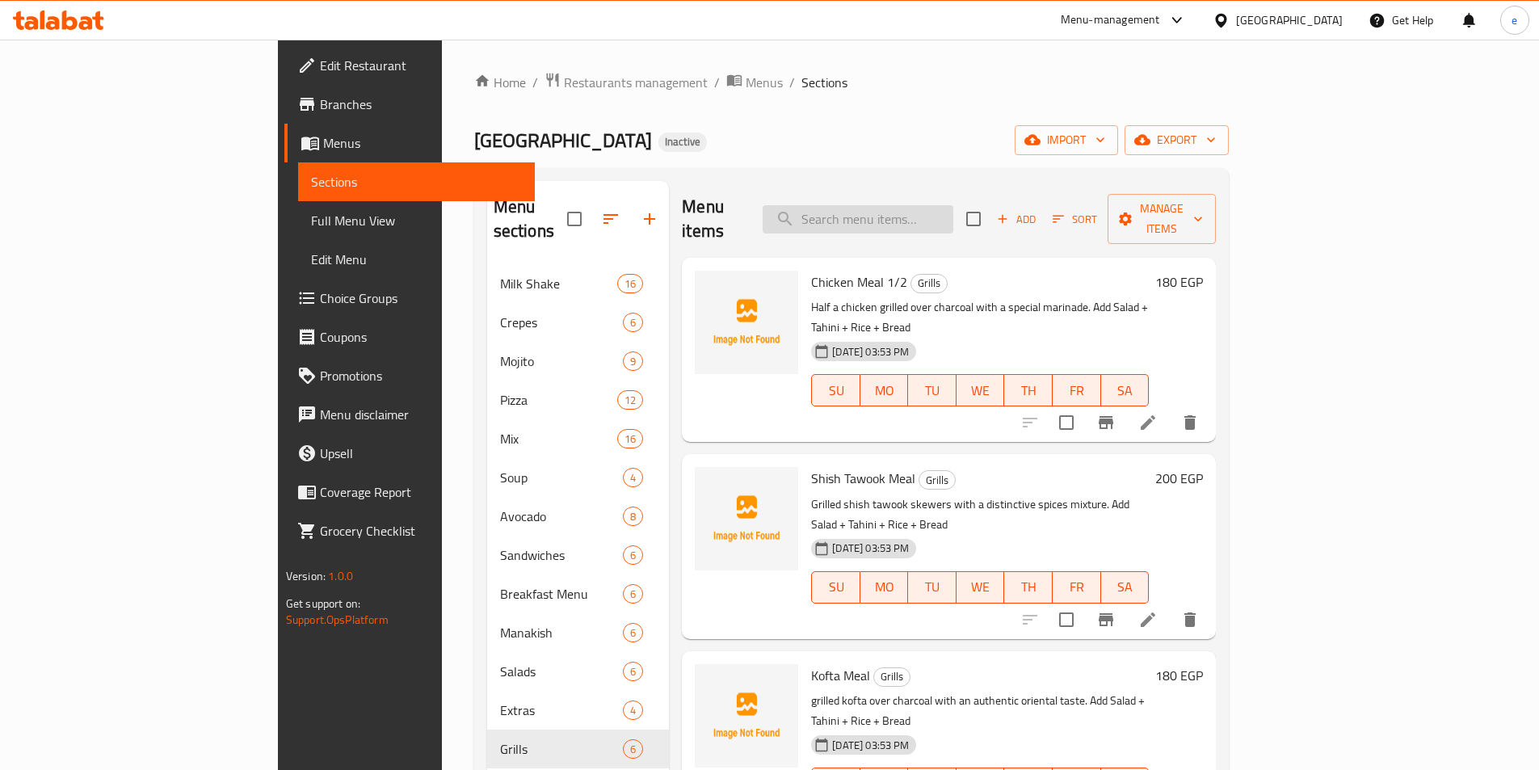
click at [953, 216] on input "search" at bounding box center [857, 219] width 191 height 28
paste input "French Fries"
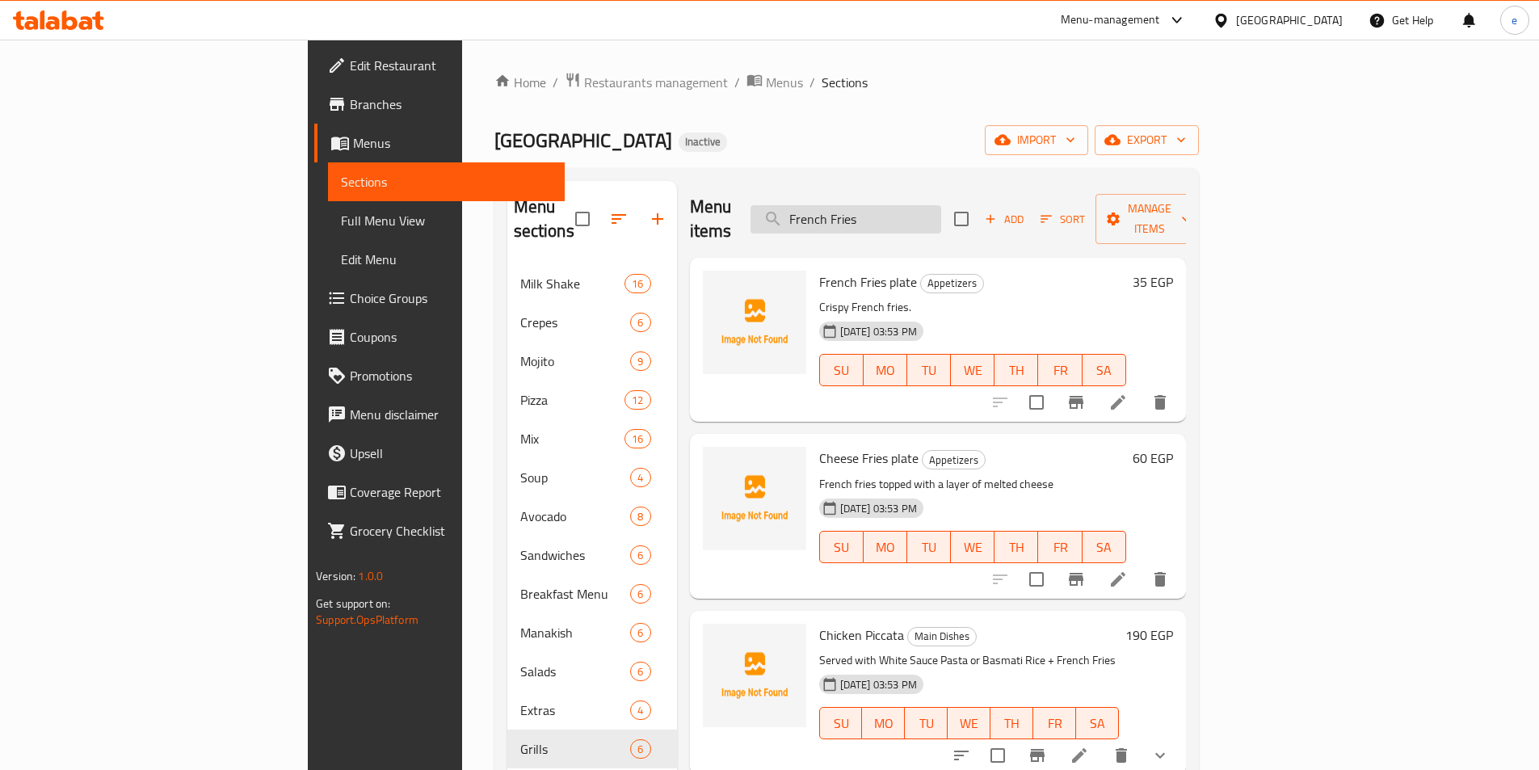
click at [941, 205] on input "French Fries" at bounding box center [845, 219] width 191 height 28
paste input "Cheese"
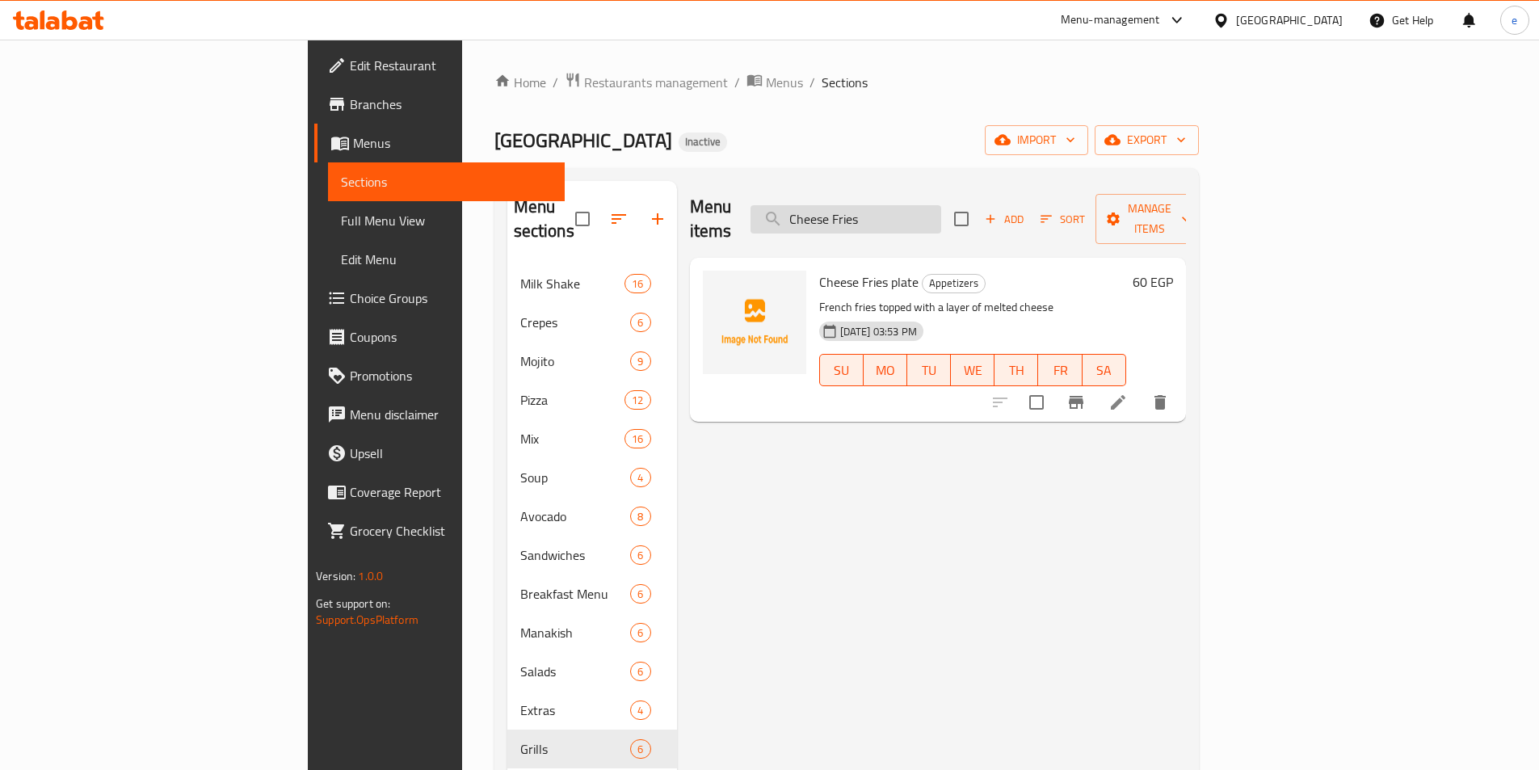
click at [923, 205] on input "Cheese Fries" at bounding box center [845, 219] width 191 height 28
paste input "Nutella Waffle"
click at [941, 205] on input "Nutella Waffle" at bounding box center [845, 219] width 191 height 28
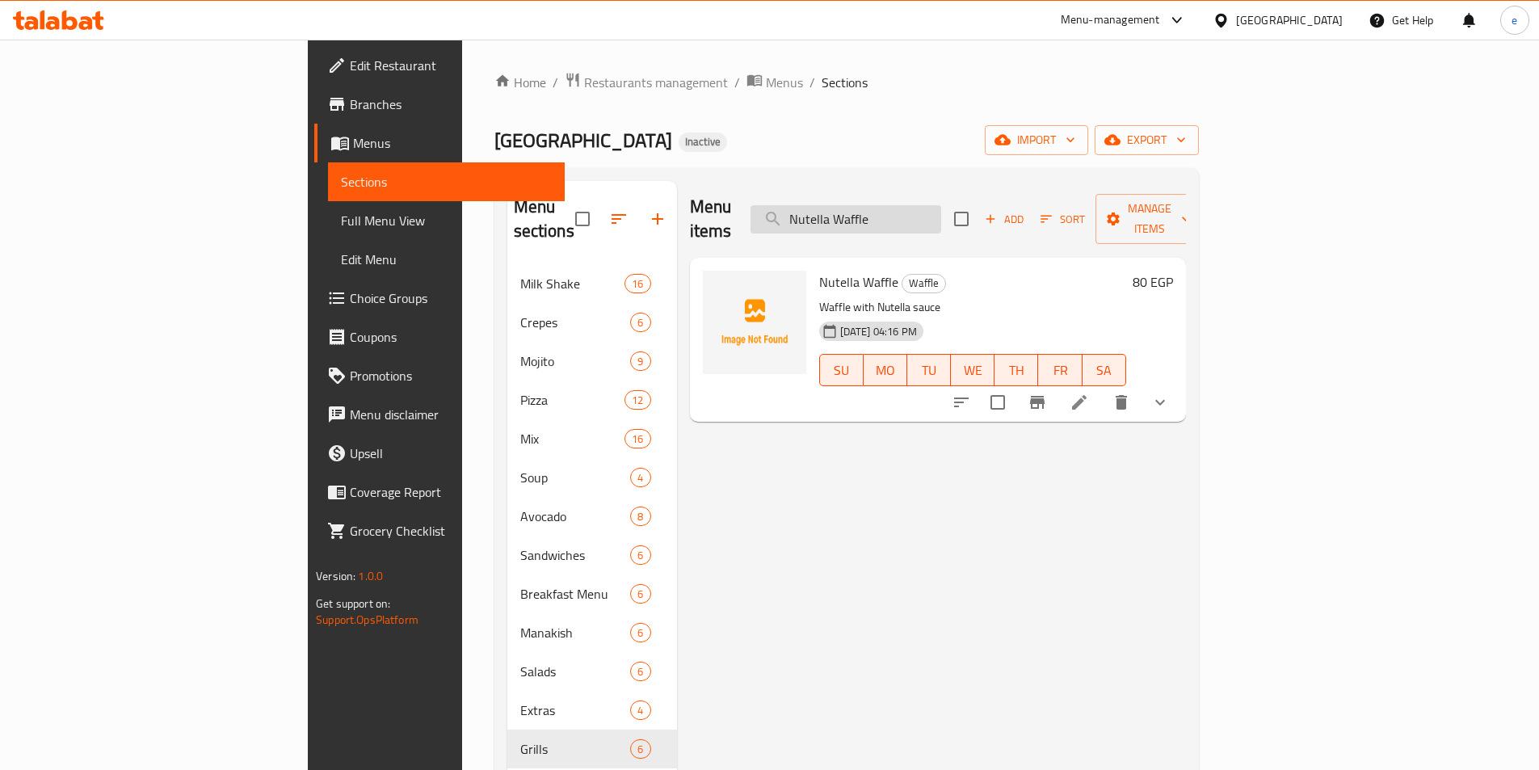
click at [941, 205] on input "Nutella Waffle" at bounding box center [845, 219] width 191 height 28
paste input "Classic Fruit Salad"
click at [941, 208] on input "Classic Fruit Salad" at bounding box center [845, 219] width 191 height 28
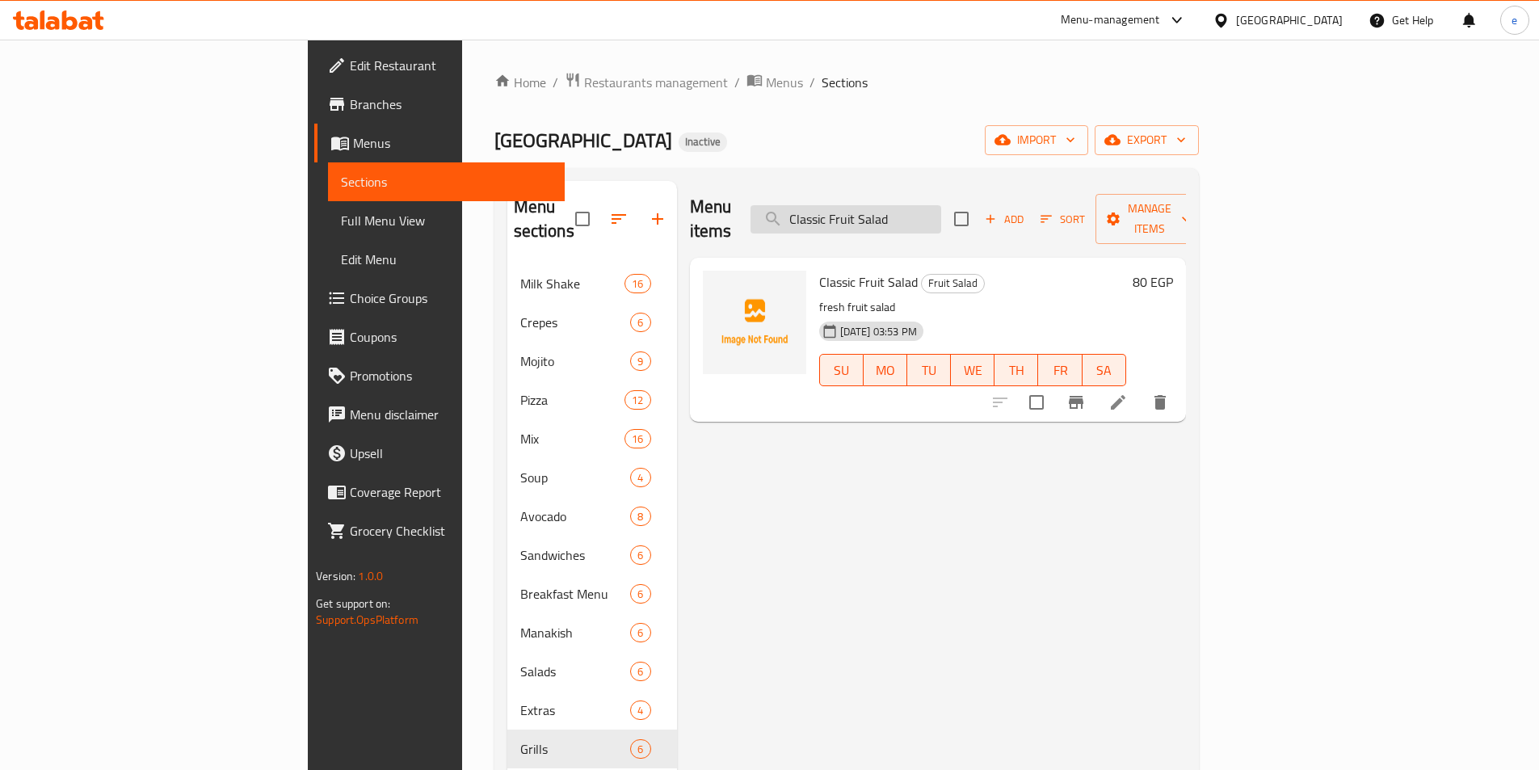
click at [941, 208] on input "Classic Fruit Salad" at bounding box center [845, 219] width 191 height 28
paste input "Perla Fruit Salad L"
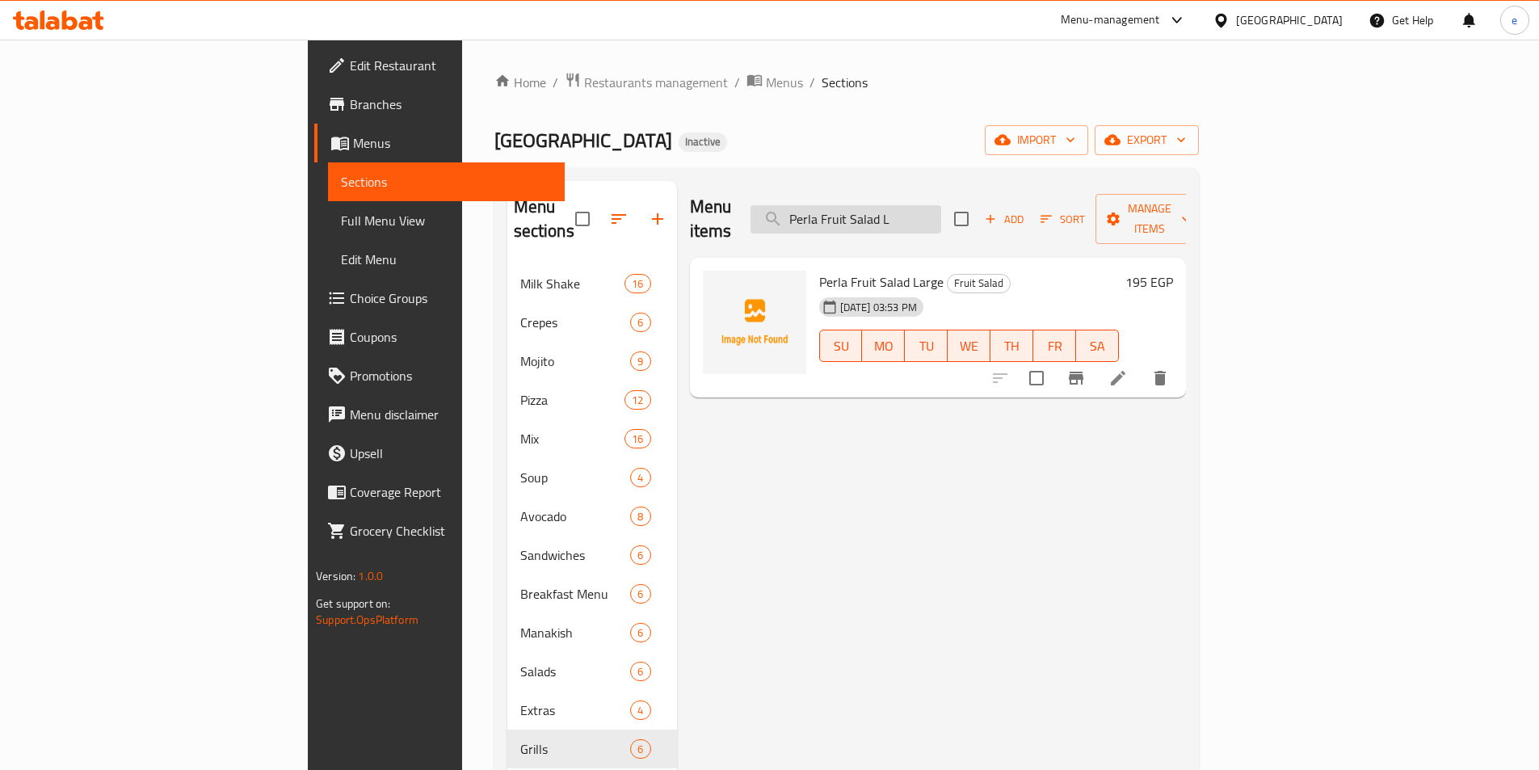
click at [941, 218] on input "Perla Fruit Salad L" at bounding box center [845, 219] width 191 height 28
paste input "lain Yogurt"
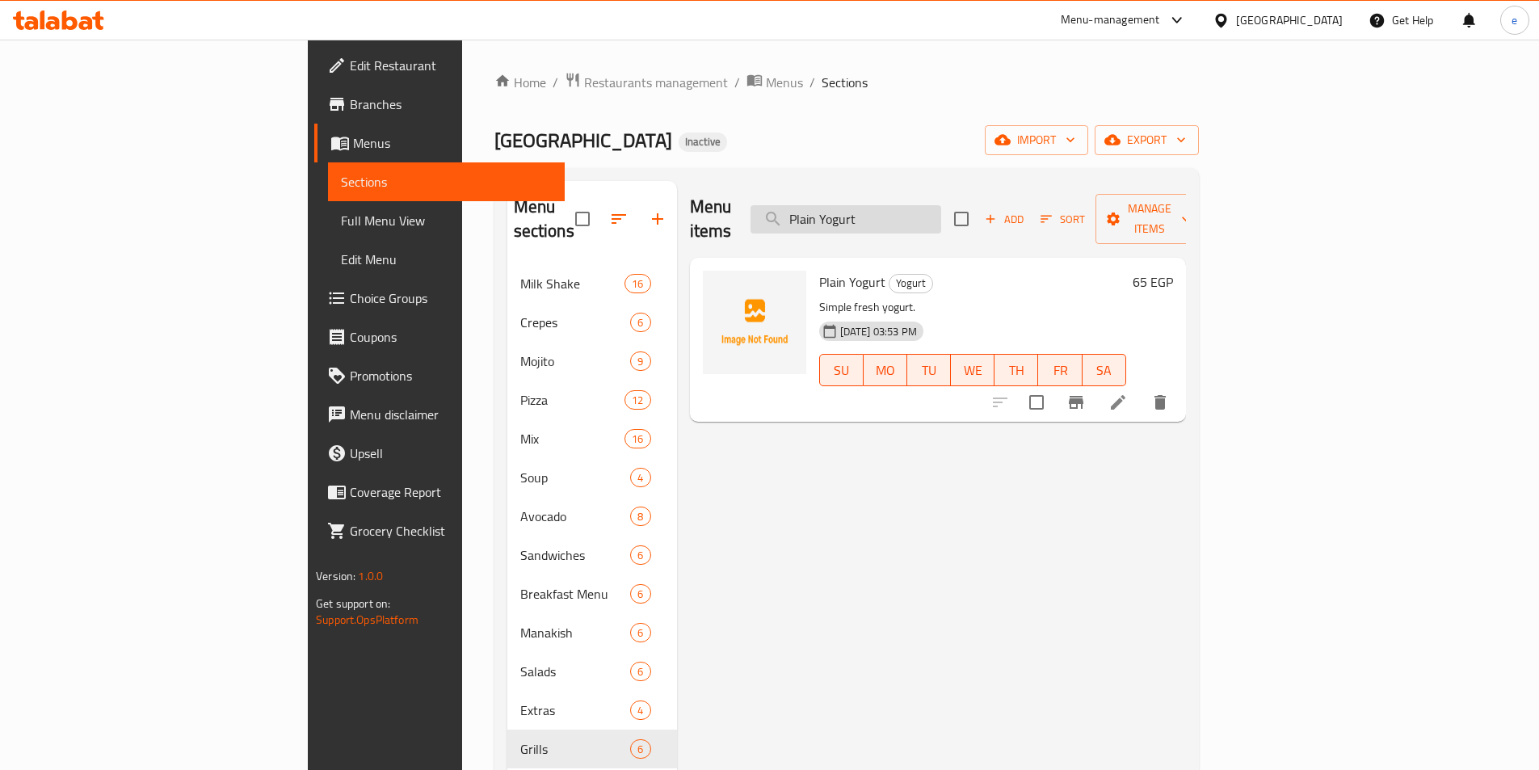
click at [941, 205] on input "Plain Yogurt" at bounding box center [845, 219] width 191 height 28
paste input "Red Velve"
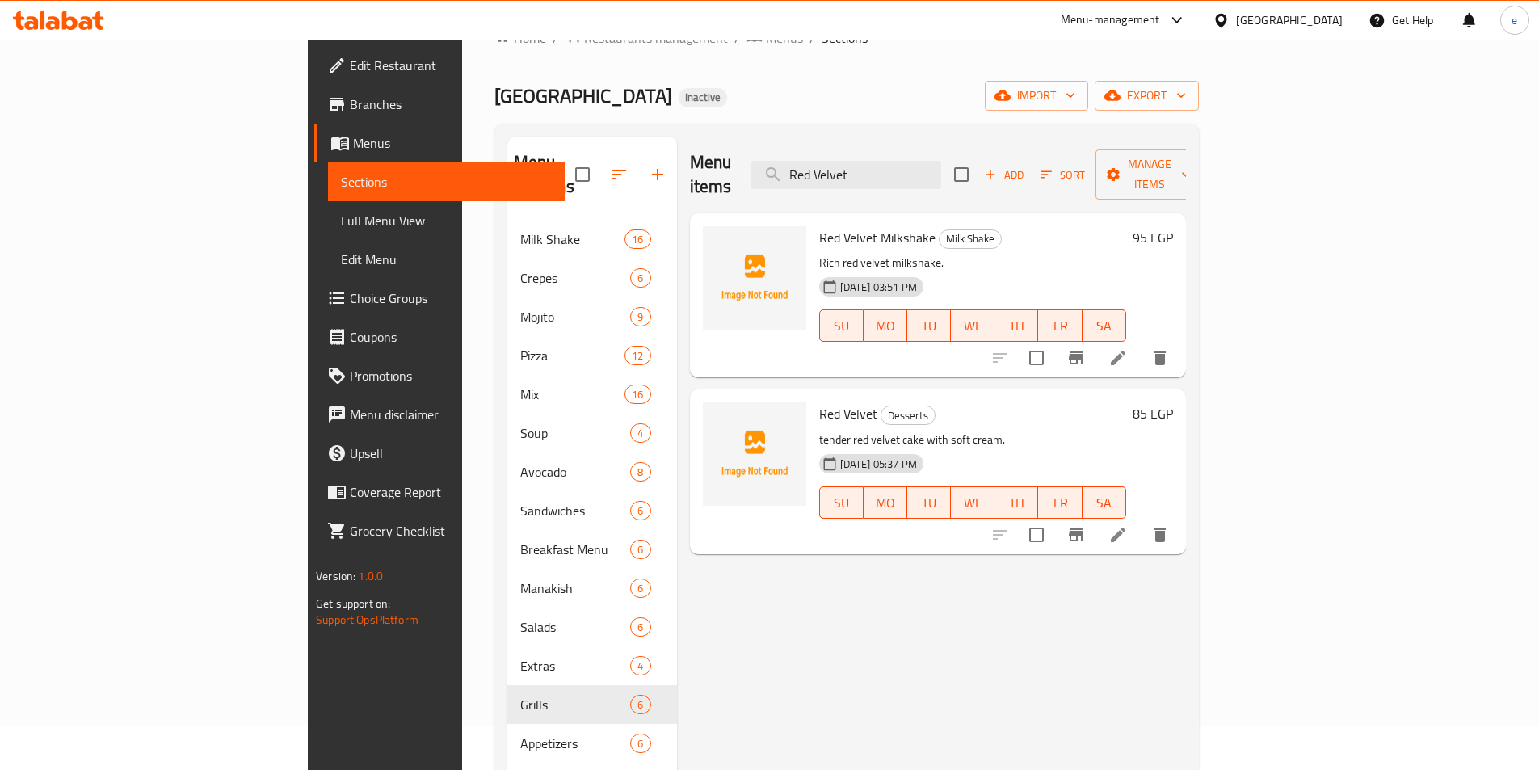
scroll to position [81, 0]
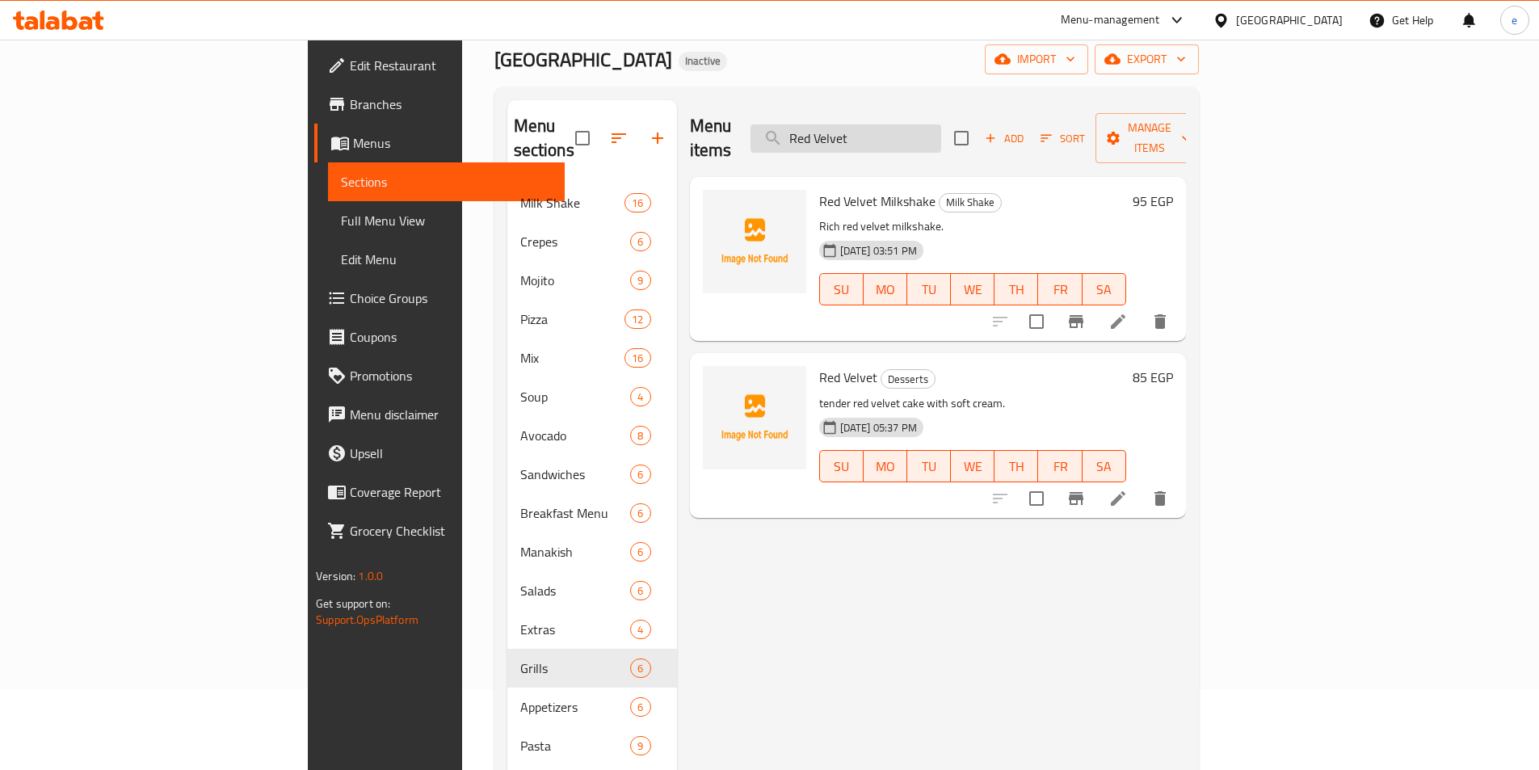
click at [941, 124] on input "Red Velvet" at bounding box center [845, 138] width 191 height 28
paste input "Mango"
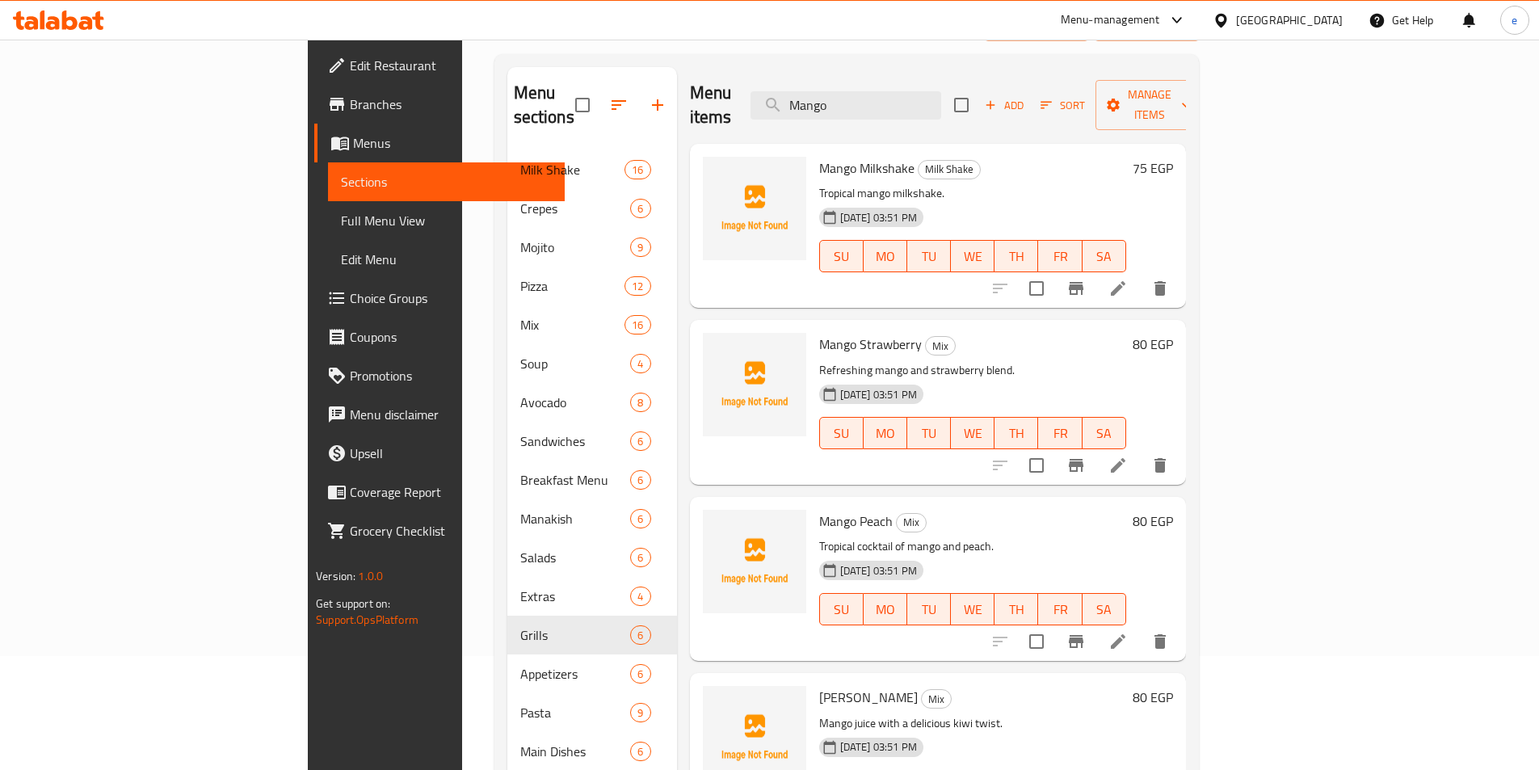
scroll to position [0, 0]
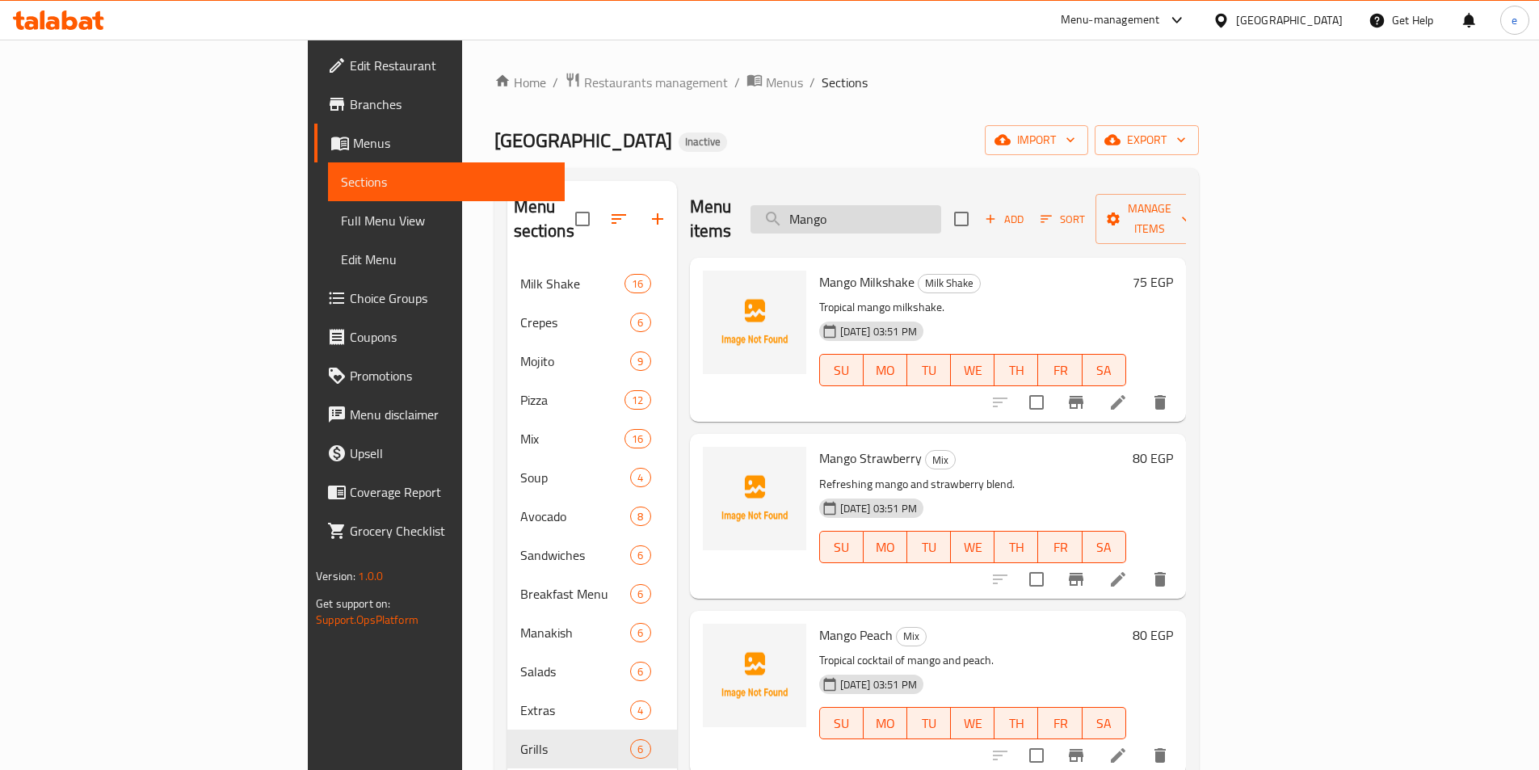
click at [924, 205] on input "Mango" at bounding box center [845, 219] width 191 height 28
paste input "Vanilla Frappe"
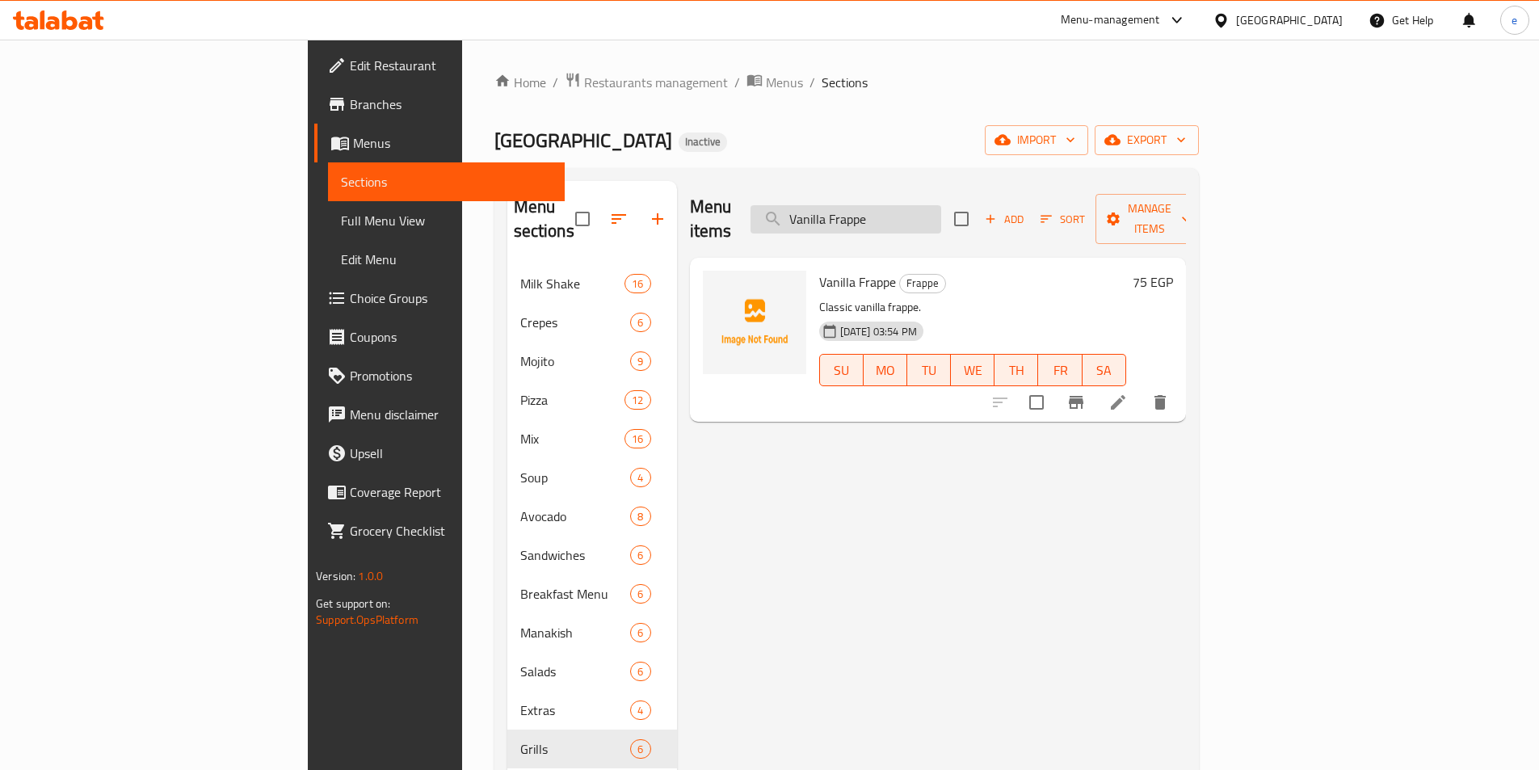
click at [941, 210] on input "Vanilla Frappe" at bounding box center [845, 219] width 191 height 28
paste input "[PERSON_NAME]"
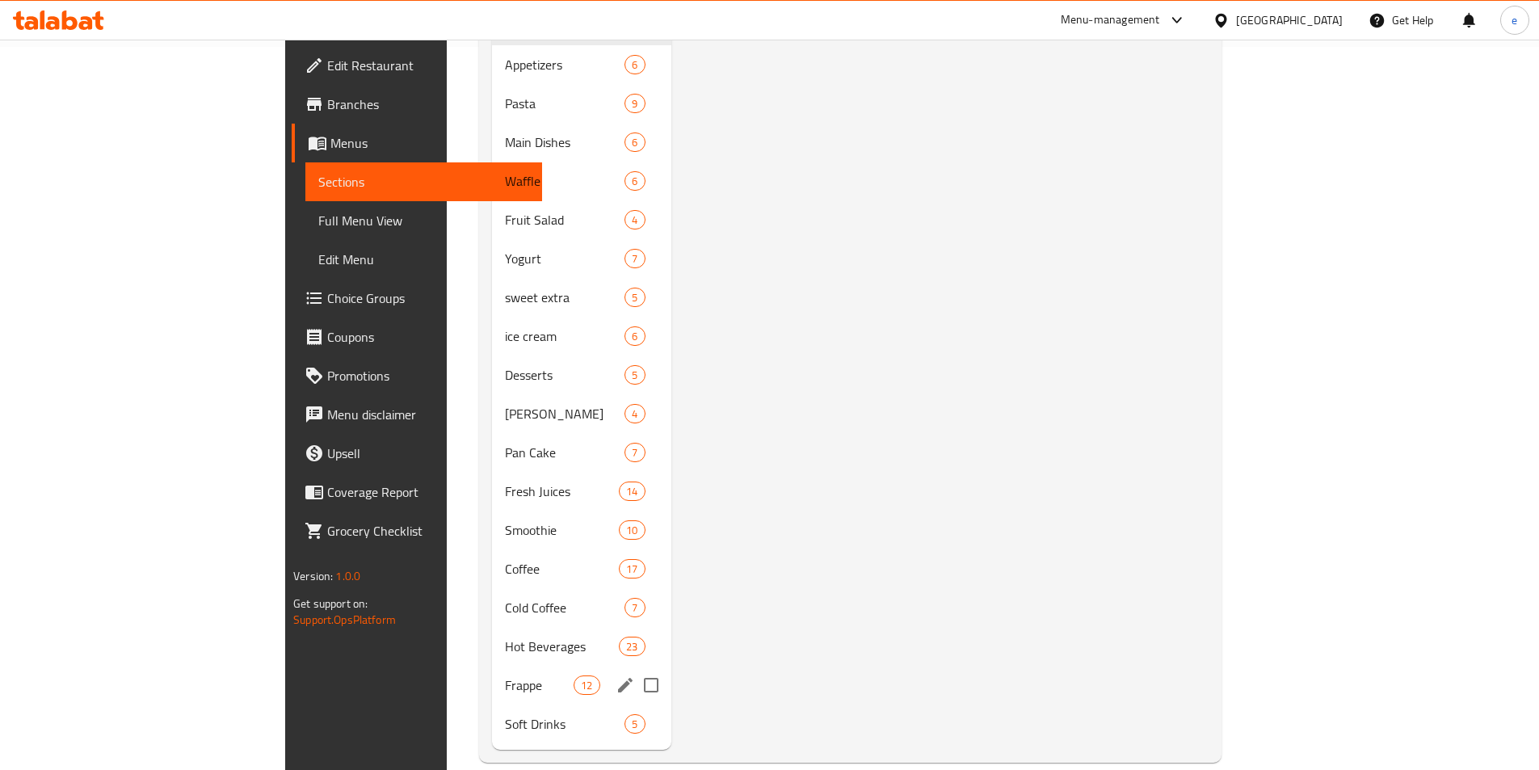
scroll to position [724, 0]
click at [492, 670] on div "Frappe 12" at bounding box center [581, 684] width 179 height 39
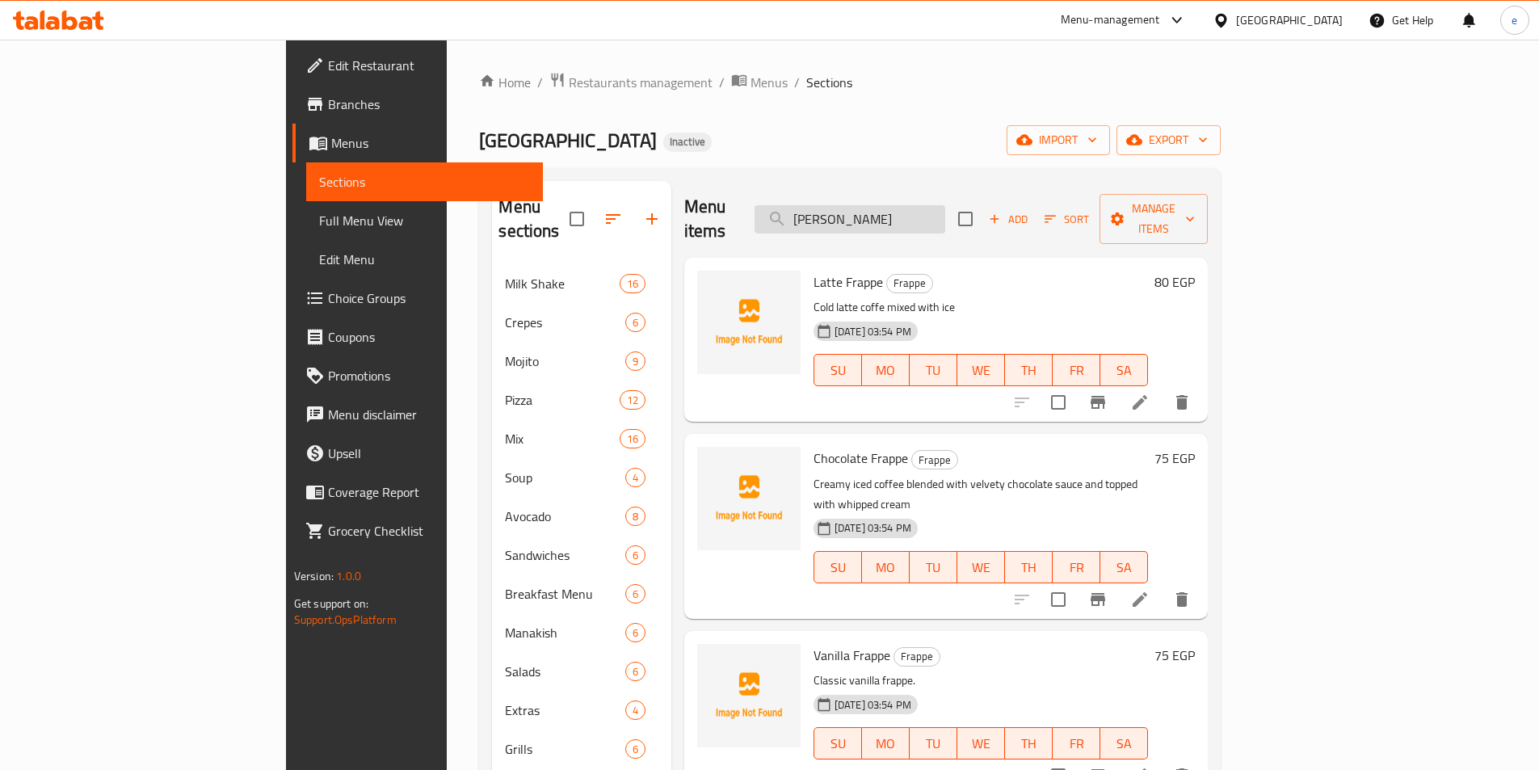
click at [945, 205] on input "[PERSON_NAME]" at bounding box center [849, 219] width 191 height 28
paste input "Pistachio Frappe"
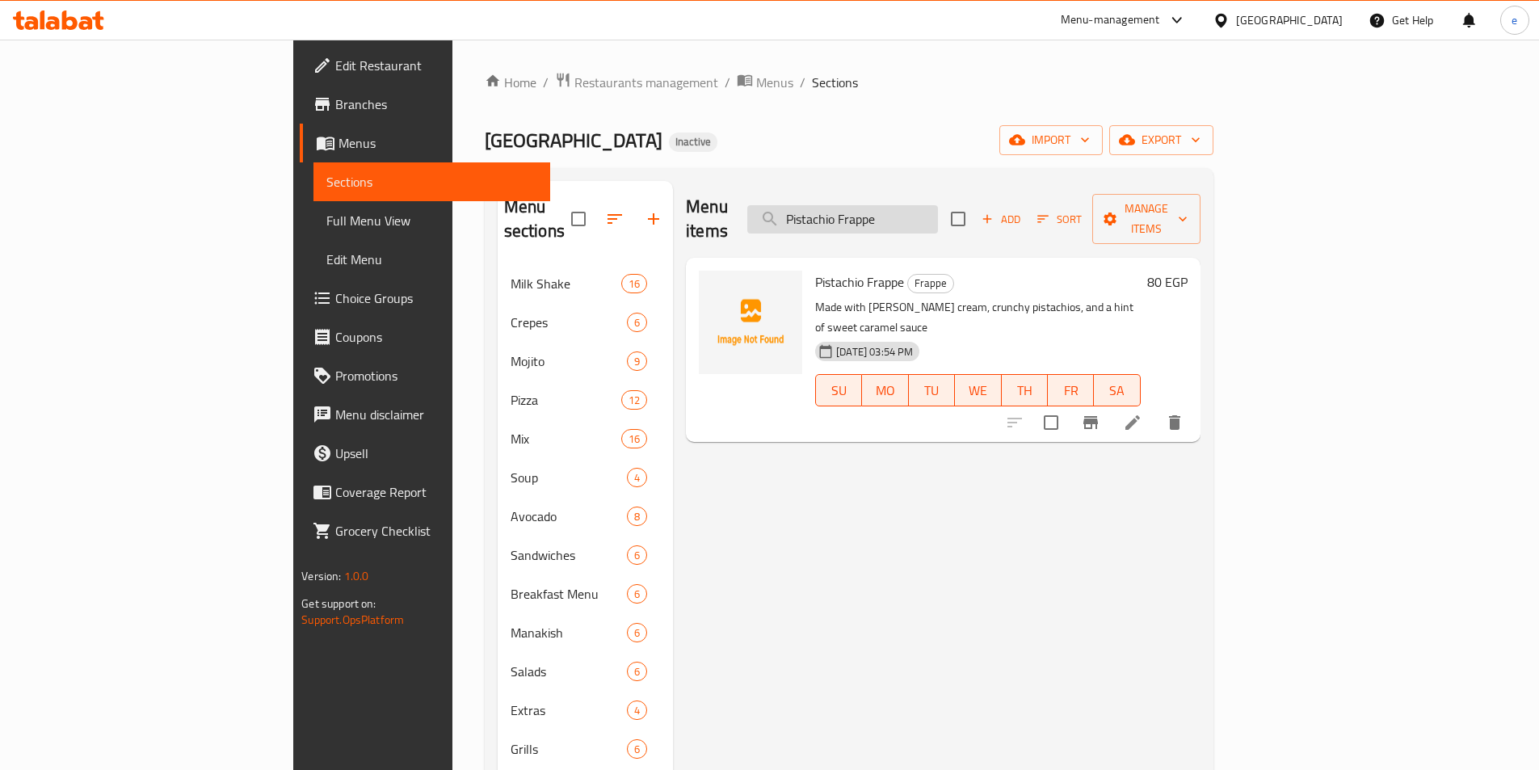
click at [938, 212] on input "Pistachio Frappe" at bounding box center [842, 219] width 191 height 28
paste input "Free Cookies"
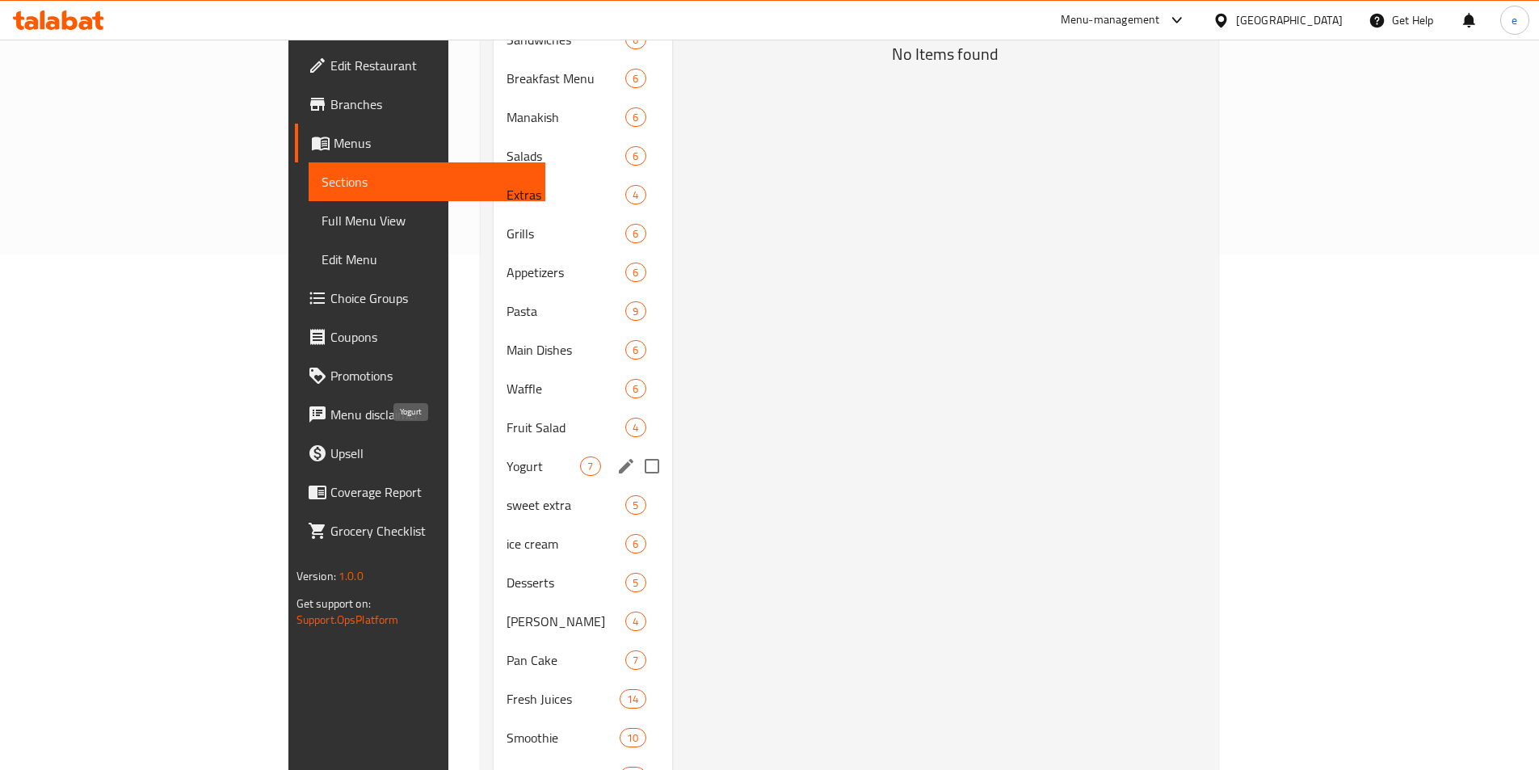
scroll to position [724, 0]
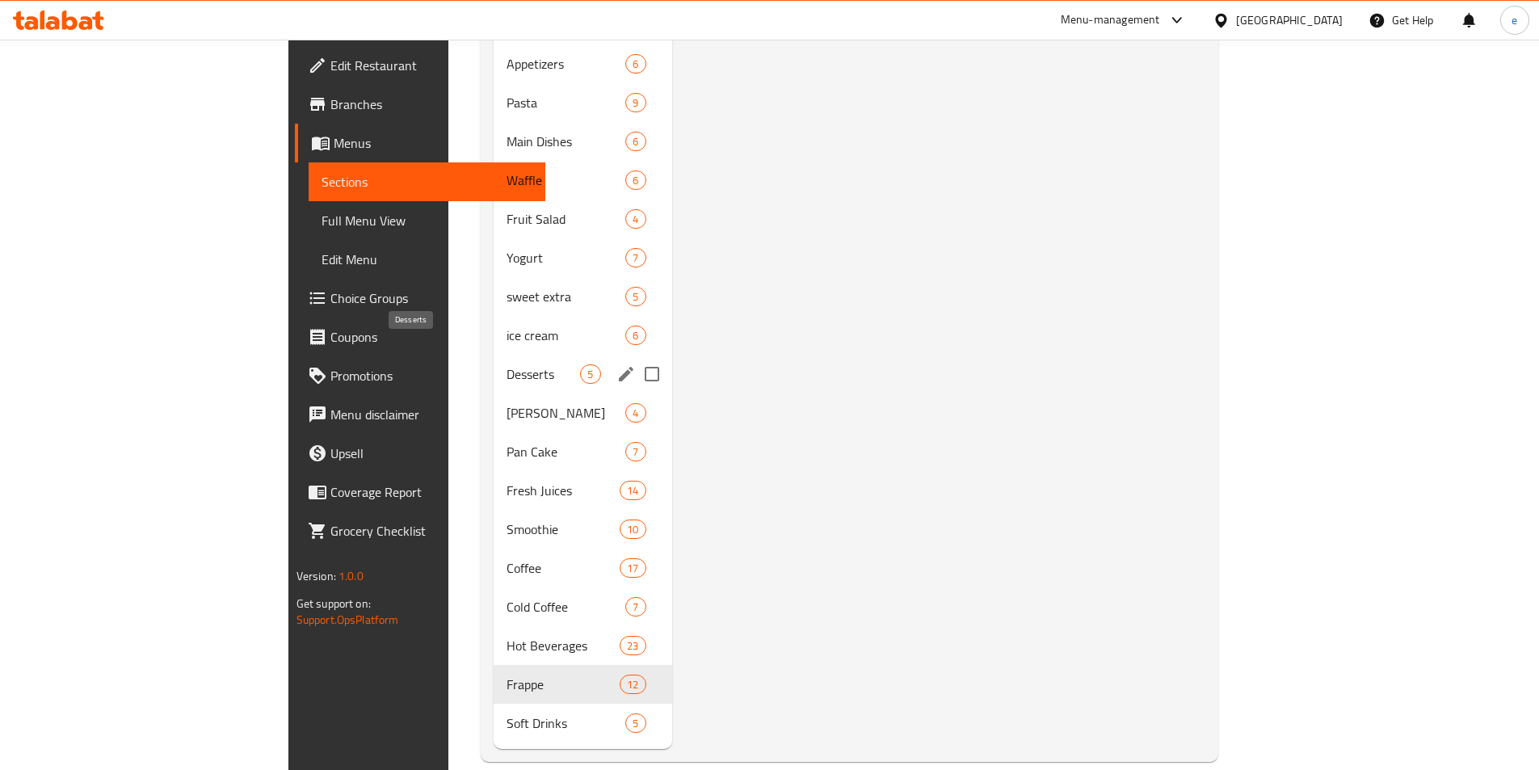
click at [506, 364] on span "Desserts" at bounding box center [542, 373] width 73 height 19
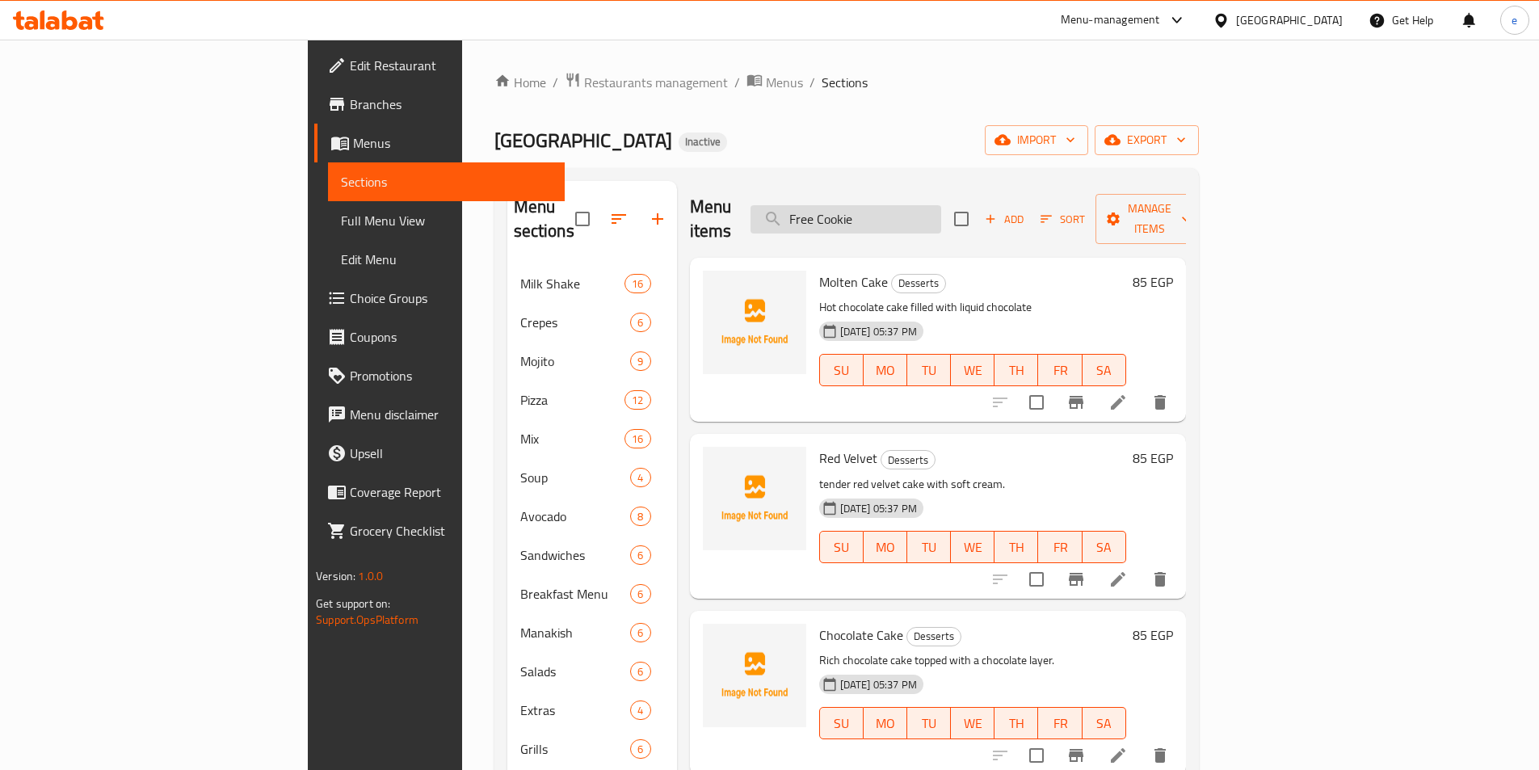
click at [911, 205] on input "Free Cookie" at bounding box center [845, 219] width 191 height 28
paste input "Schweppes - [PERSON_NAME]"
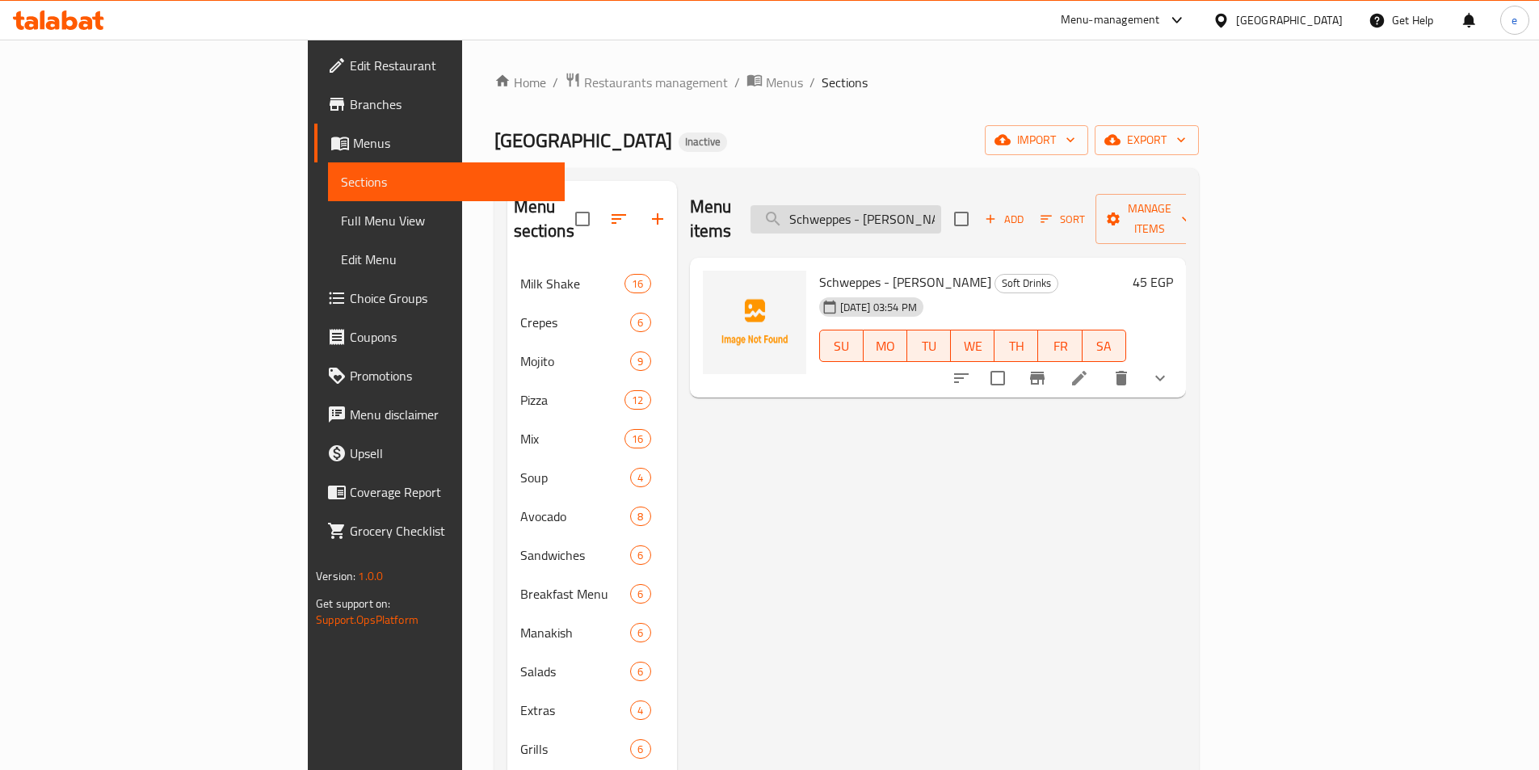
click at [941, 209] on input "Schweppes - [PERSON_NAME]" at bounding box center [845, 219] width 191 height 28
paste input "Cola Mastic Candy"
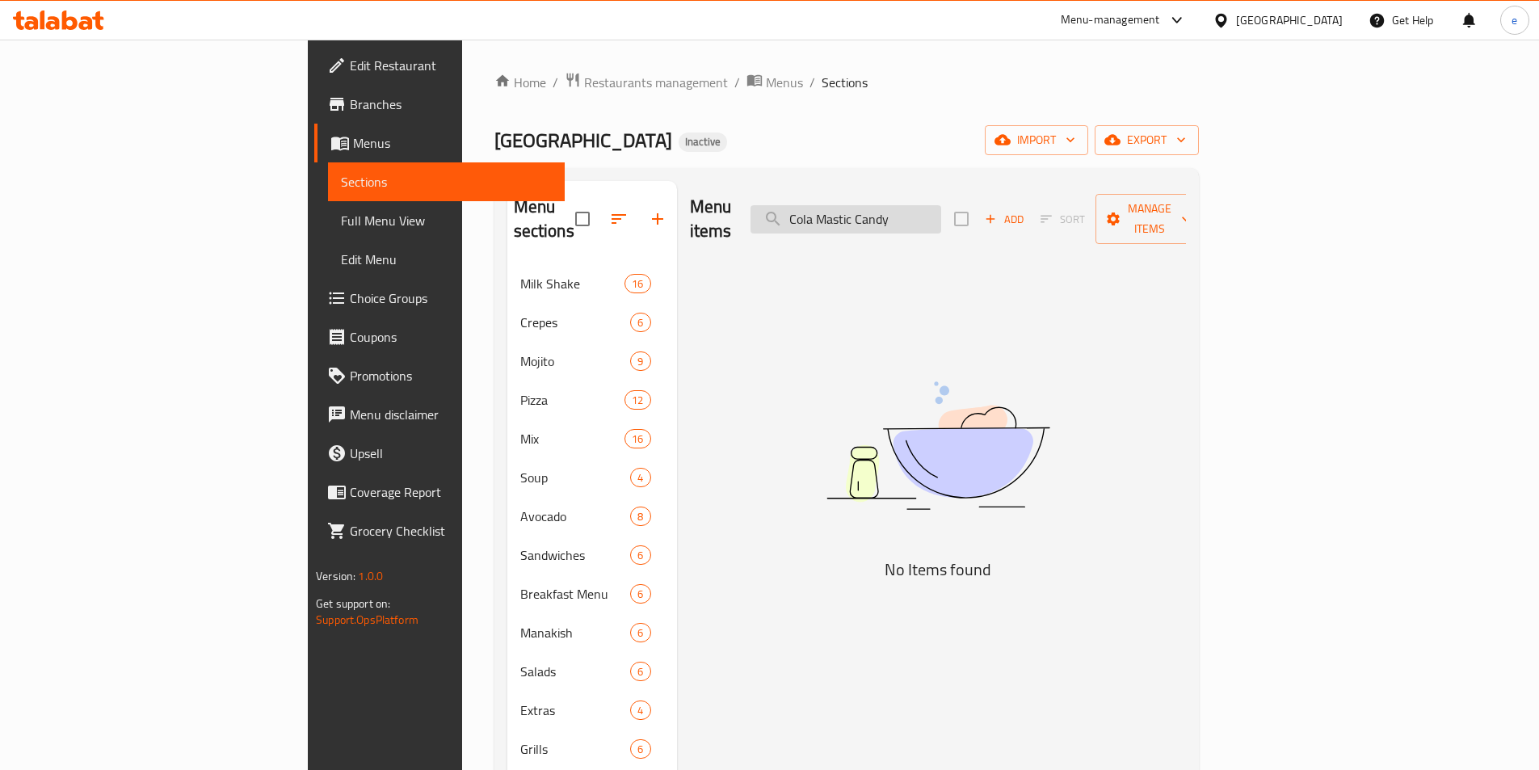
click at [941, 205] on input "Cola Mastic Candy" at bounding box center [845, 219] width 191 height 28
paste input "Sunshine Lemon Mint"
type input "Sunshine Lemon Mint"
